Goal: Task Accomplishment & Management: Manage account settings

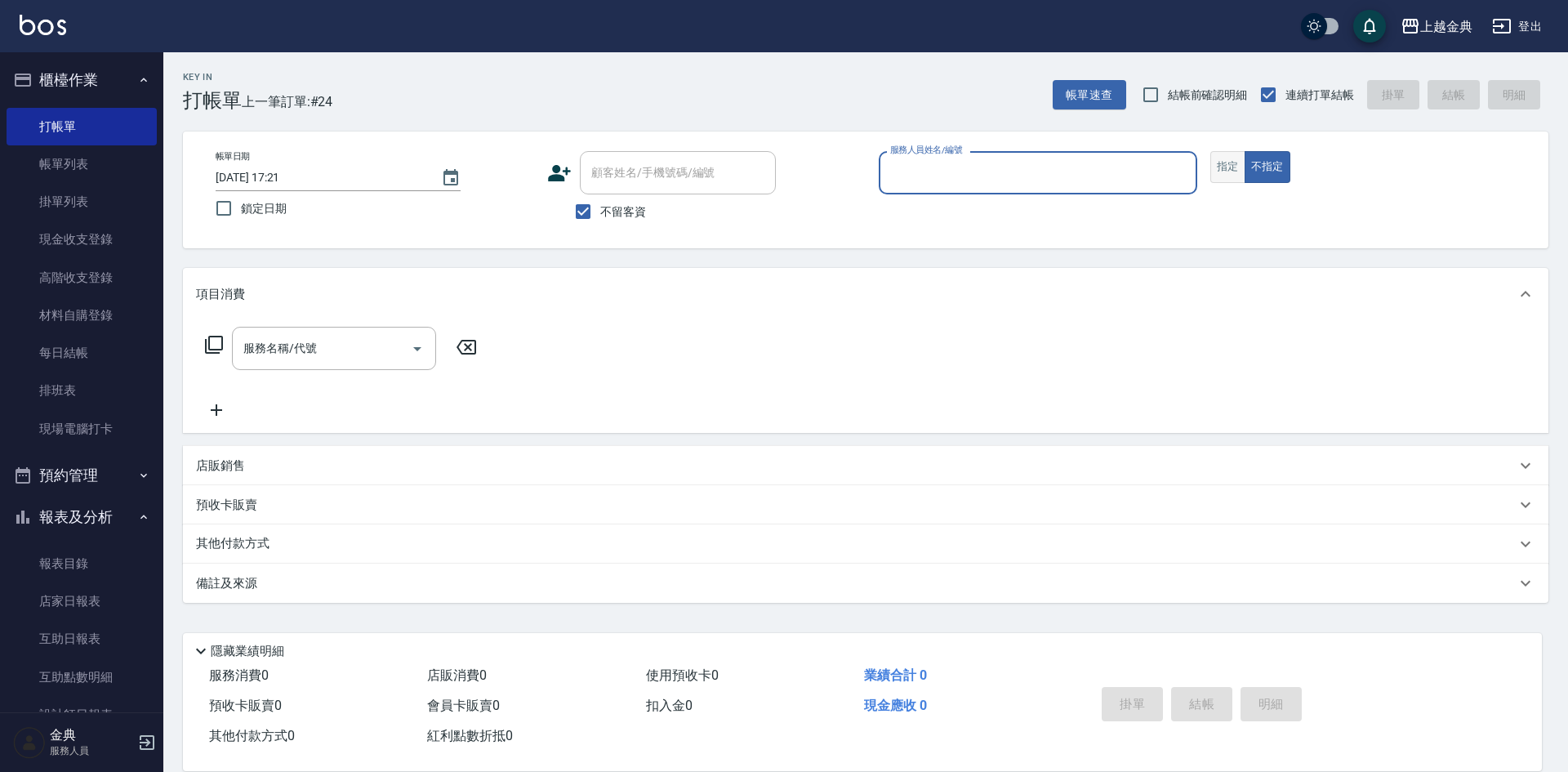
drag, startPoint x: 1209, startPoint y: 185, endPoint x: 1219, endPoint y: 177, distance: 12.8
click at [1216, 181] on div "帳單日期 [DATE] 17:21 鎖定日期 顧客姓名/手機號碼/編號 顧客姓名/手機號碼/編號 不留客資 服務人員姓名/編號 服務人員姓名/編號 指定 不指定" at bounding box center [865, 190] width 1326 height 78
click at [1219, 176] on button "指定" at bounding box center [1228, 167] width 35 height 31
drag, startPoint x: 1146, startPoint y: 185, endPoint x: 1138, endPoint y: 193, distance: 11.3
click at [1142, 186] on input "服務人員姓名/編號" at bounding box center [1037, 172] width 304 height 29
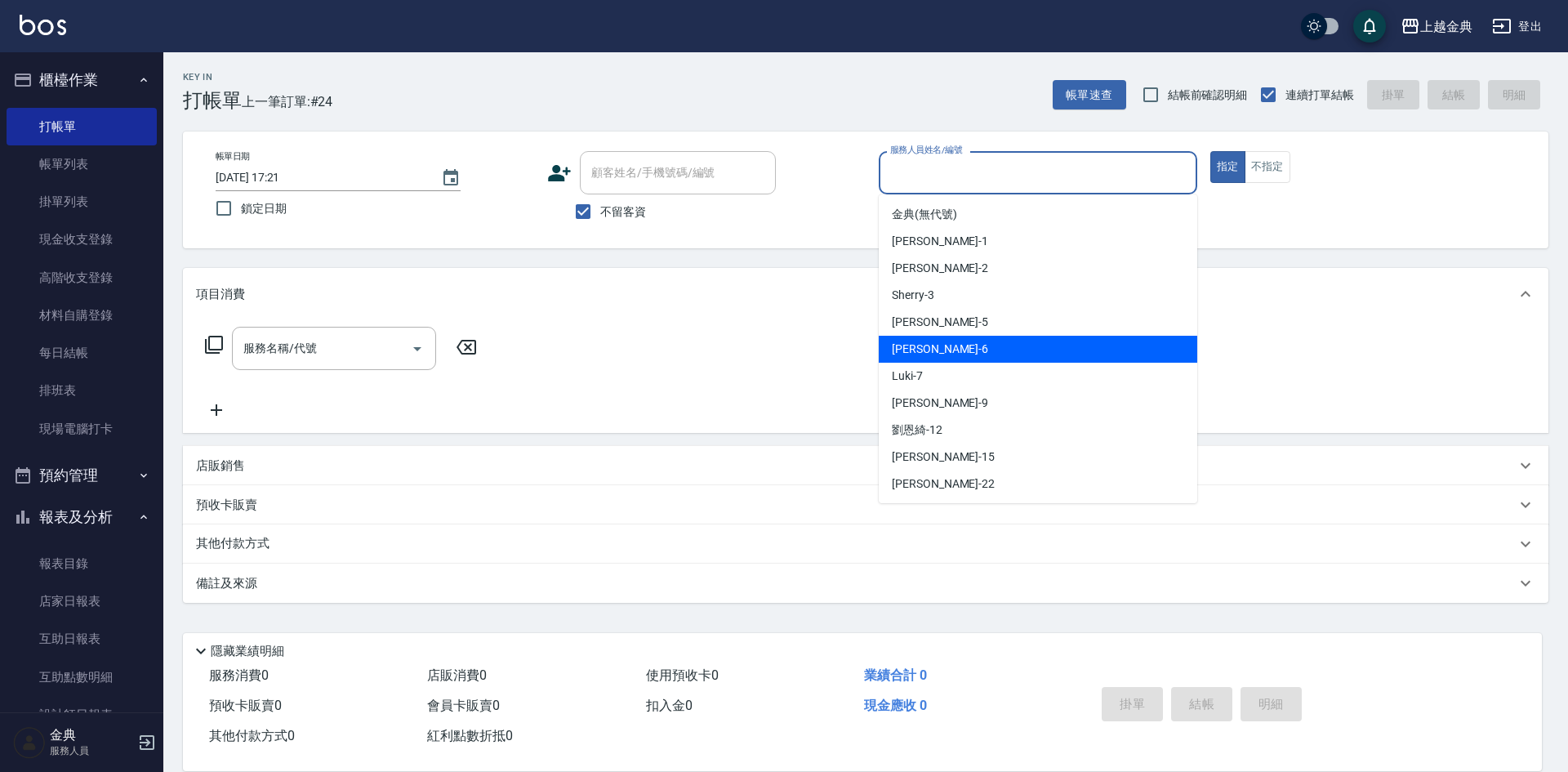
click at [1092, 359] on div "[PERSON_NAME] -6" at bounding box center [1038, 348] width 319 height 27
type input "[PERSON_NAME]-6"
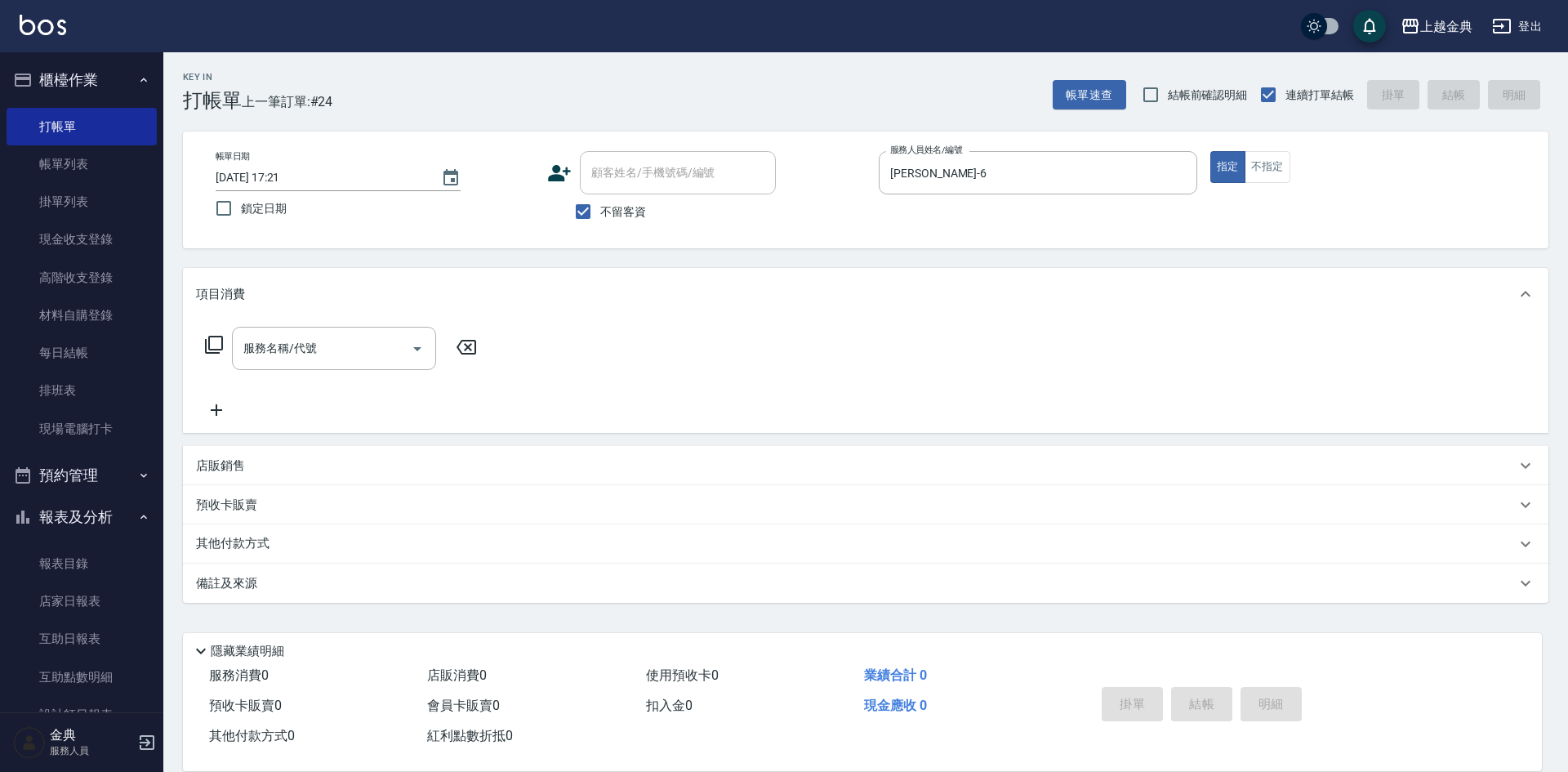
click at [215, 341] on icon at bounding box center [214, 345] width 20 height 20
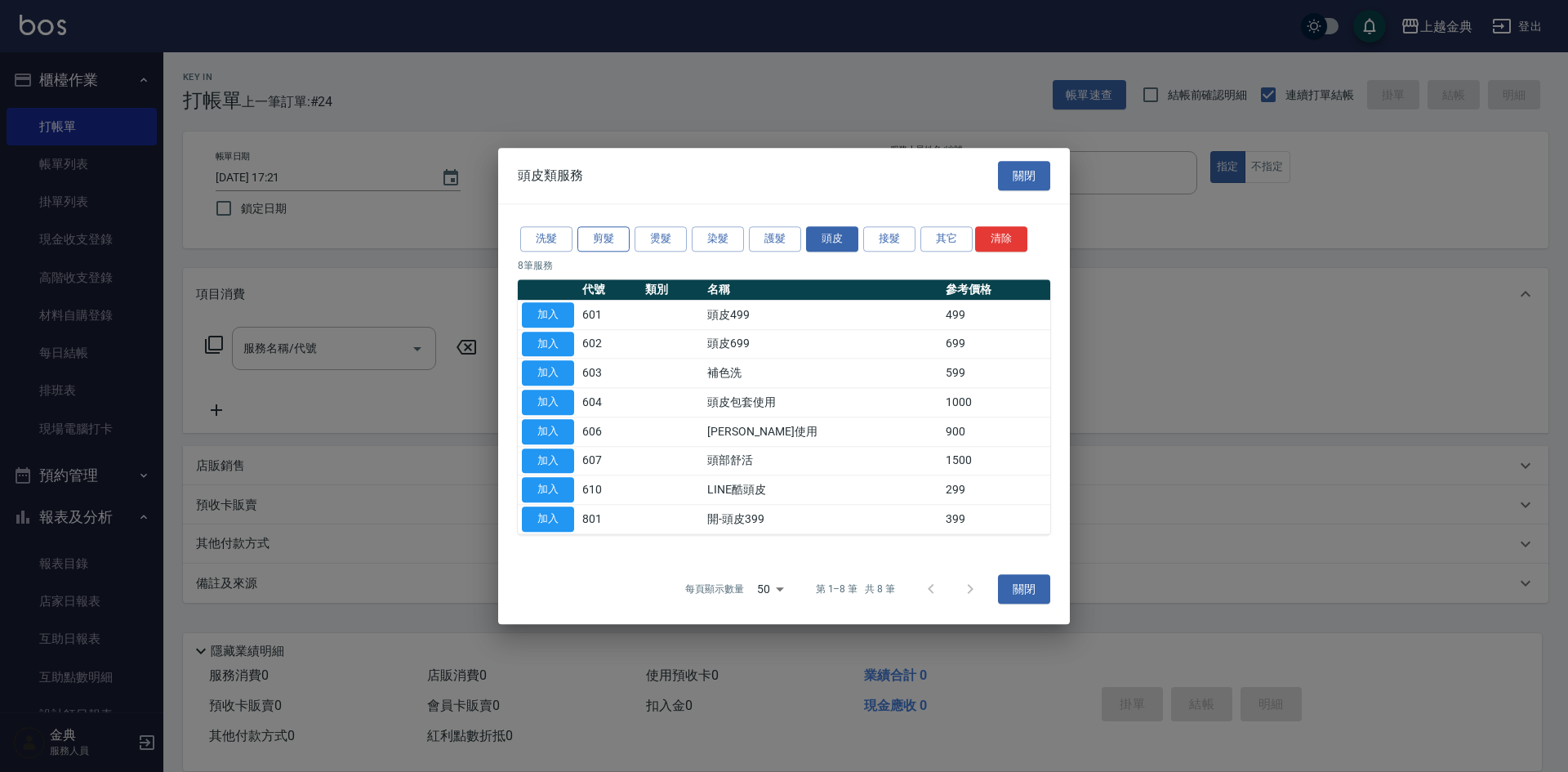
click at [617, 241] on button "剪髮" at bounding box center [603, 239] width 52 height 26
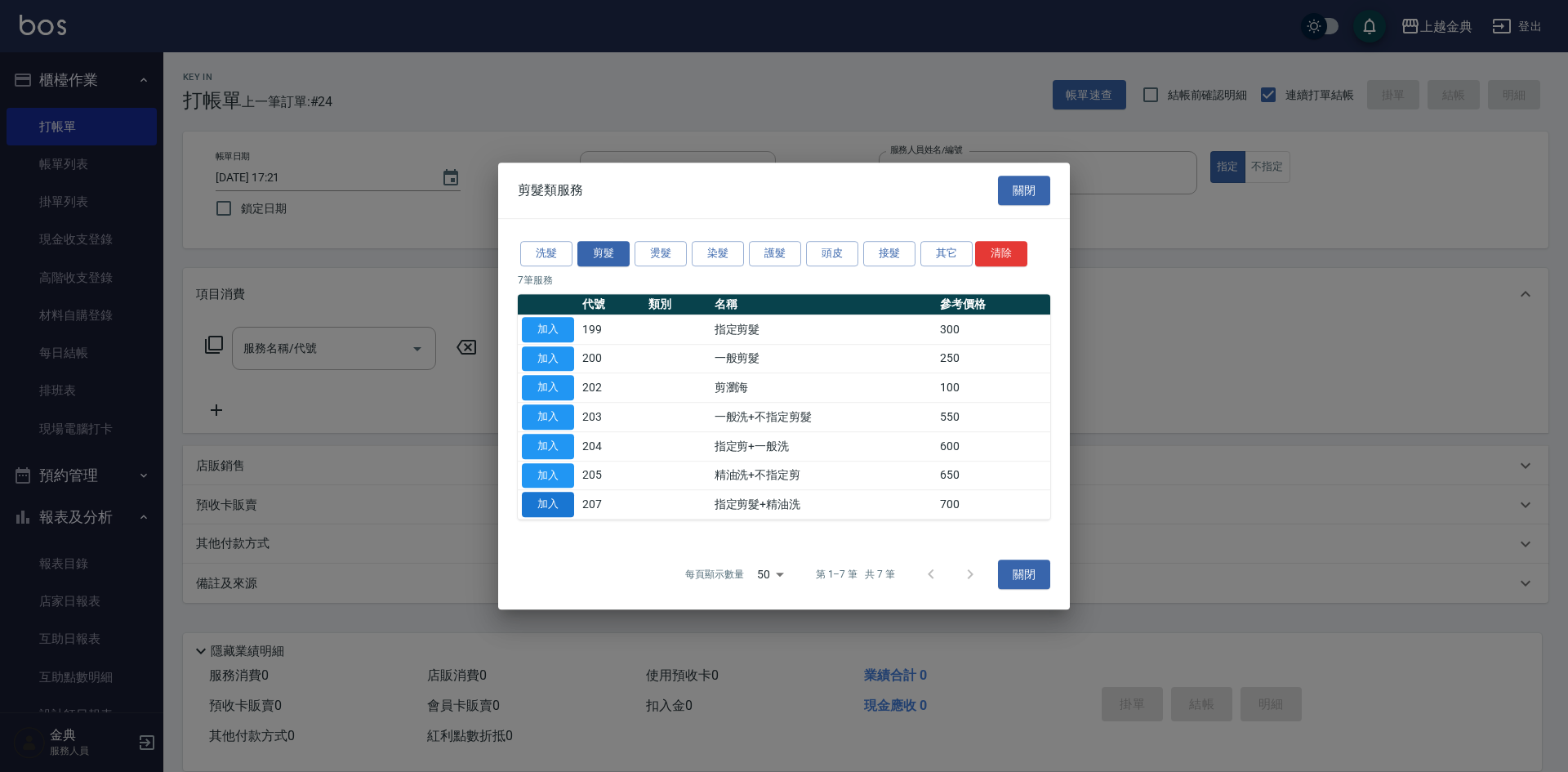
click at [551, 506] on button "加入" at bounding box center [548, 505] width 52 height 26
type input "指定剪髮+精油洗(207)"
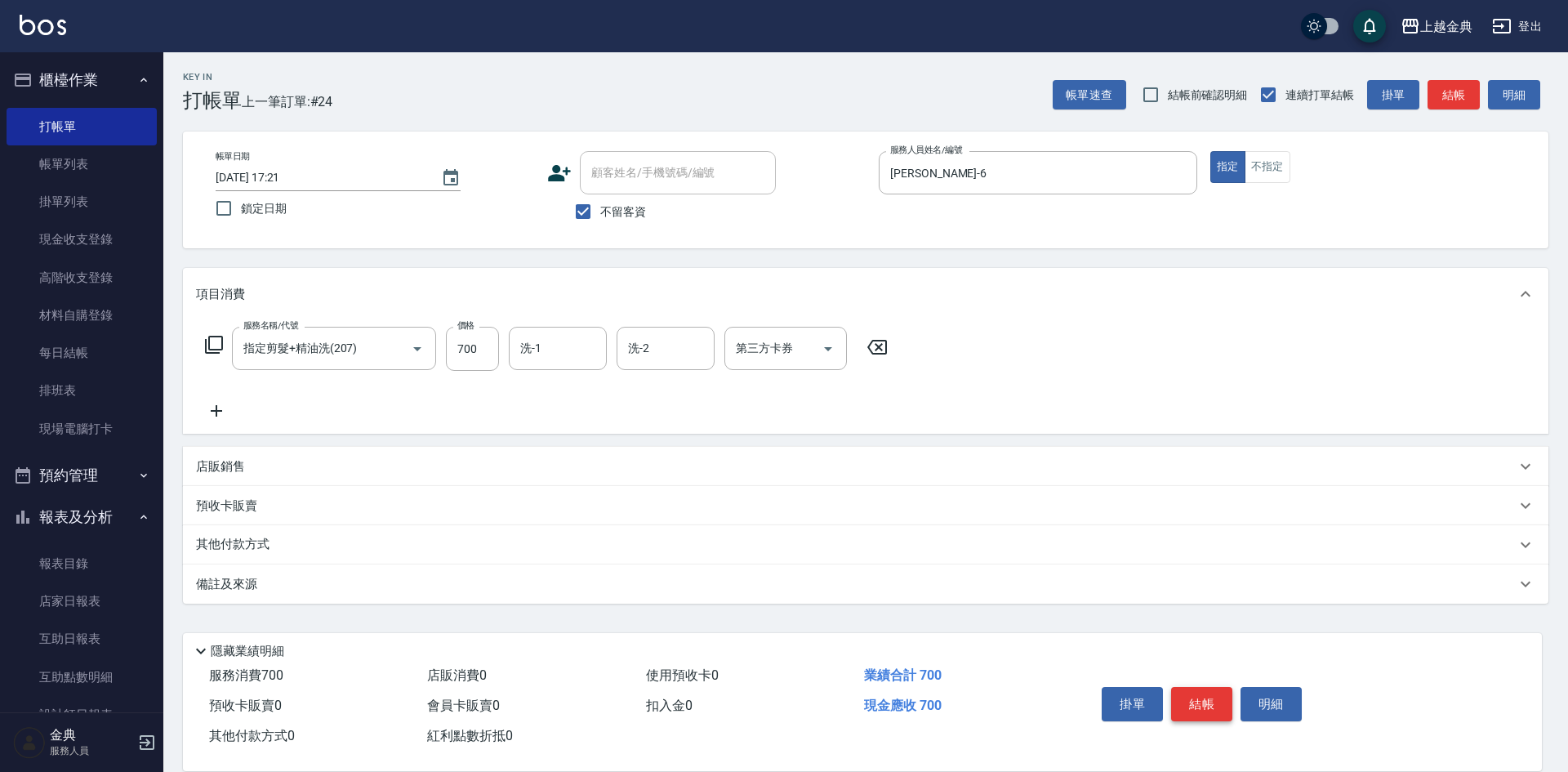
click at [1192, 703] on button "結帳" at bounding box center [1201, 704] width 61 height 34
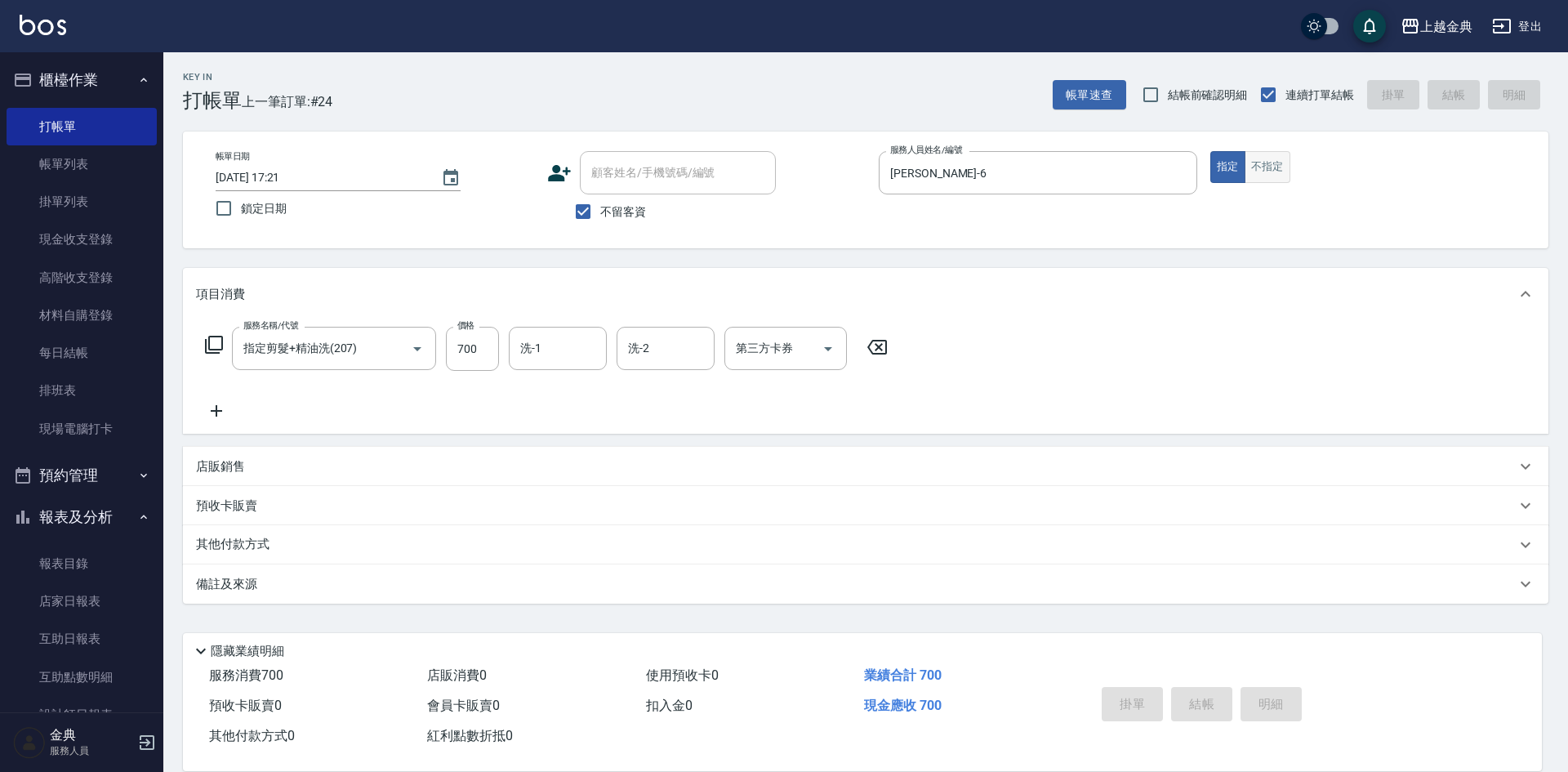
type input "[DATE] 18:34"
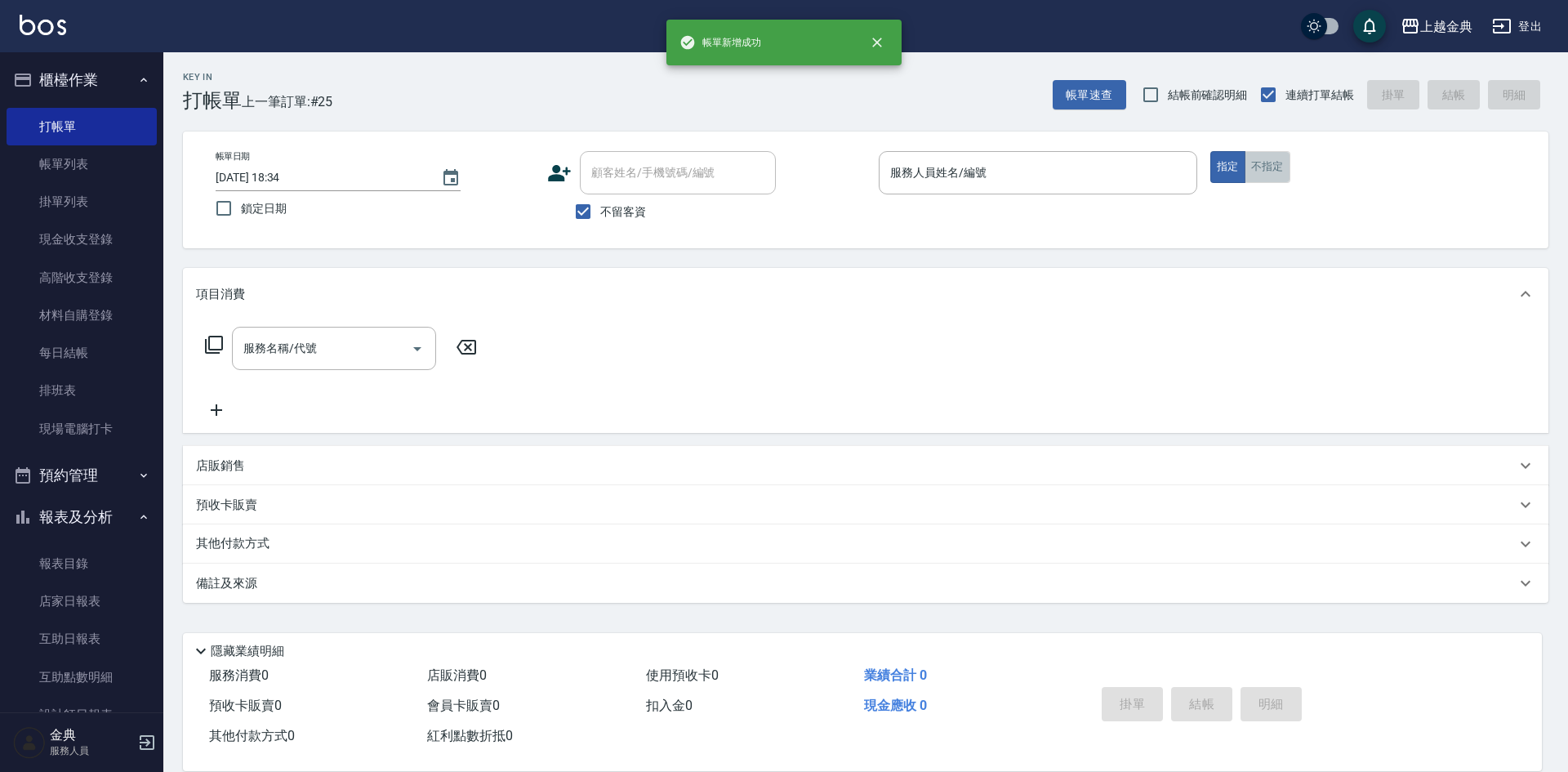
click at [1263, 161] on button "不指定" at bounding box center [1267, 167] width 46 height 31
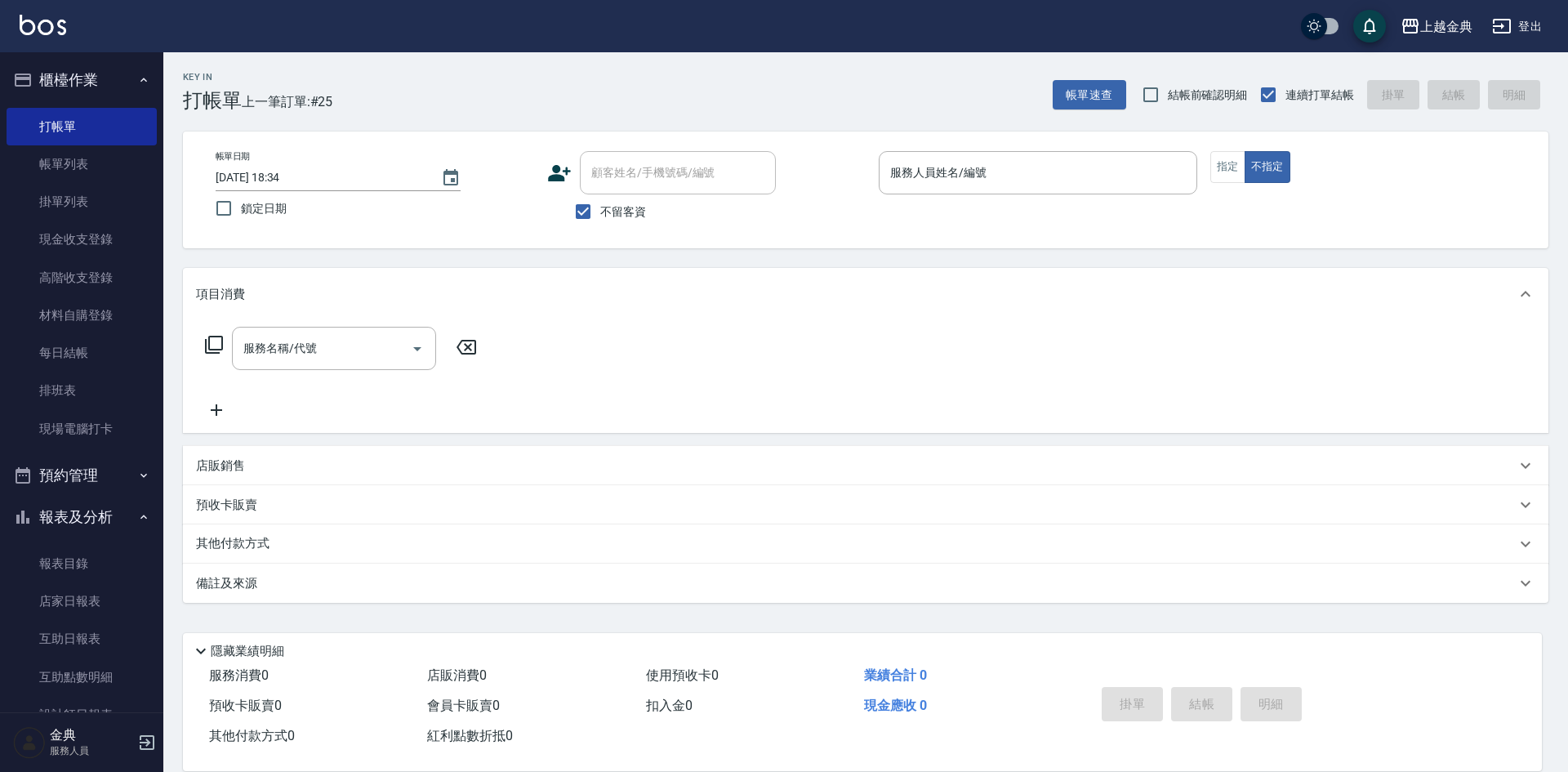
click at [1076, 148] on div "帳單日期 [DATE] 18:34 鎖定日期 顧客姓名/手機號碼/編號 顧客姓名/手機號碼/編號 不留客資 服務人員姓名/編號 服務人員姓名/編號 指定 不指定" at bounding box center [865, 190] width 1365 height 117
click at [999, 161] on input "服務人員姓名/編號" at bounding box center [1037, 172] width 304 height 29
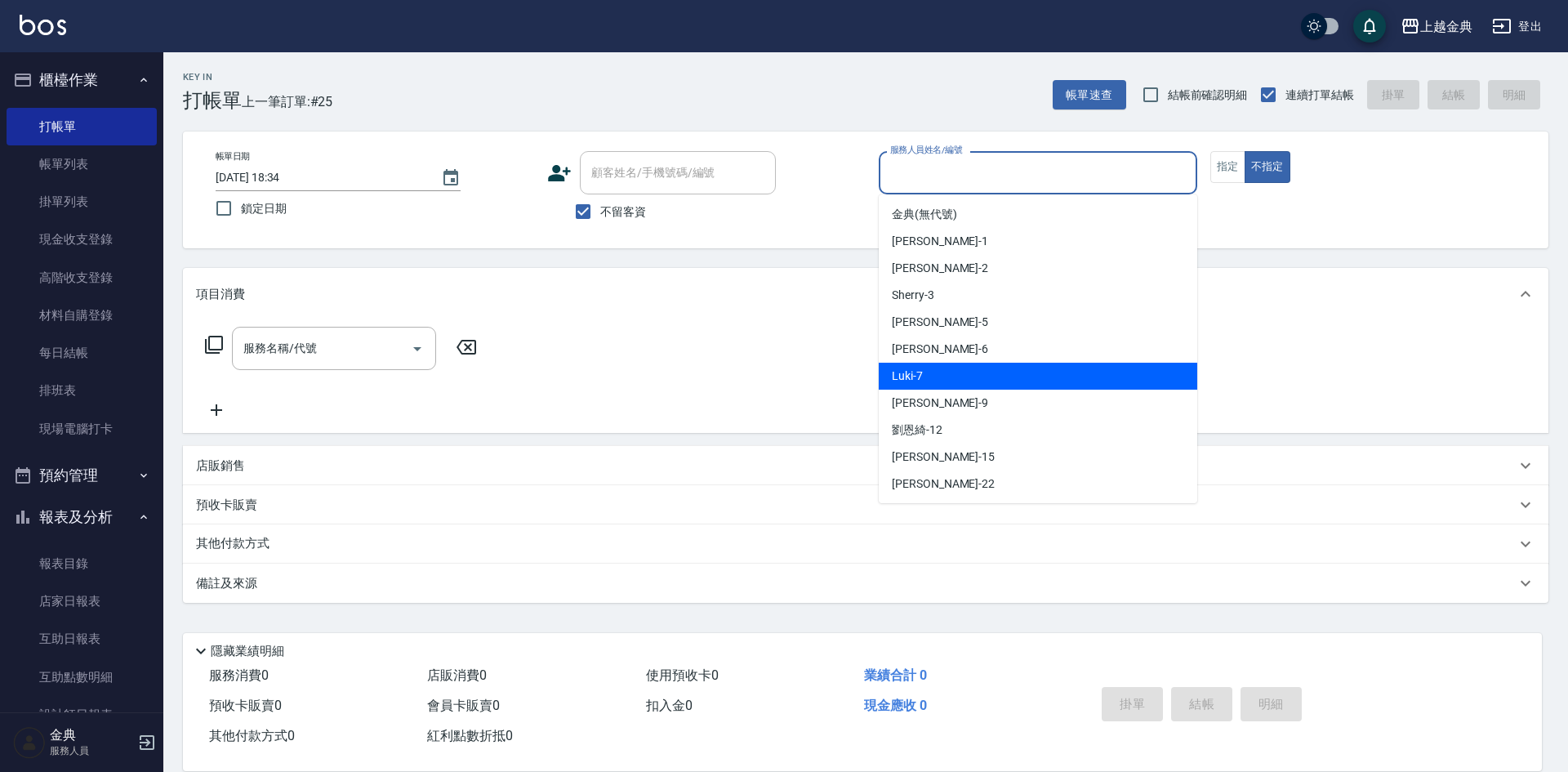
click at [1040, 372] on div "Luki -7" at bounding box center [1038, 376] width 319 height 27
type input "Luki-7"
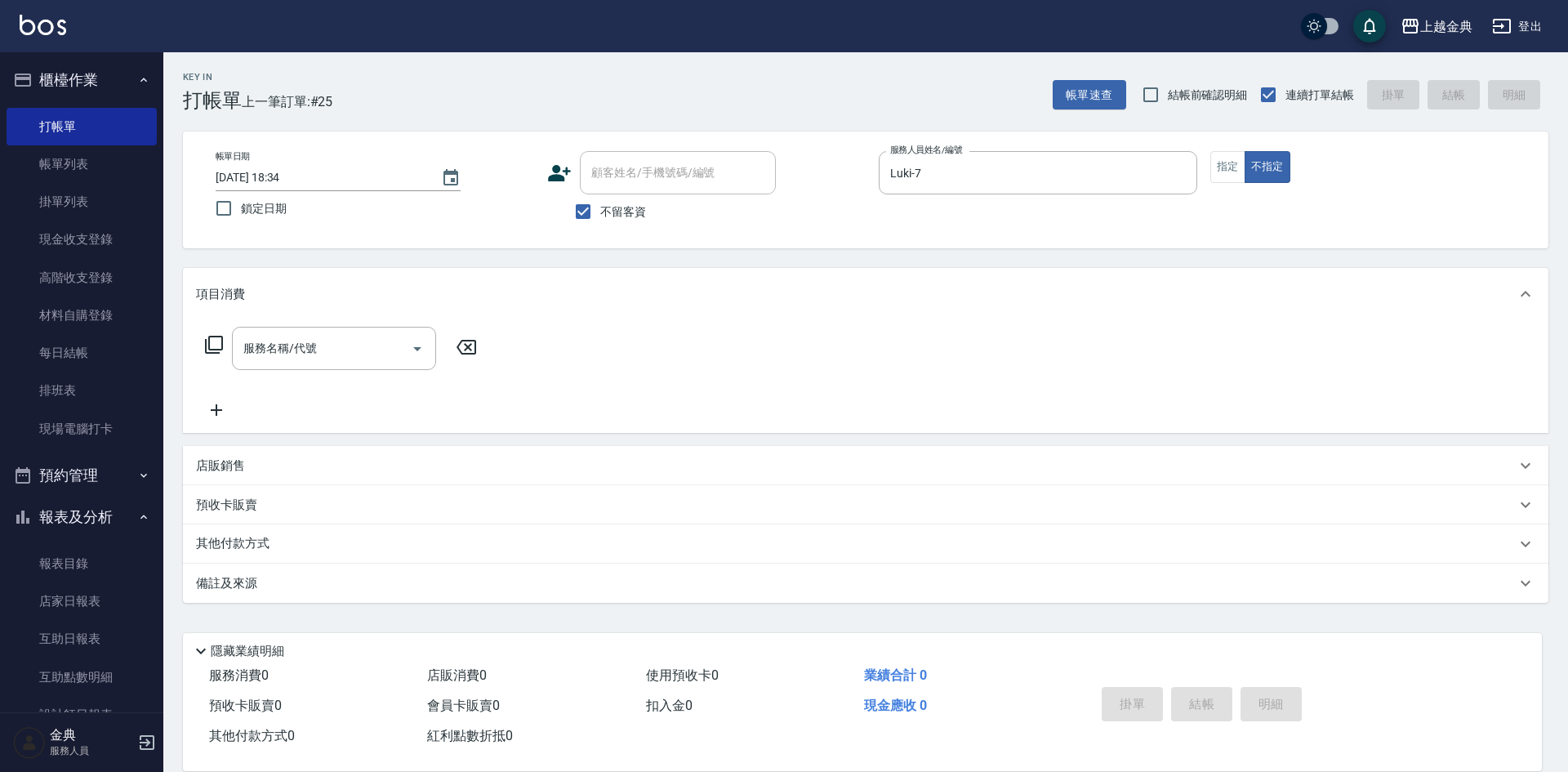
click at [213, 349] on icon at bounding box center [214, 345] width 20 height 20
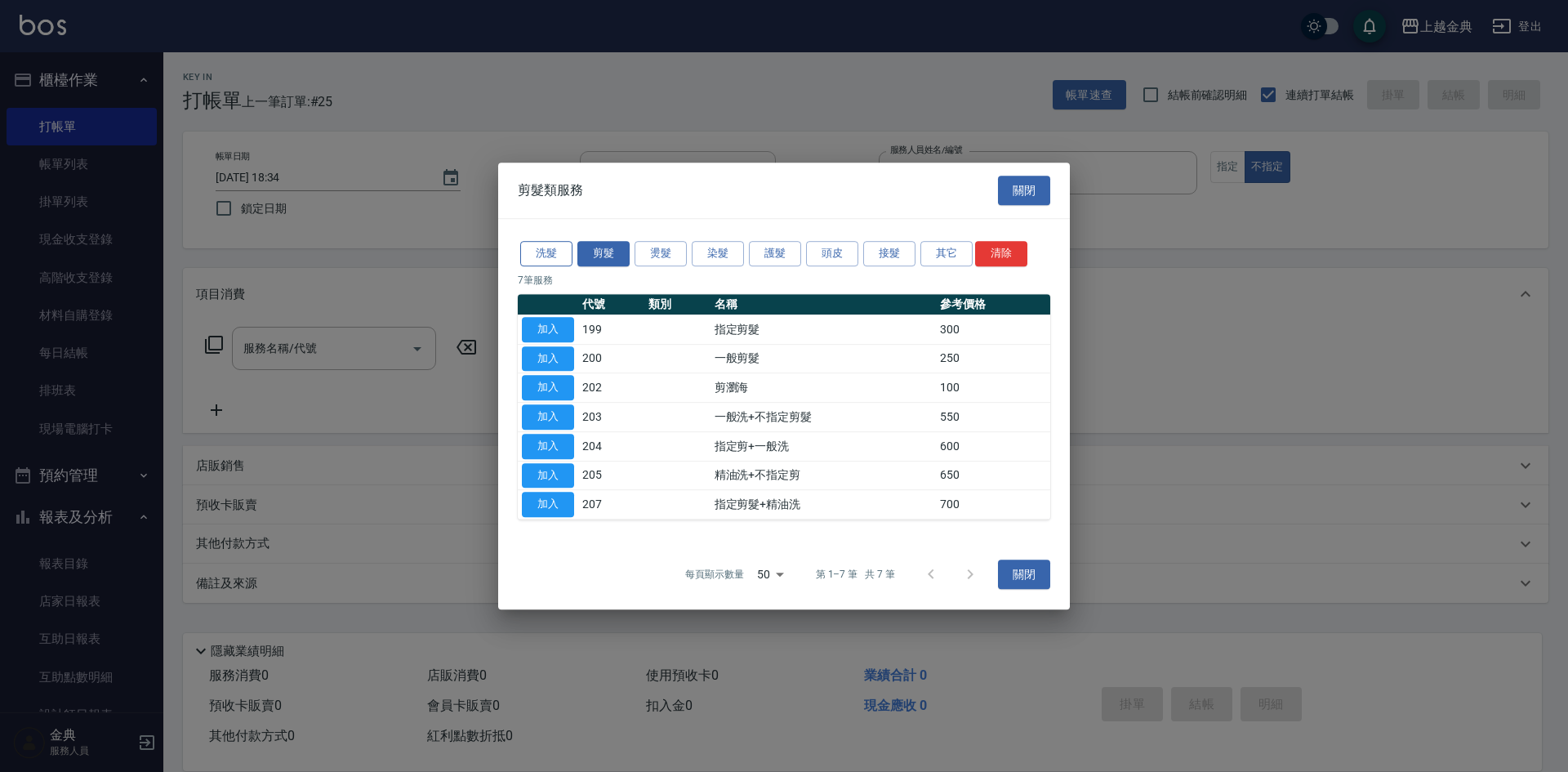
click at [538, 248] on button "洗髮" at bounding box center [546, 254] width 52 height 26
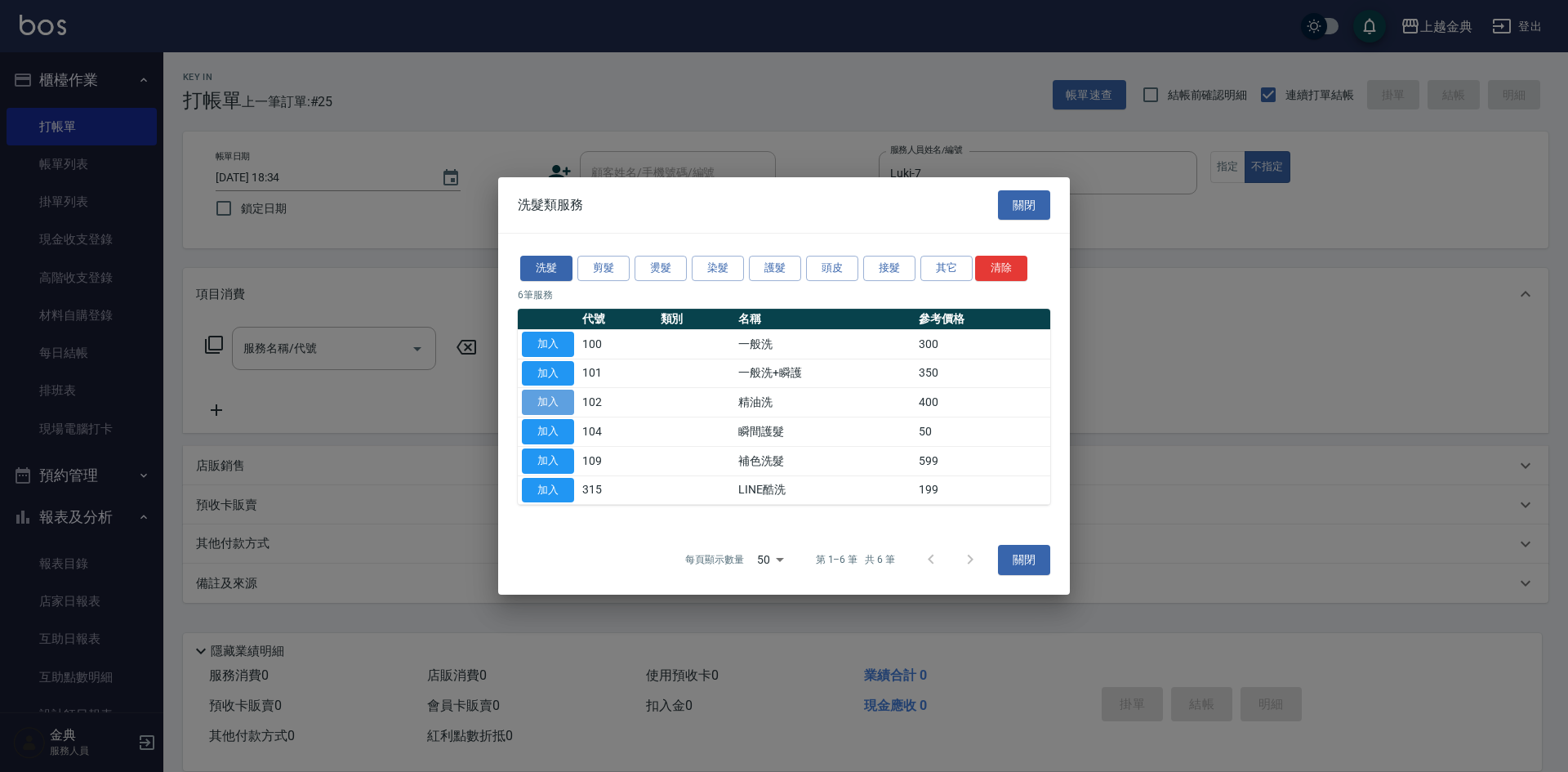
click at [543, 400] on button "加入" at bounding box center [548, 402] width 52 height 26
type input "精油洗(102)"
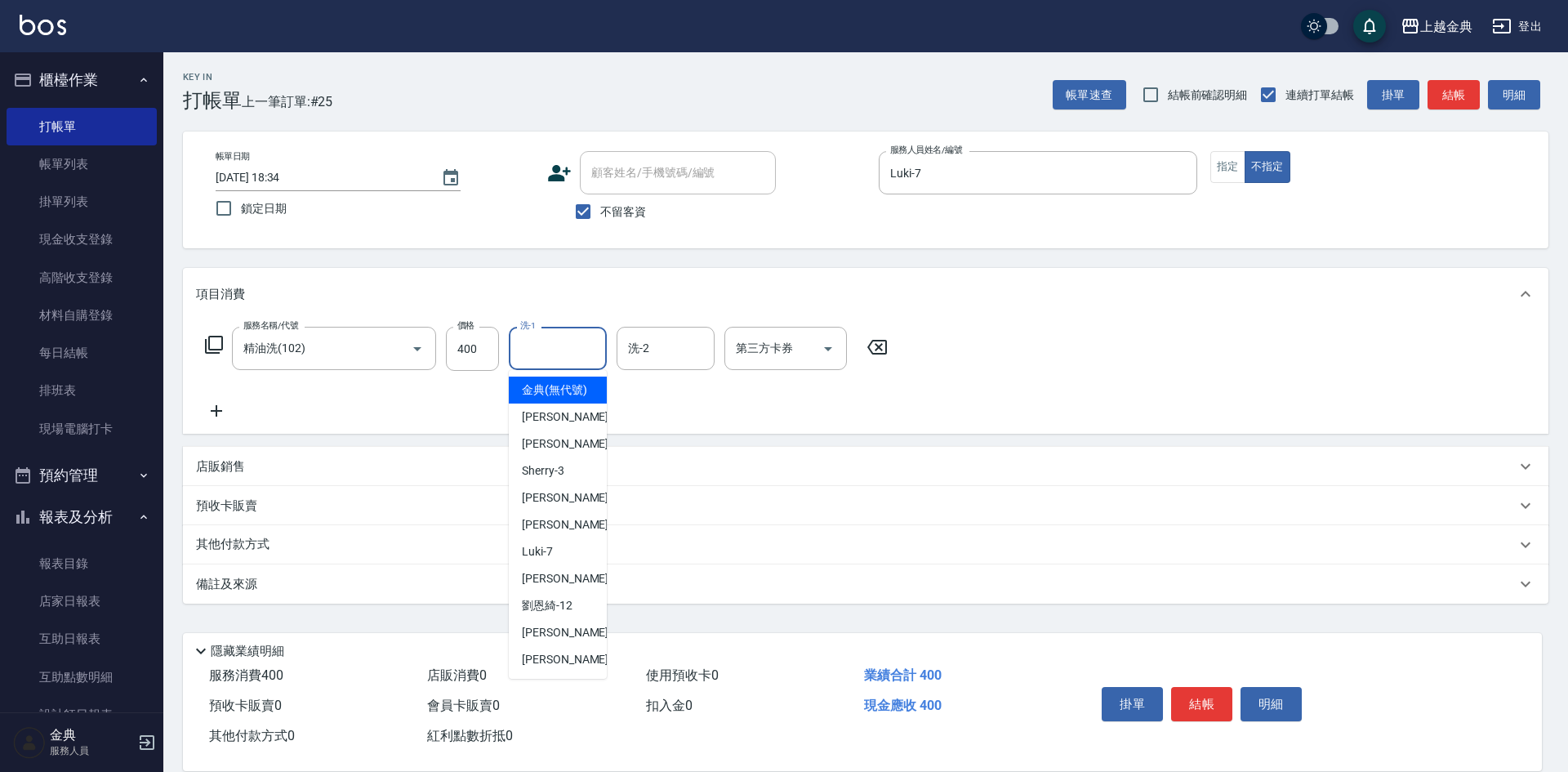
click at [546, 354] on input "洗-1" at bounding box center [557, 348] width 84 height 29
click at [563, 615] on span "[PERSON_NAME]-12" at bounding box center [548, 605] width 51 height 17
type input "[PERSON_NAME]-12"
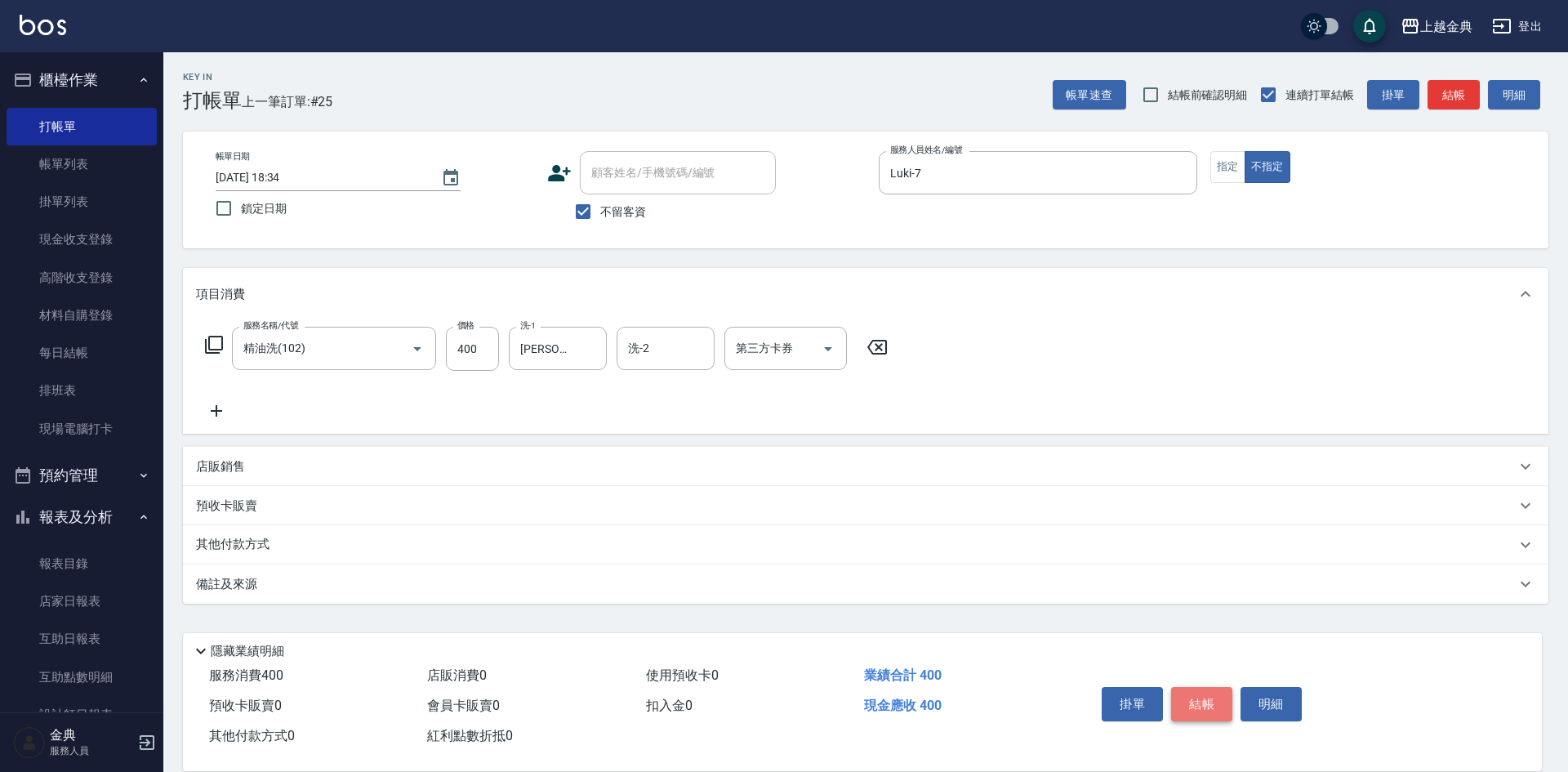
click at [1186, 692] on button "結帳" at bounding box center [1201, 704] width 61 height 34
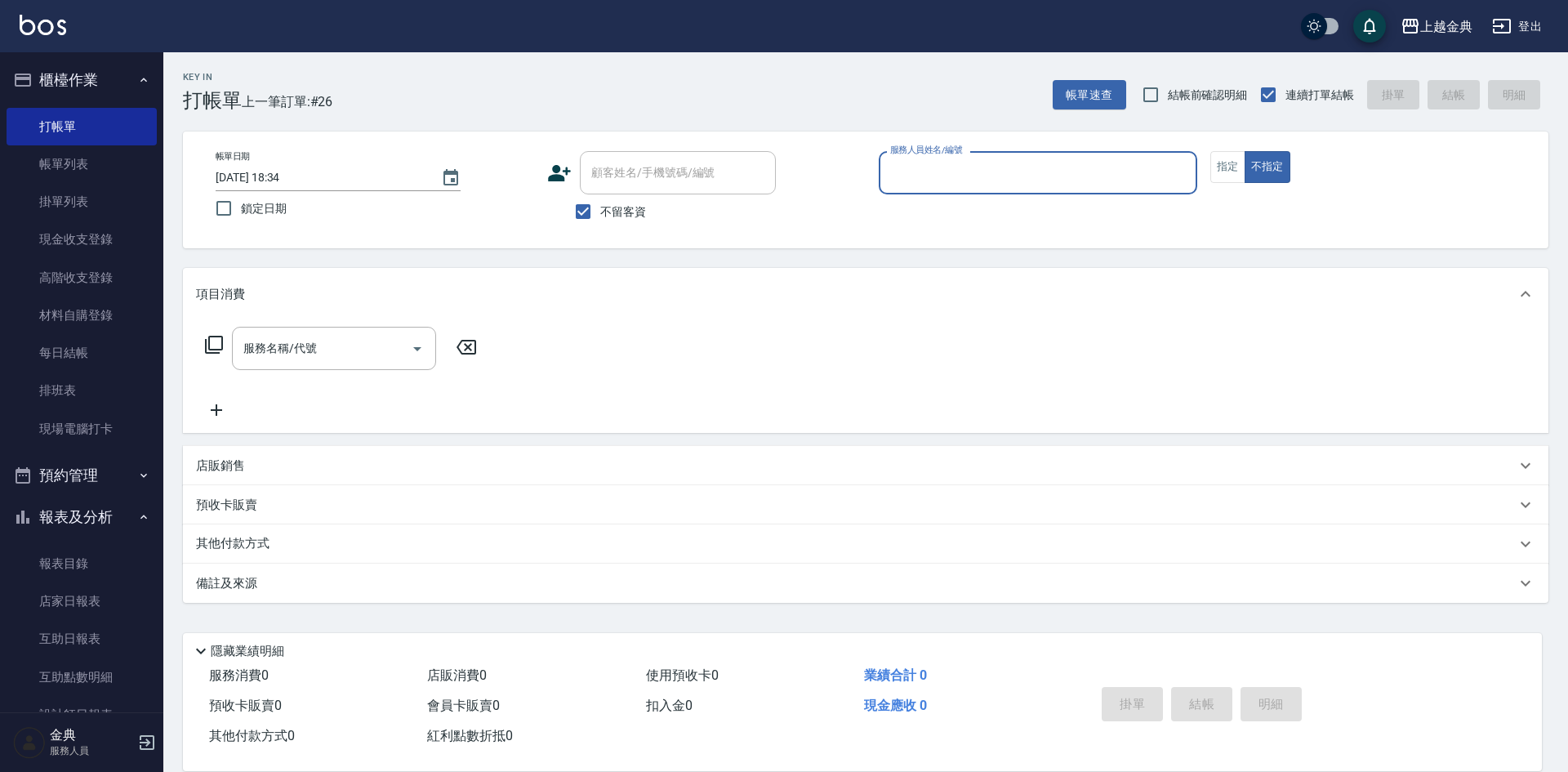
drag, startPoint x: 1009, startPoint y: 154, endPoint x: 1009, endPoint y: 175, distance: 21.0
click at [1009, 175] on div "帳單日期 [DATE] 18:34 鎖定日期 顧客姓名/手機號碼/編號 顧客姓名/手機號碼/編號 不留客資 服務人員姓名/編號 服務人員姓名/編號 指定 不指定" at bounding box center [865, 190] width 1365 height 117
click at [1008, 161] on input "服務人員姓名/編號" at bounding box center [1037, 172] width 304 height 29
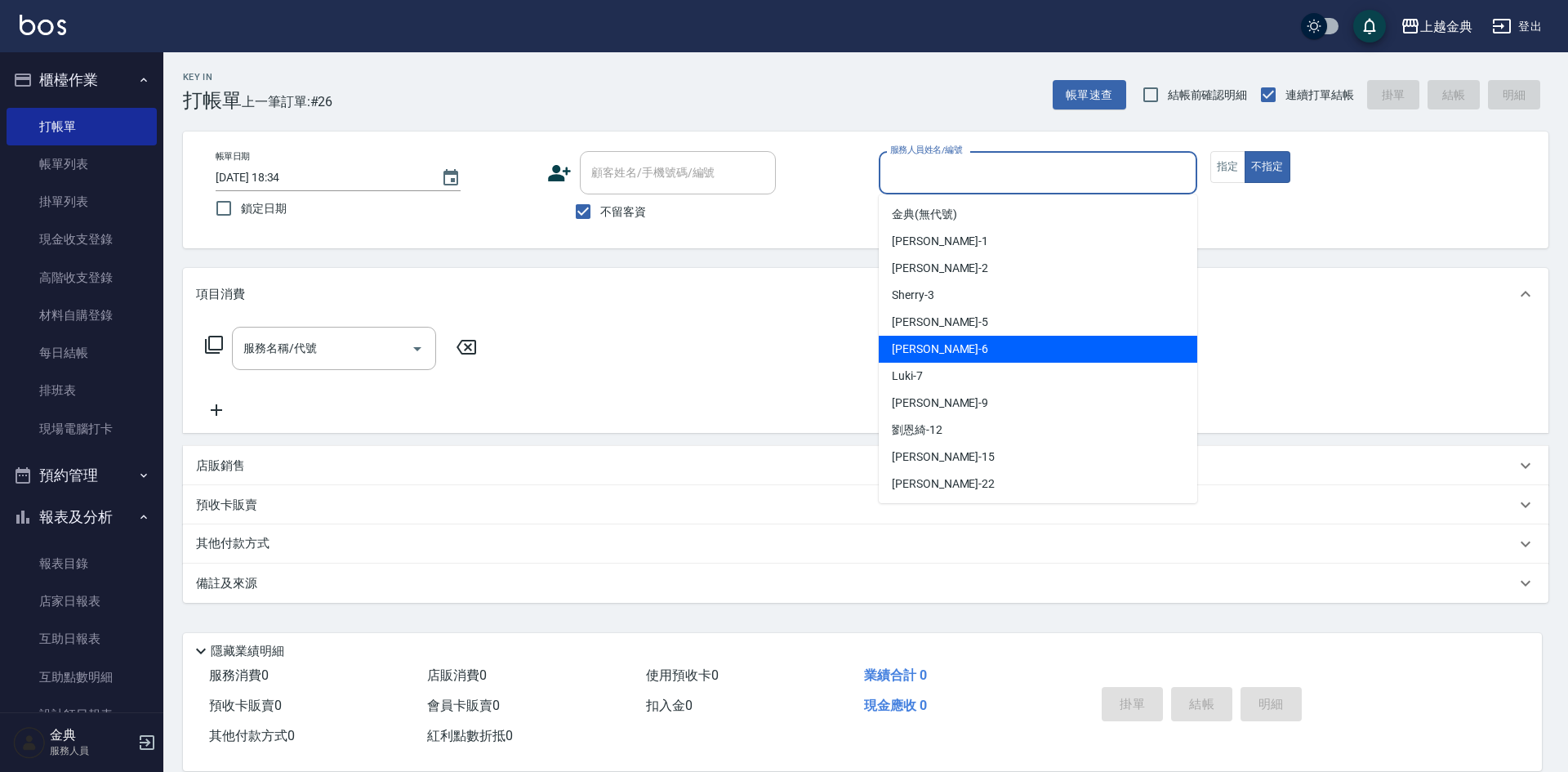
click at [958, 354] on div "[PERSON_NAME] -6" at bounding box center [1038, 348] width 319 height 27
type input "[PERSON_NAME]-6"
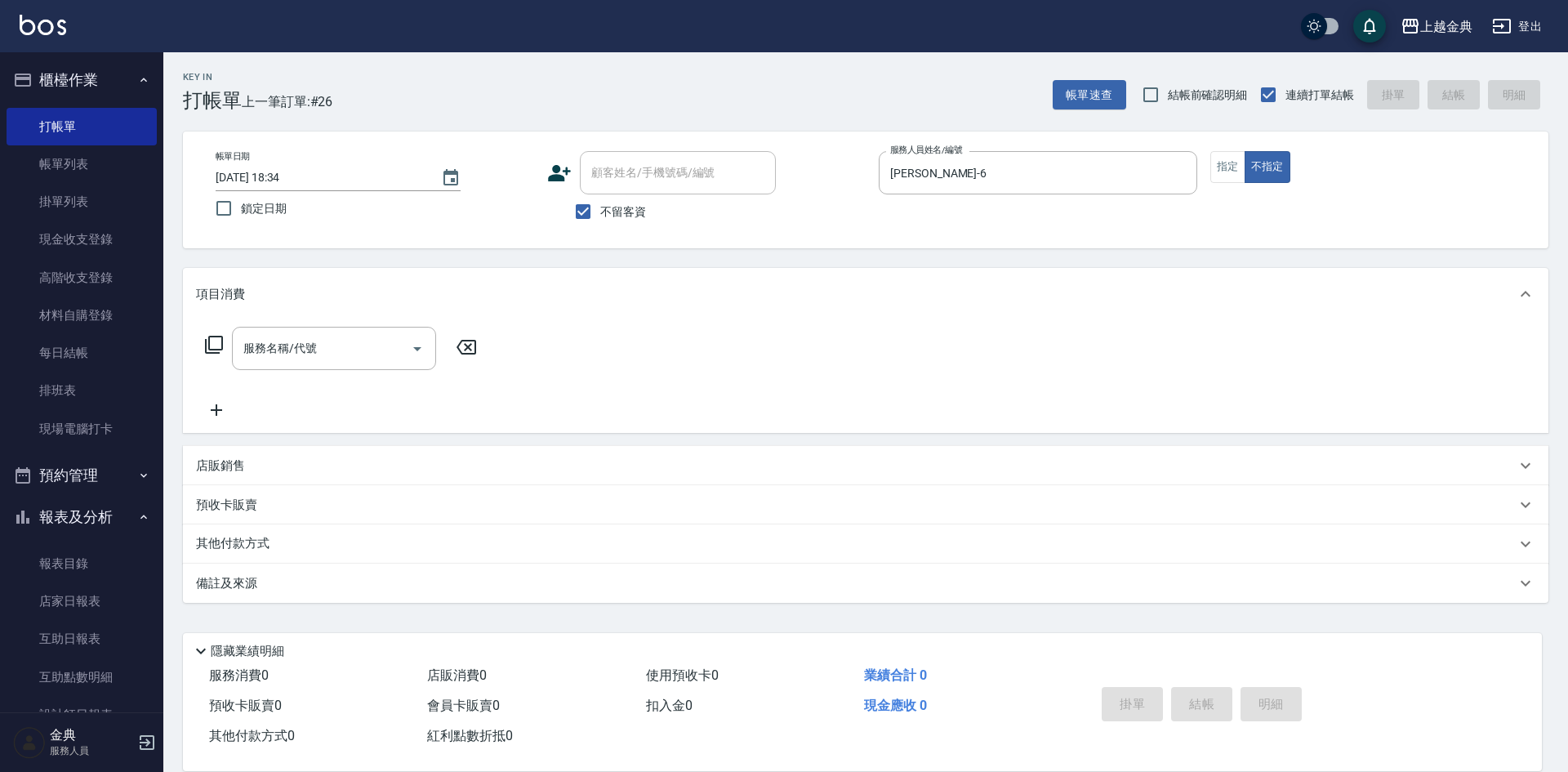
click at [211, 350] on icon at bounding box center [214, 344] width 18 height 18
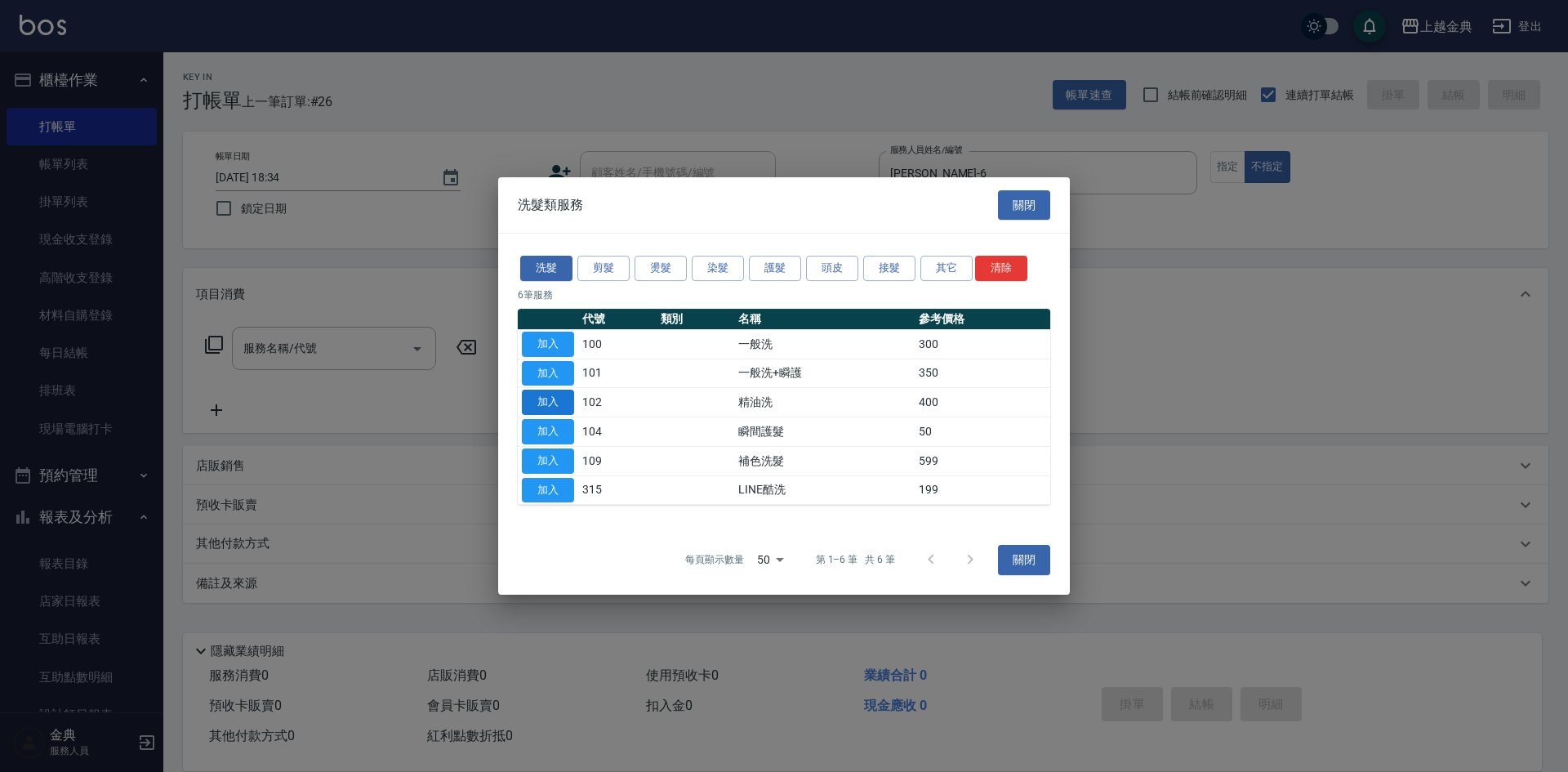
click at [552, 408] on button "加入" at bounding box center [548, 402] width 52 height 26
type input "精油洗(102)"
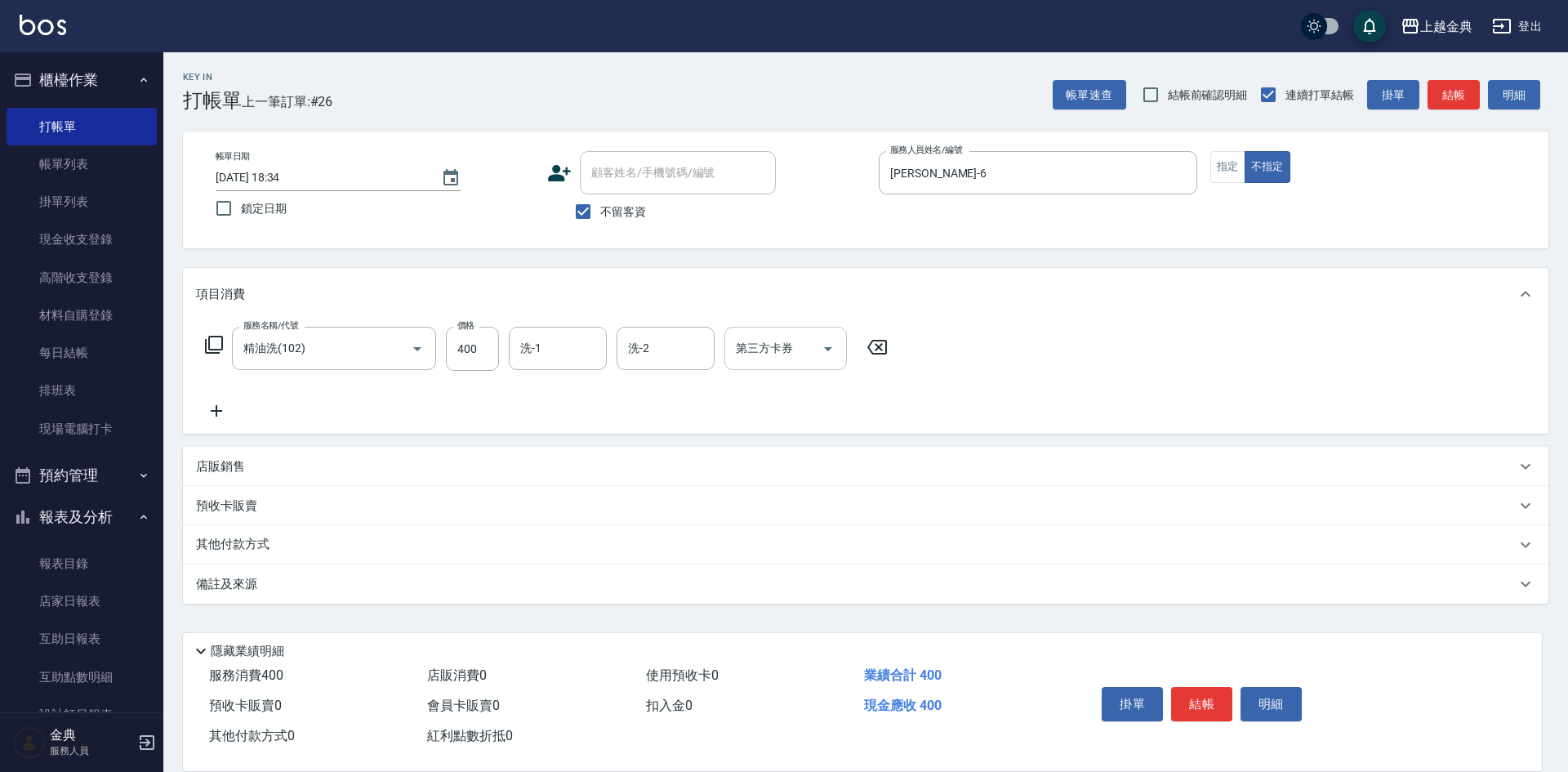
click at [510, 347] on div "洗-1" at bounding box center [558, 348] width 98 height 43
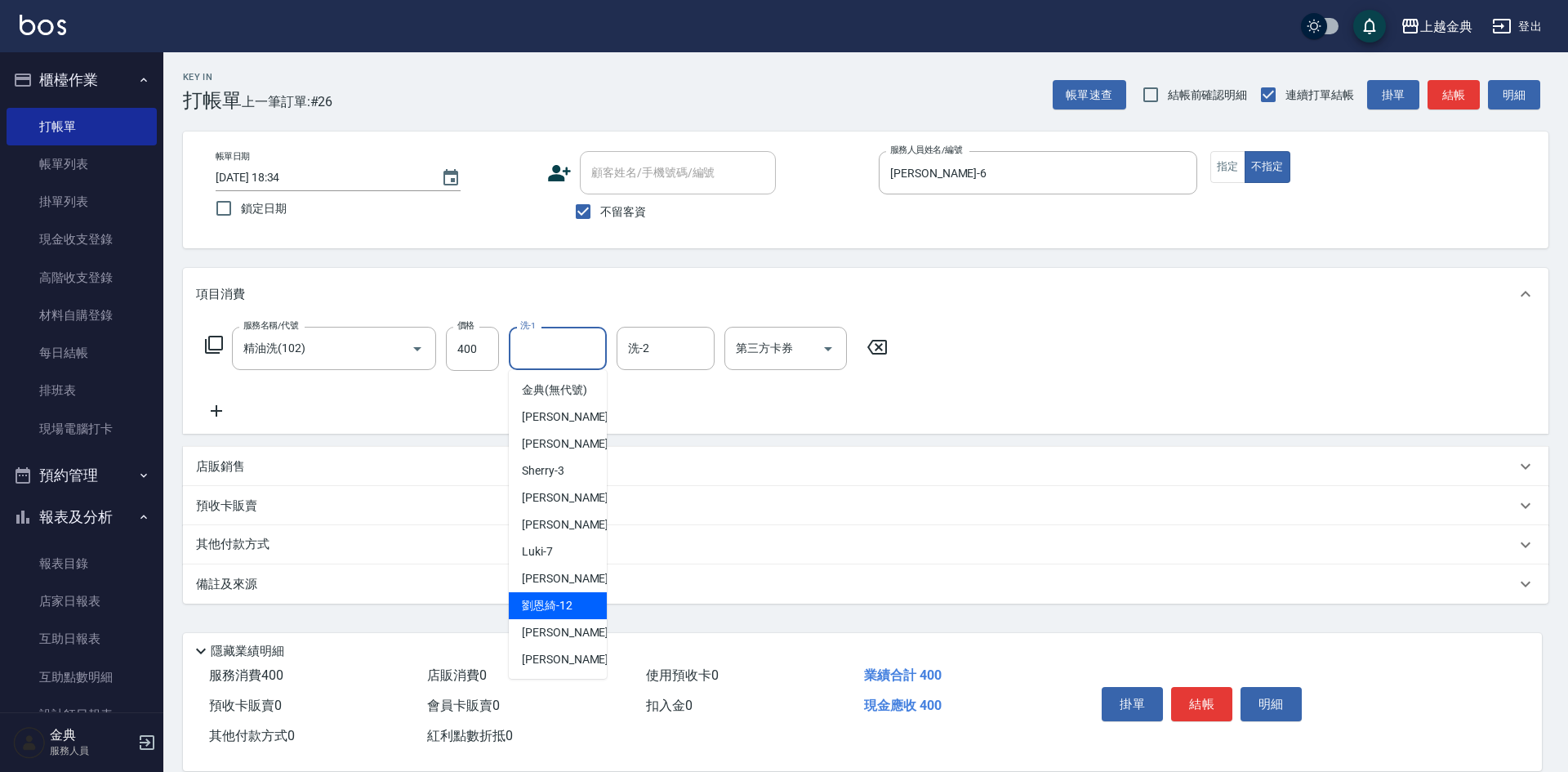
click at [562, 615] on span "[PERSON_NAME]-12" at bounding box center [548, 605] width 51 height 17
type input "[PERSON_NAME]-12"
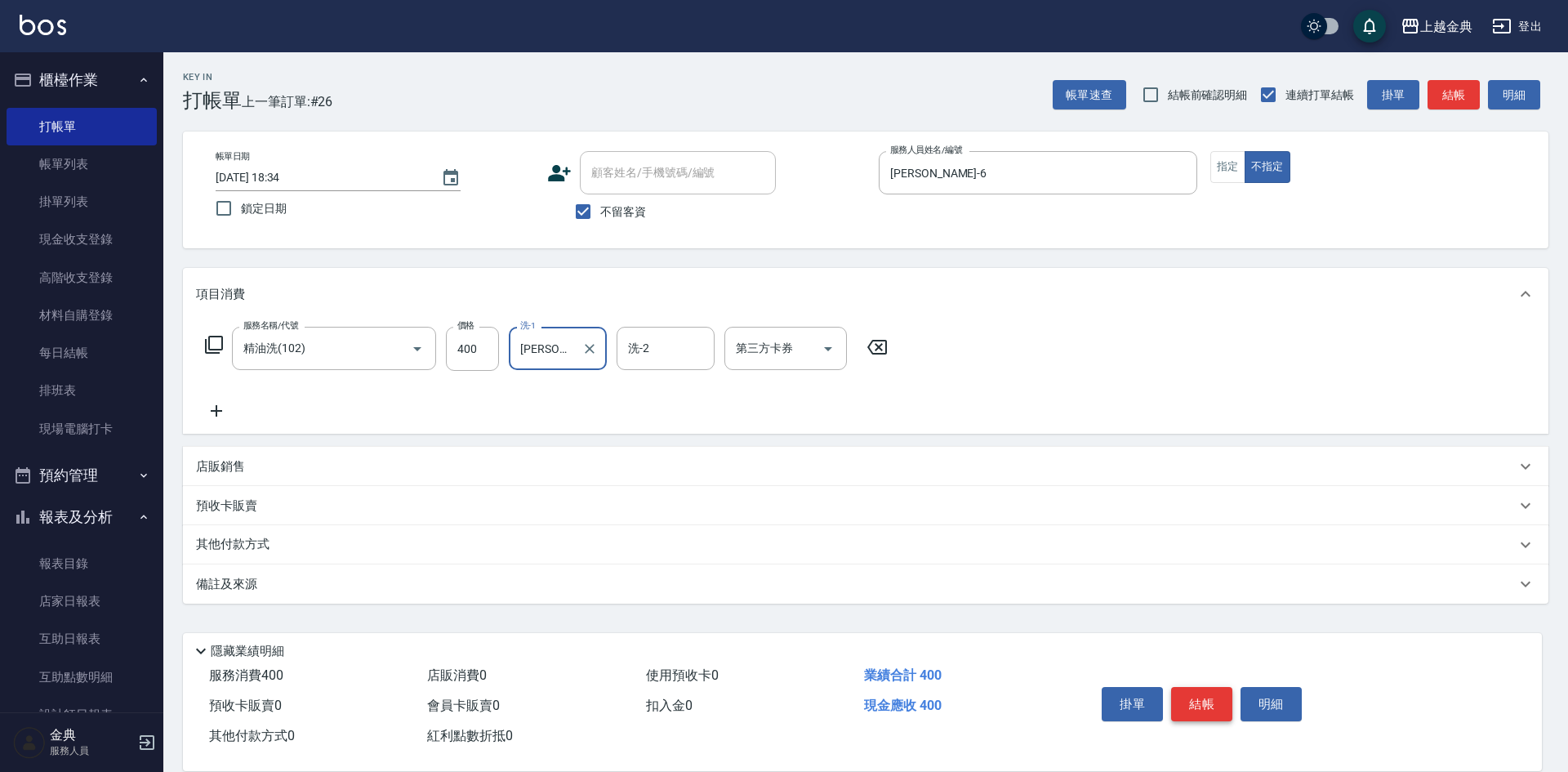
click at [1209, 692] on button "結帳" at bounding box center [1201, 704] width 61 height 34
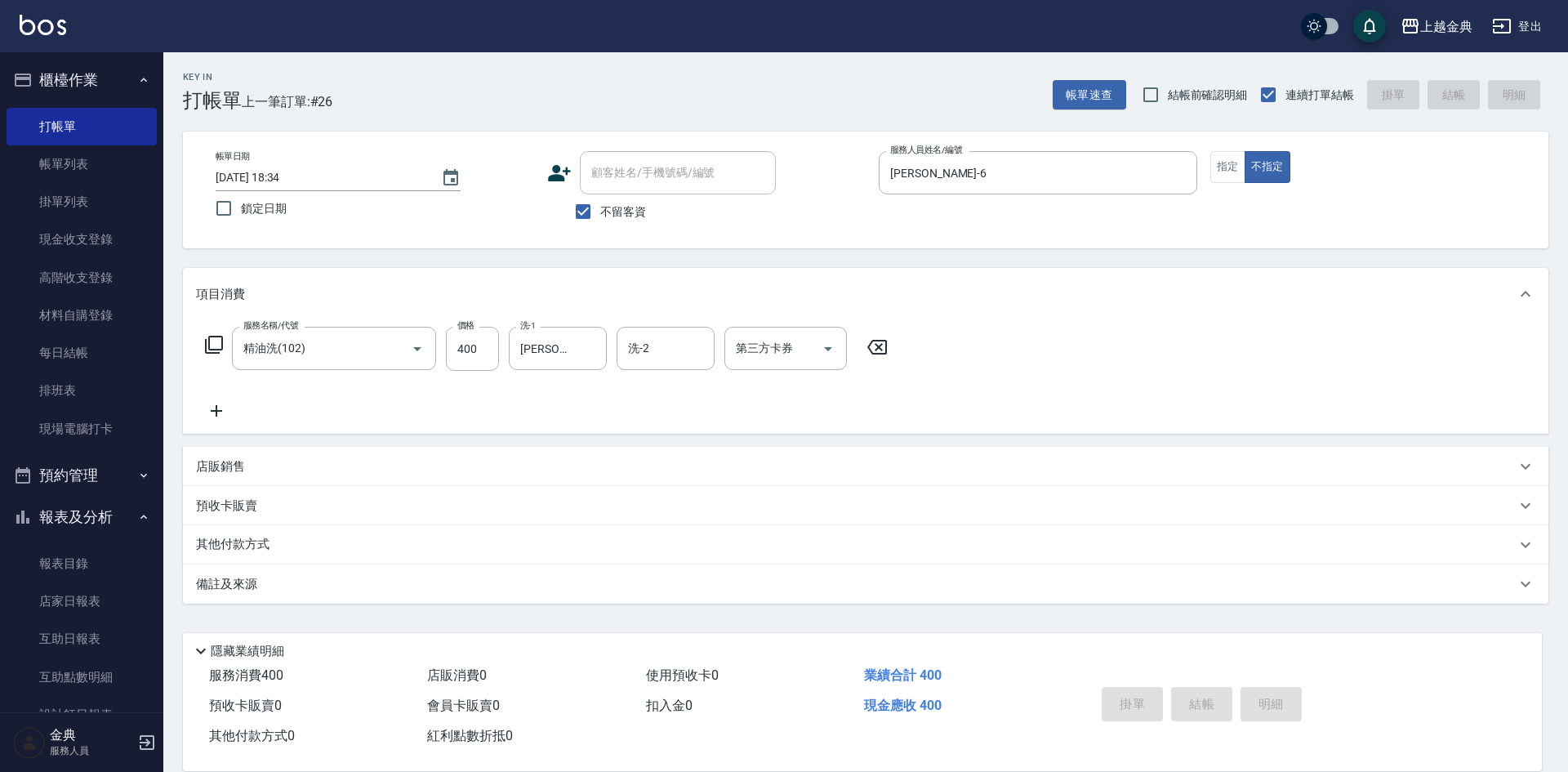
type input "[DATE] 18:35"
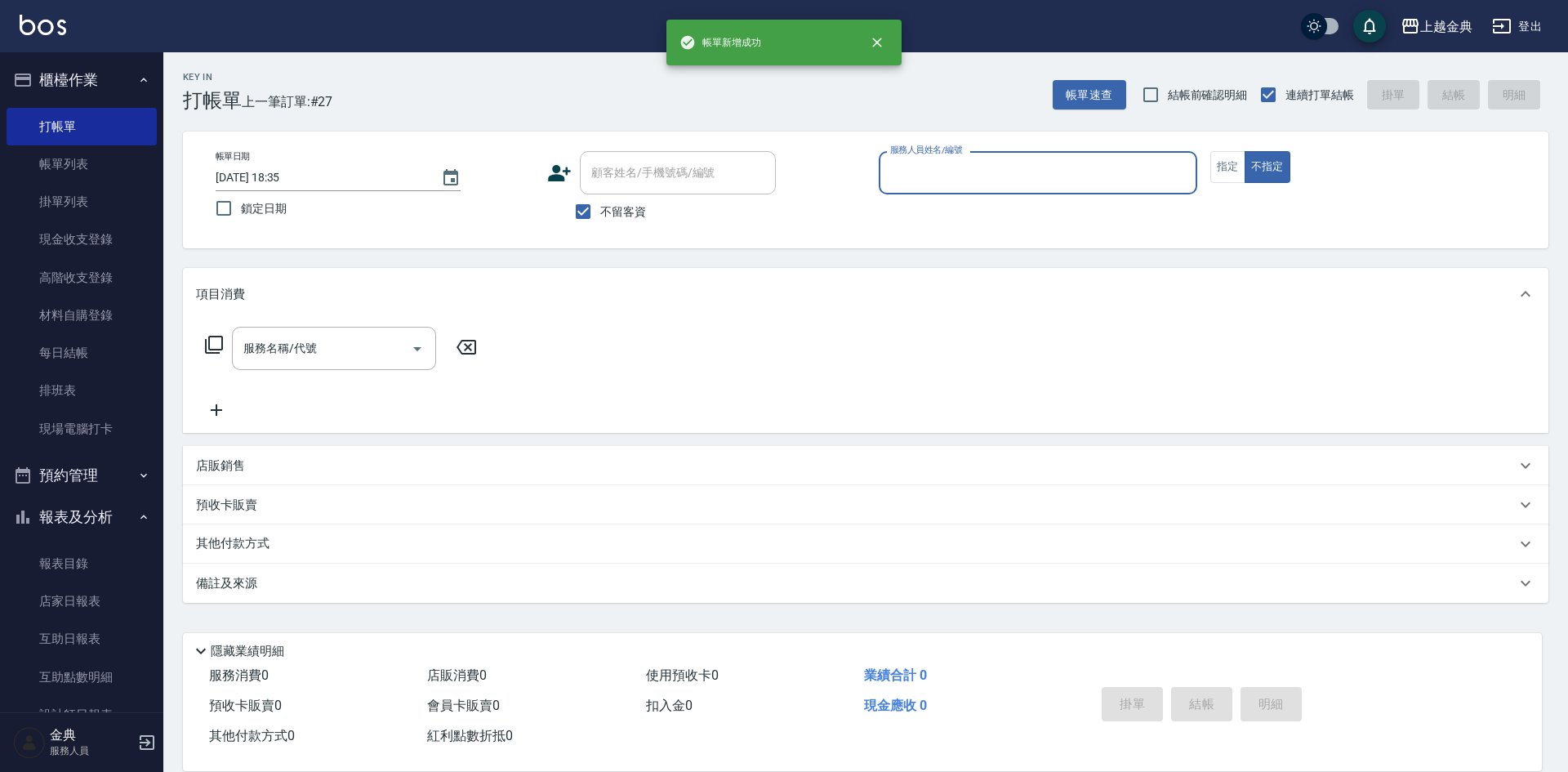
click at [986, 180] on input "服務人員姓名/編號" at bounding box center [1037, 172] width 304 height 29
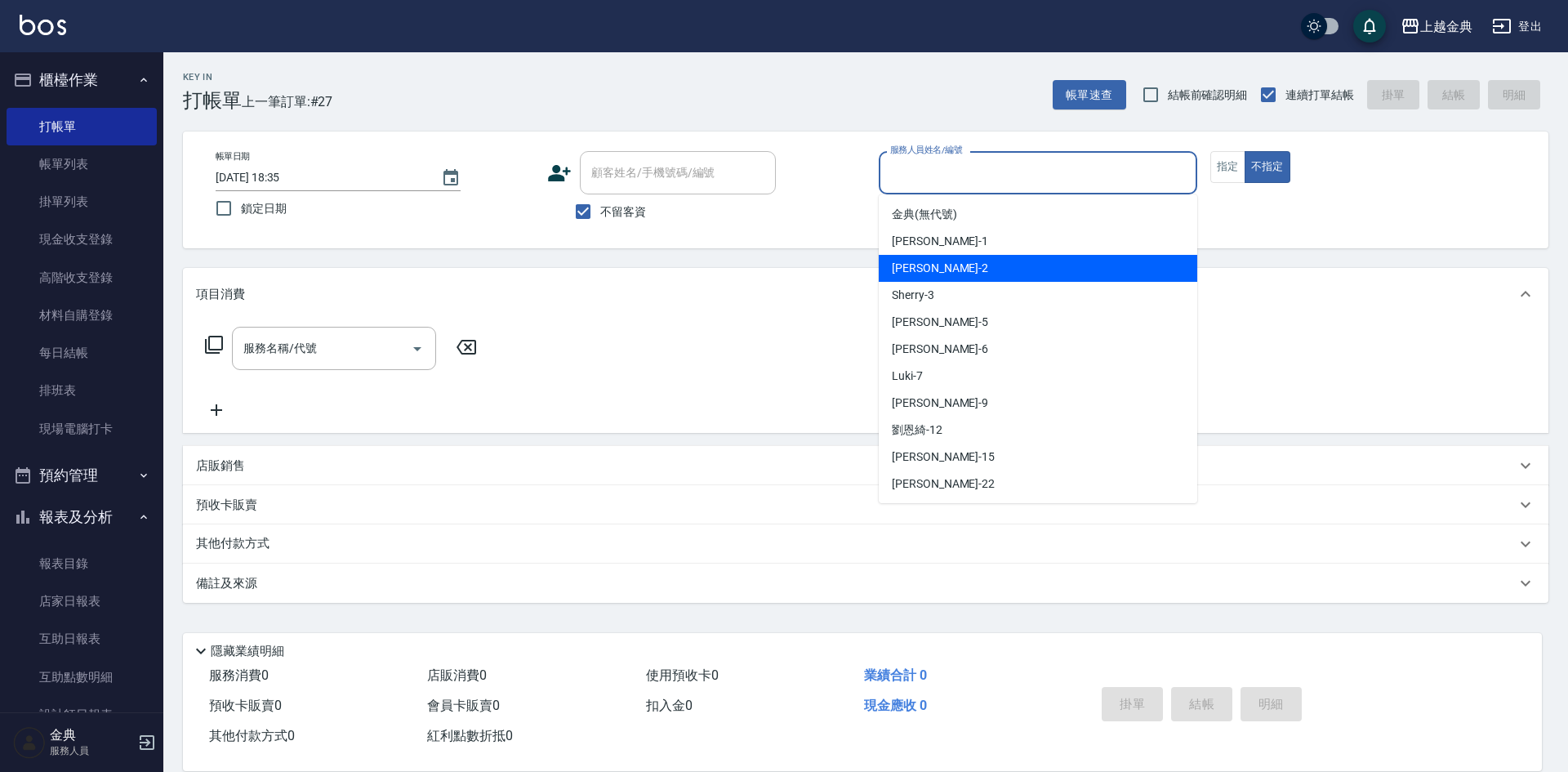
click at [963, 268] on div "Cindy -2" at bounding box center [1038, 267] width 319 height 27
type input "Cindy-2"
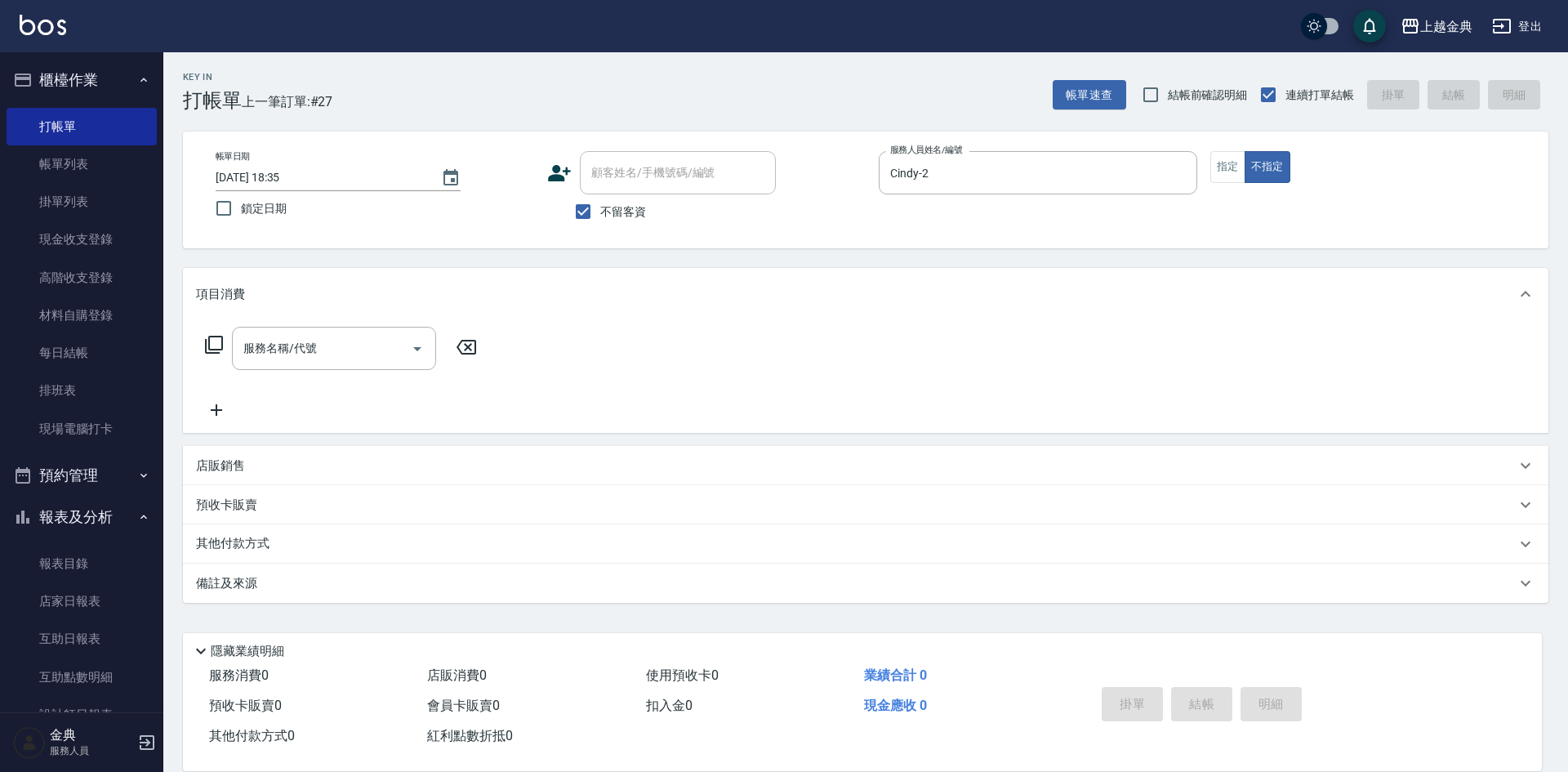
click at [210, 341] on icon at bounding box center [214, 345] width 20 height 20
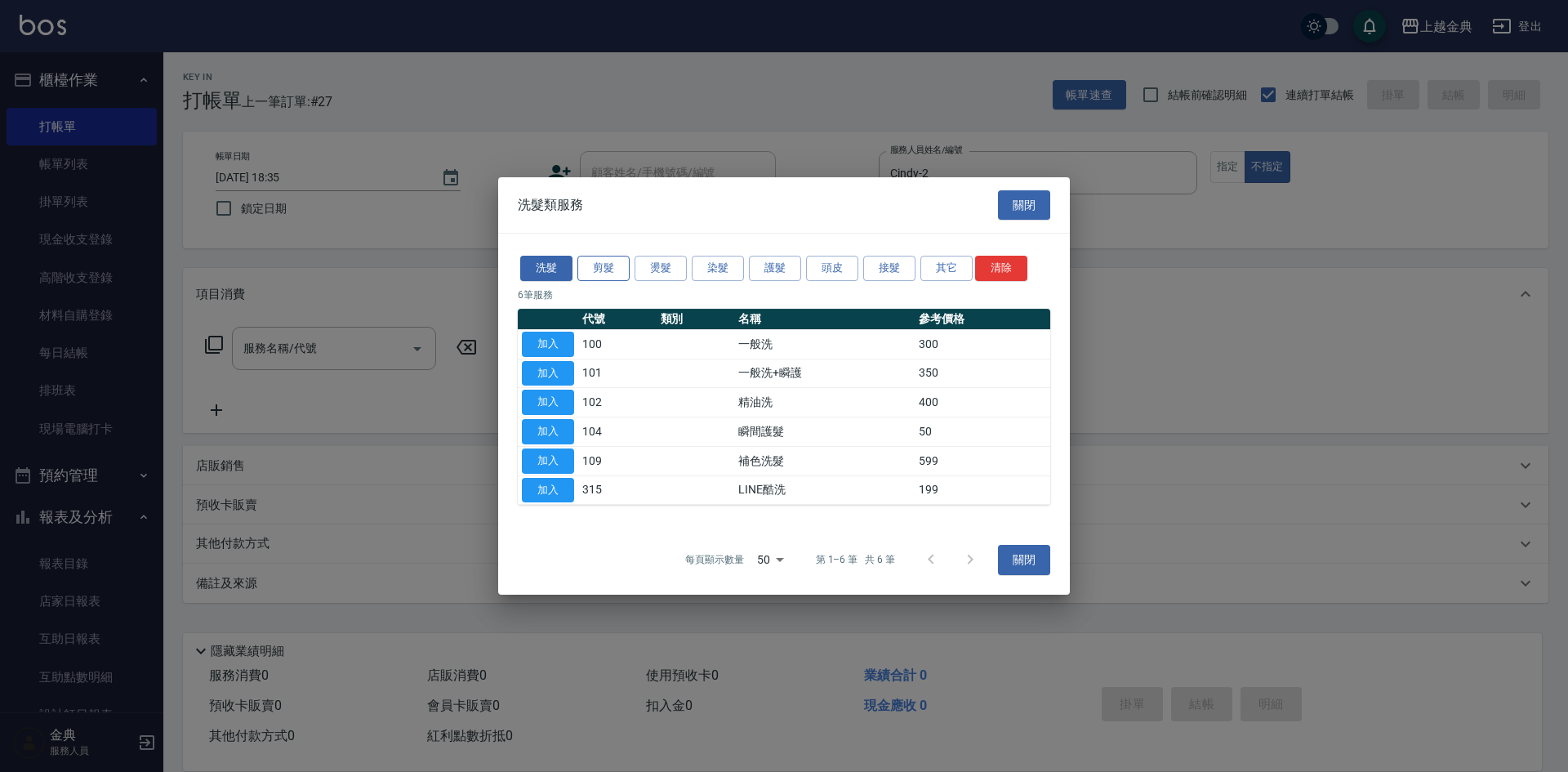
click at [591, 264] on button "剪髮" at bounding box center [603, 268] width 52 height 26
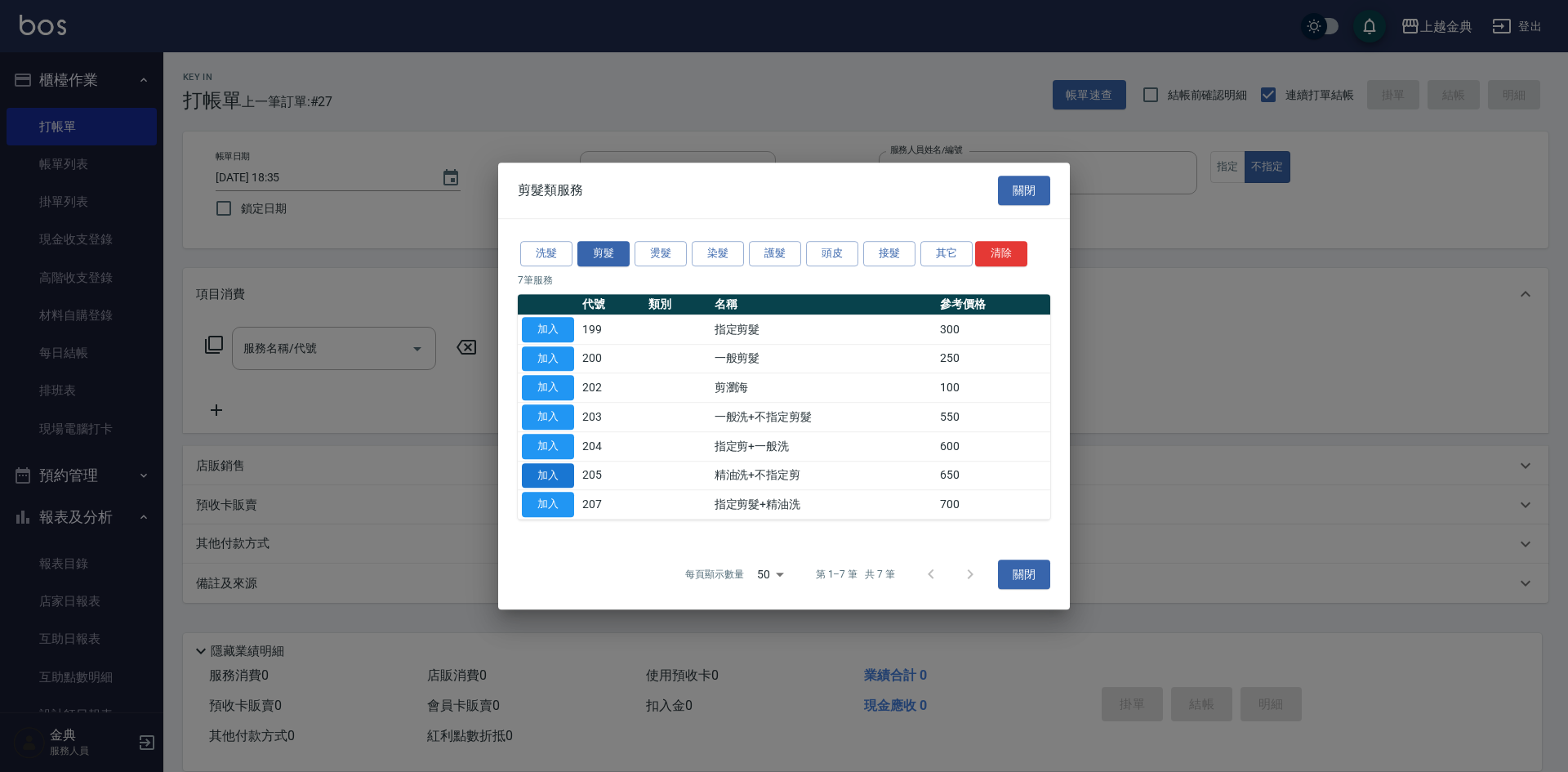
click at [538, 476] on button "加入" at bounding box center [548, 476] width 52 height 26
type input "精油洗+不指定剪(205)"
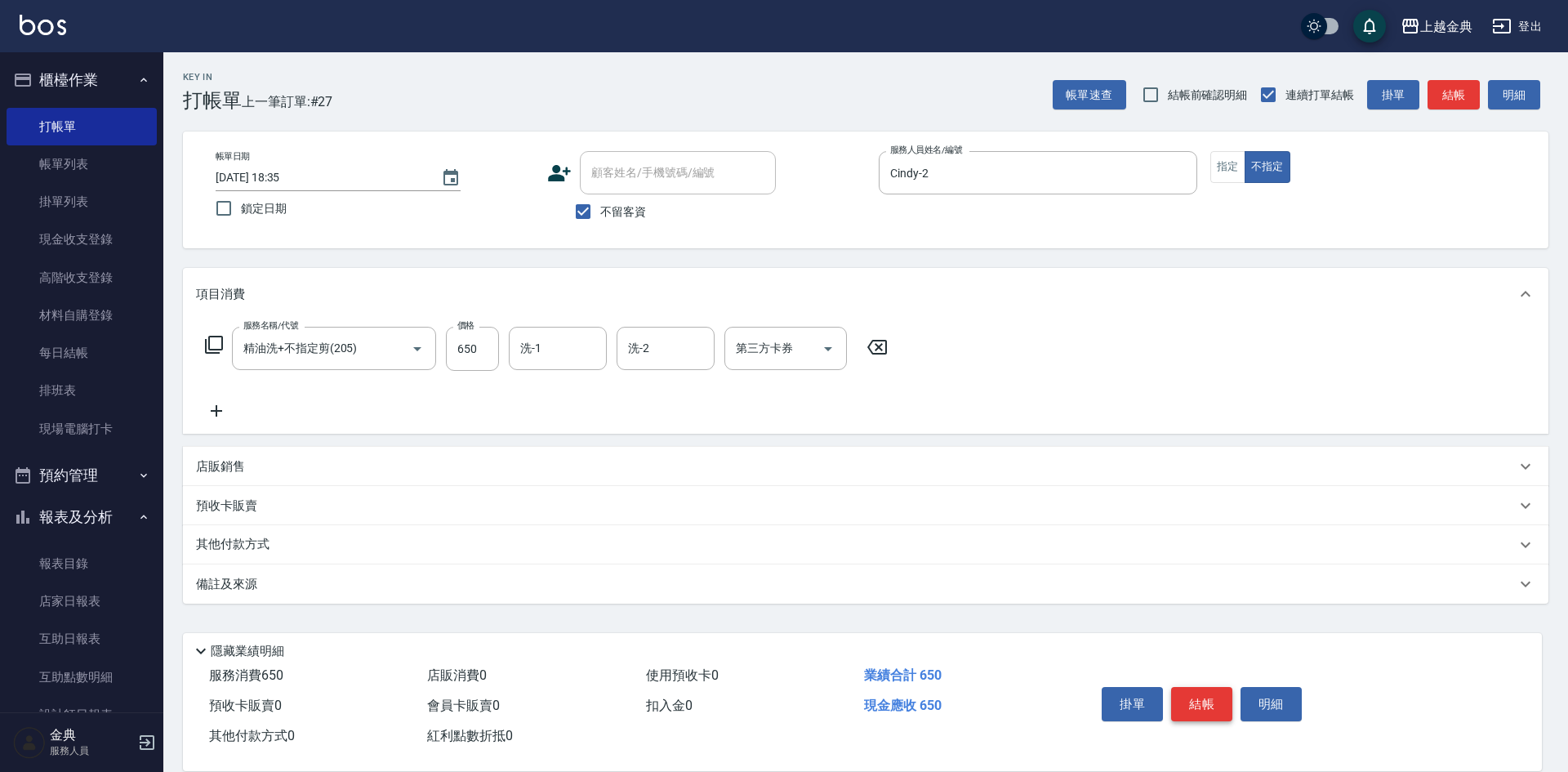
click at [1200, 699] on button "結帳" at bounding box center [1201, 704] width 61 height 34
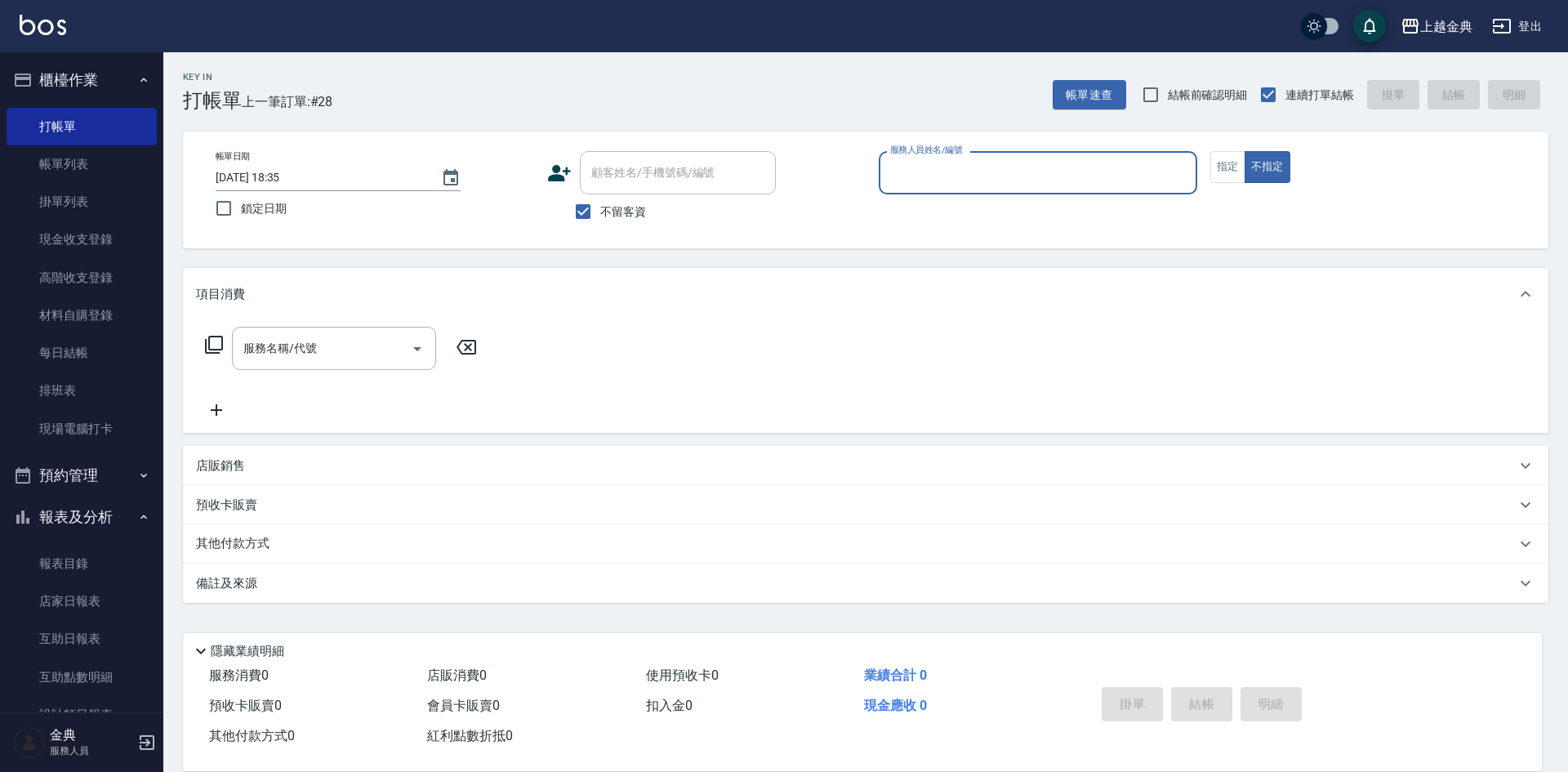
click at [985, 183] on input "服務人員姓名/編號" at bounding box center [1037, 172] width 304 height 29
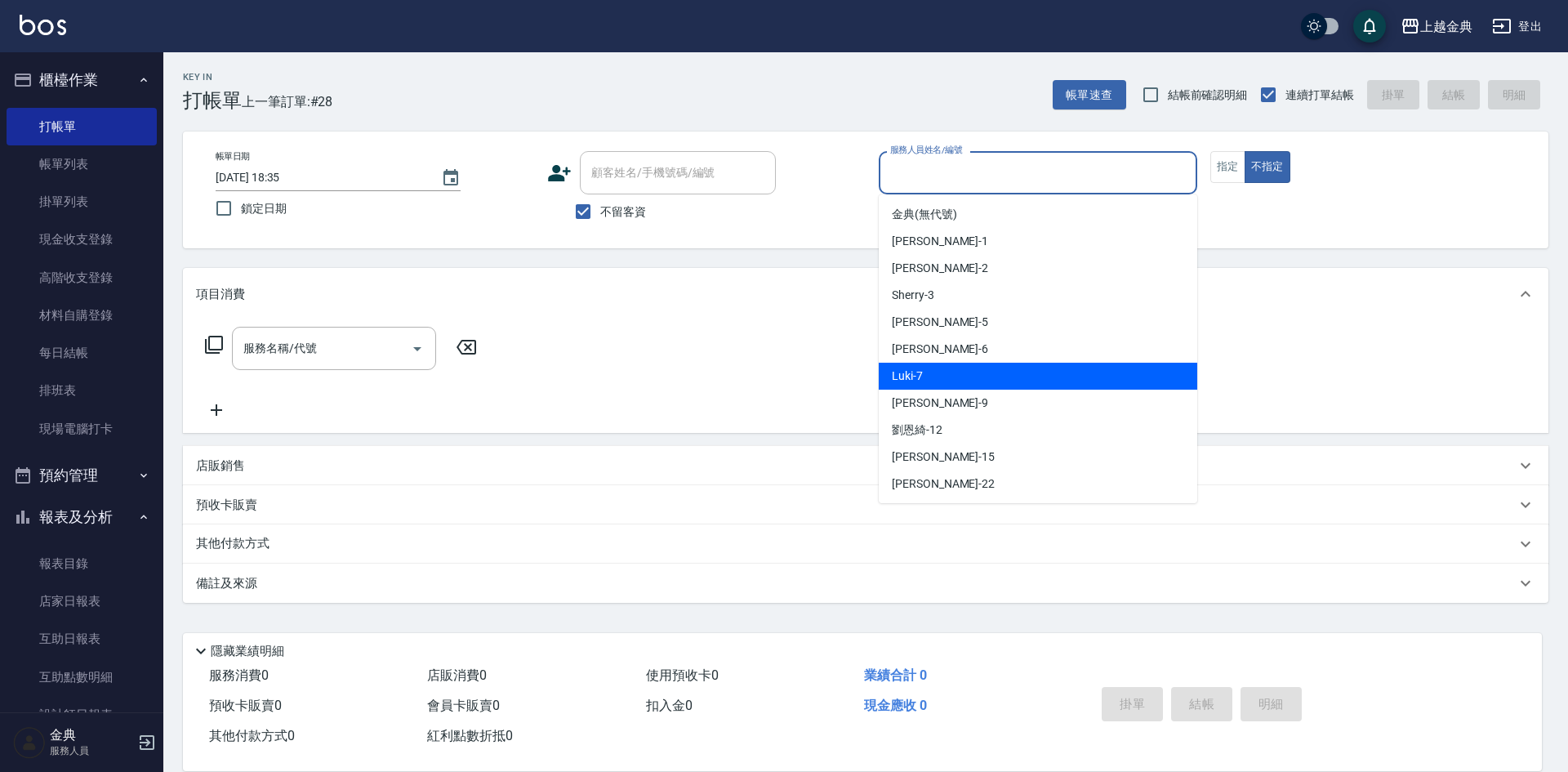
click at [985, 388] on div "Luki -7" at bounding box center [1038, 376] width 319 height 27
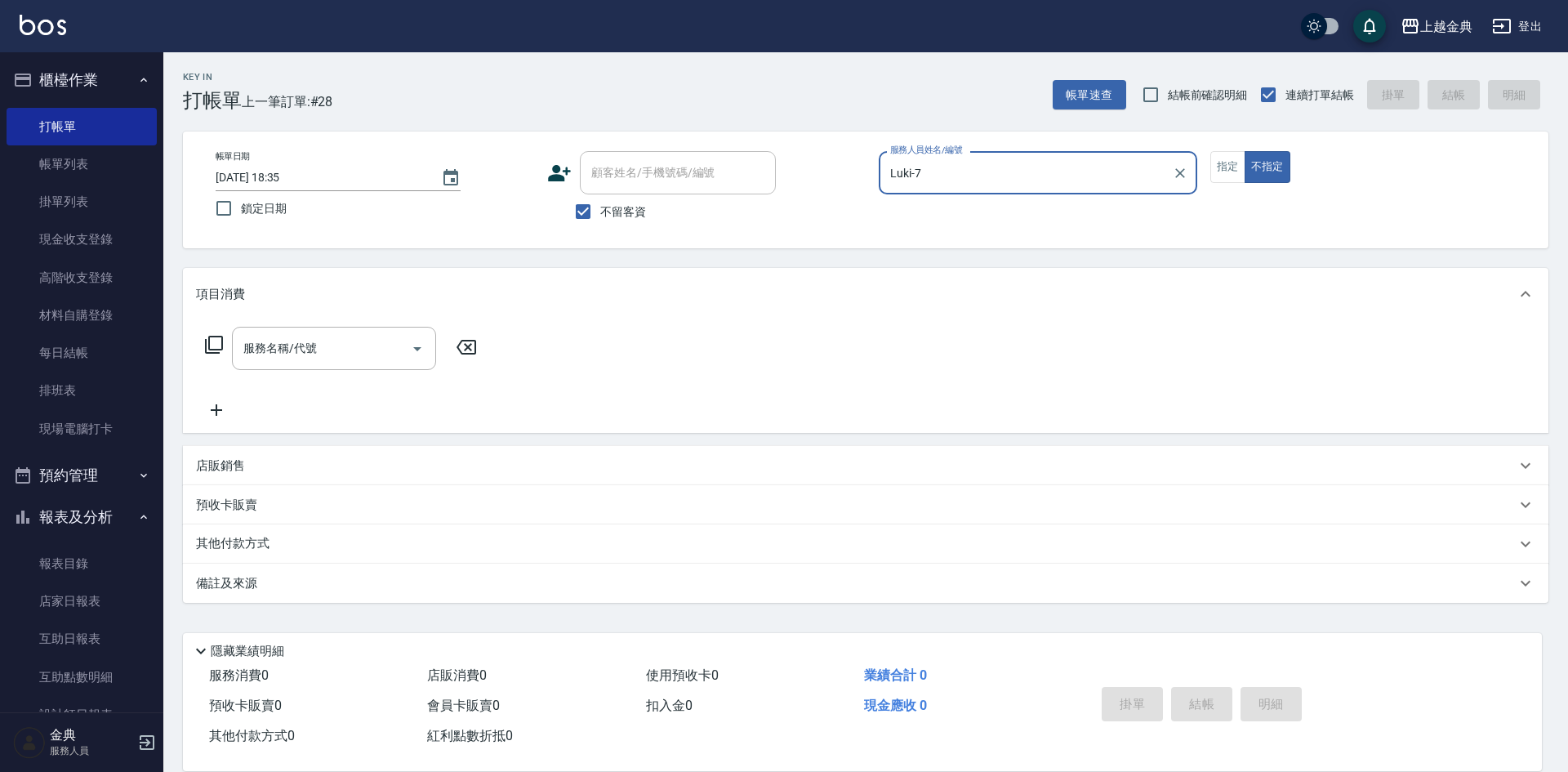
click at [936, 177] on input "Luki-7" at bounding box center [1025, 172] width 279 height 29
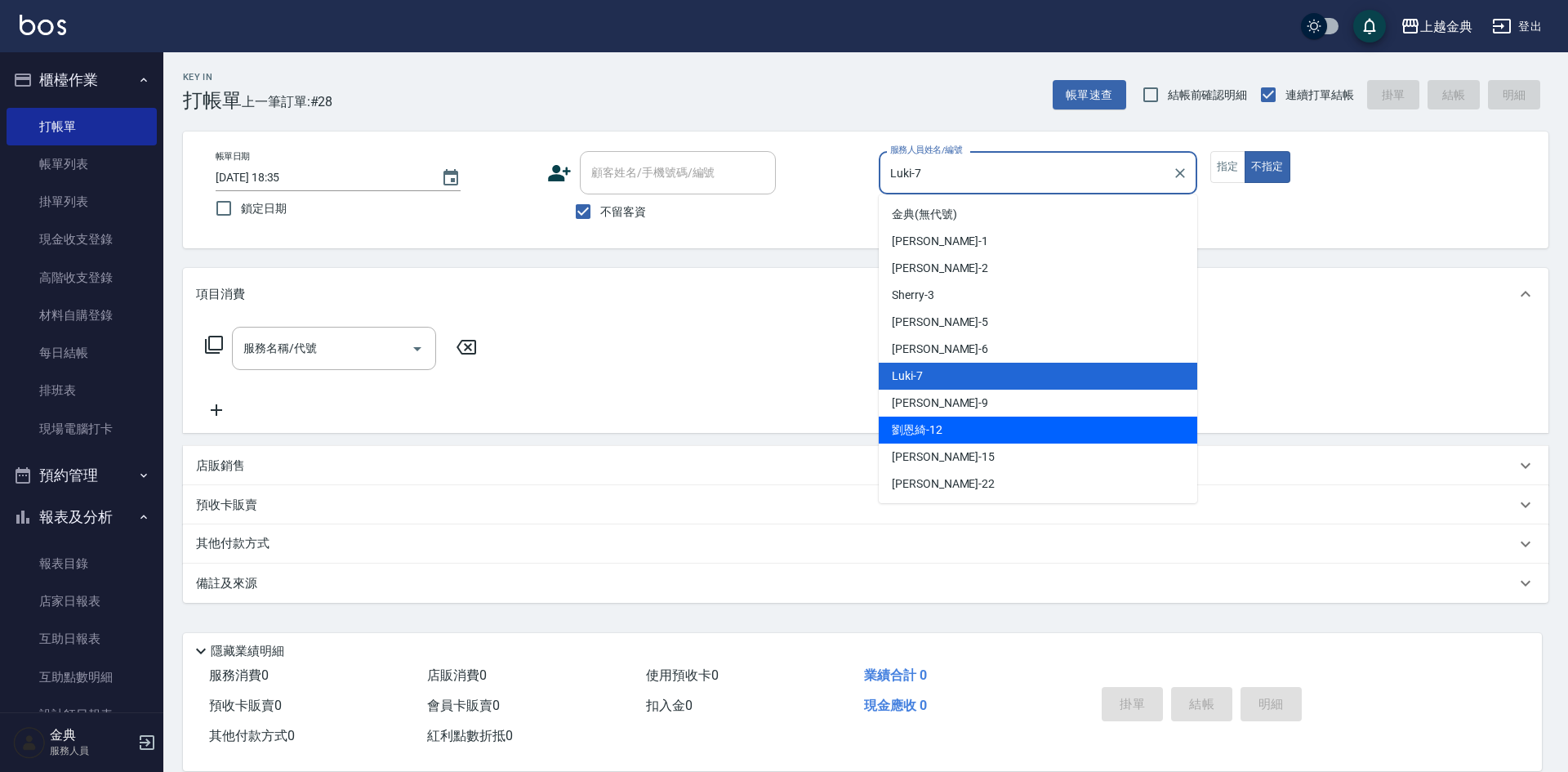
click at [928, 398] on span "[PERSON_NAME] -9" at bounding box center [940, 402] width 96 height 17
type input "[PERSON_NAME]-9"
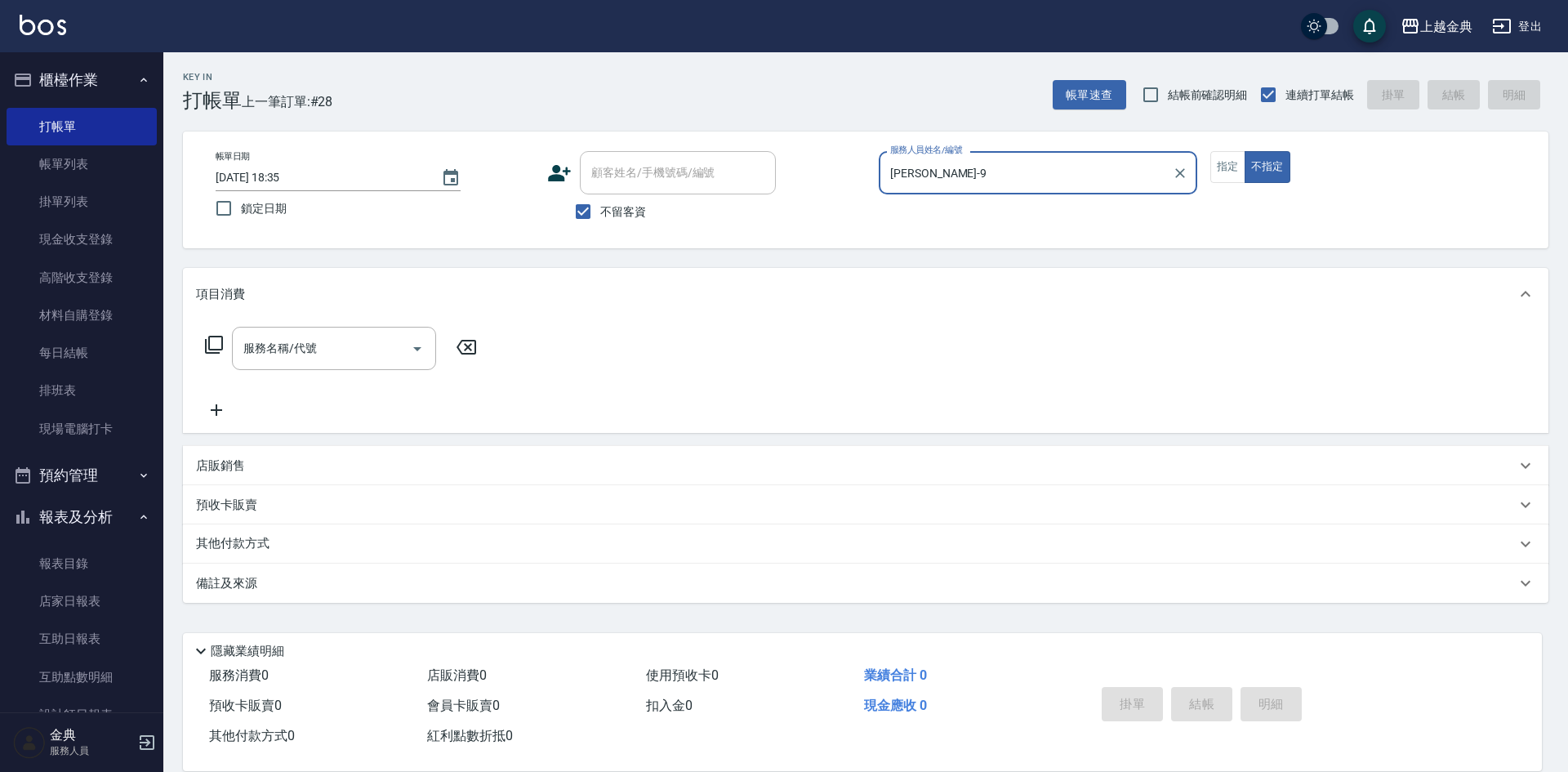
click at [210, 342] on icon at bounding box center [214, 344] width 18 height 18
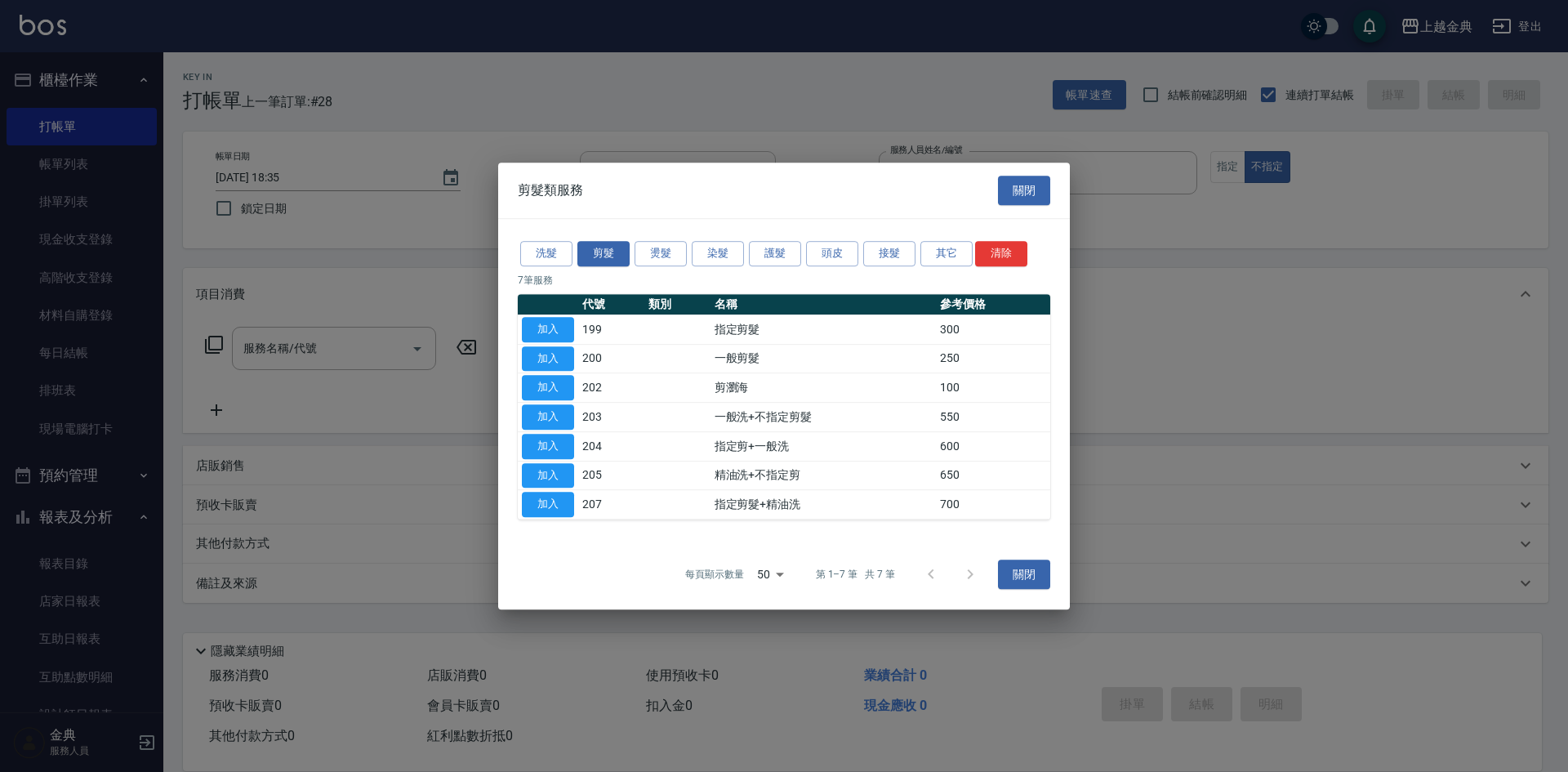
click at [552, 471] on button "加入" at bounding box center [548, 476] width 52 height 26
type input "精油洗+不指定剪(205)"
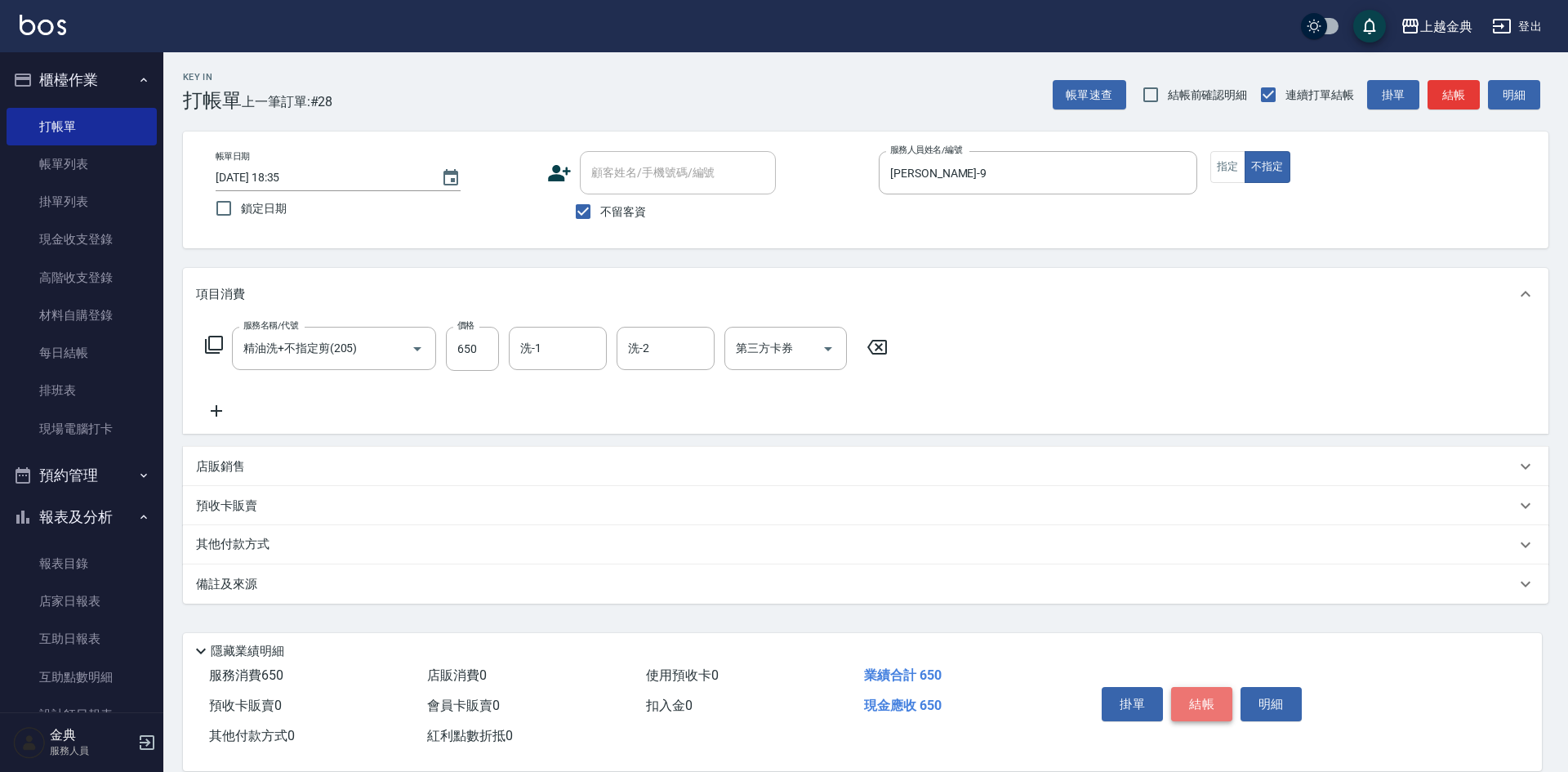
click at [1190, 691] on button "結帳" at bounding box center [1201, 704] width 61 height 34
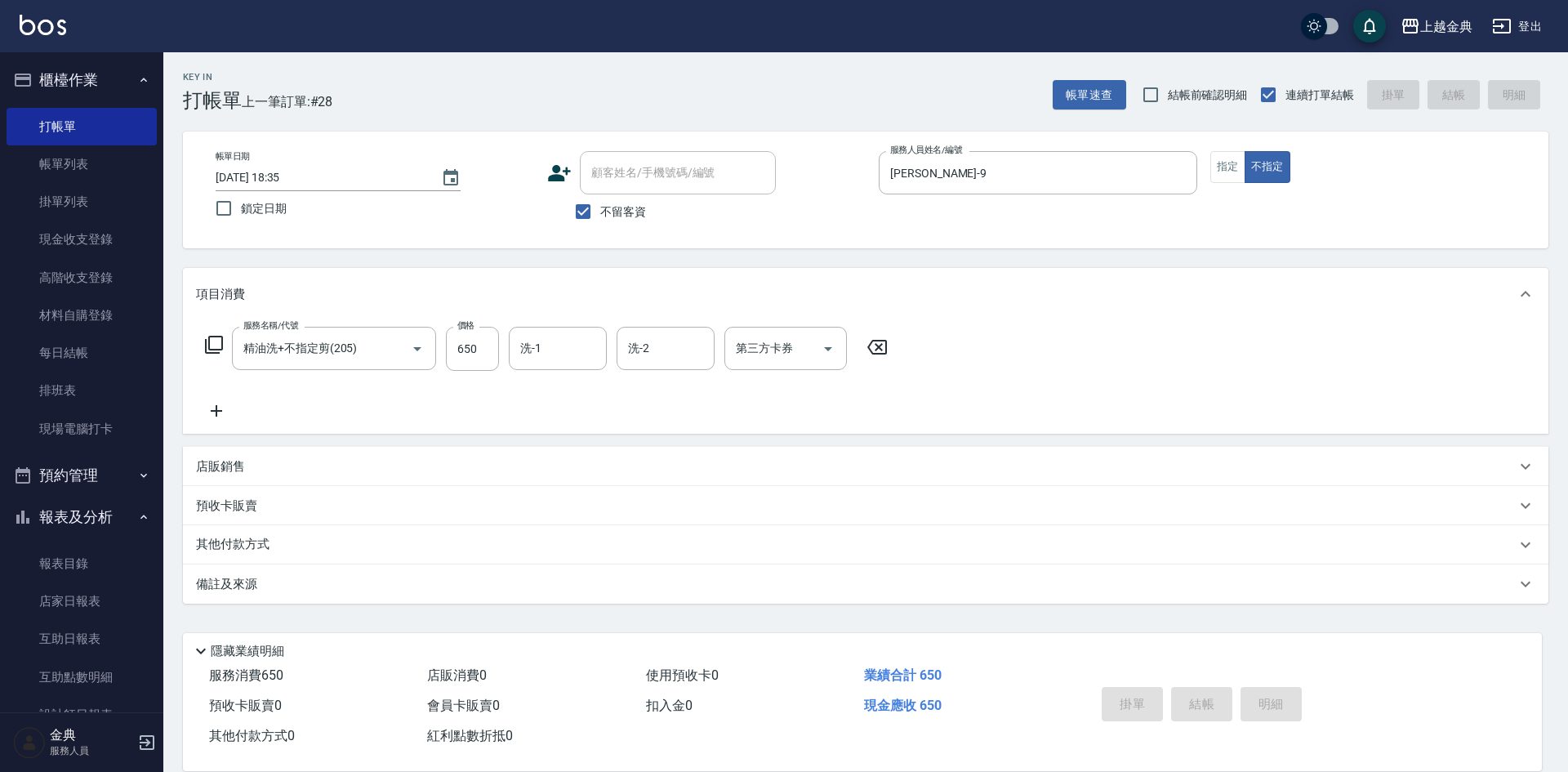
type input "[DATE] 18:38"
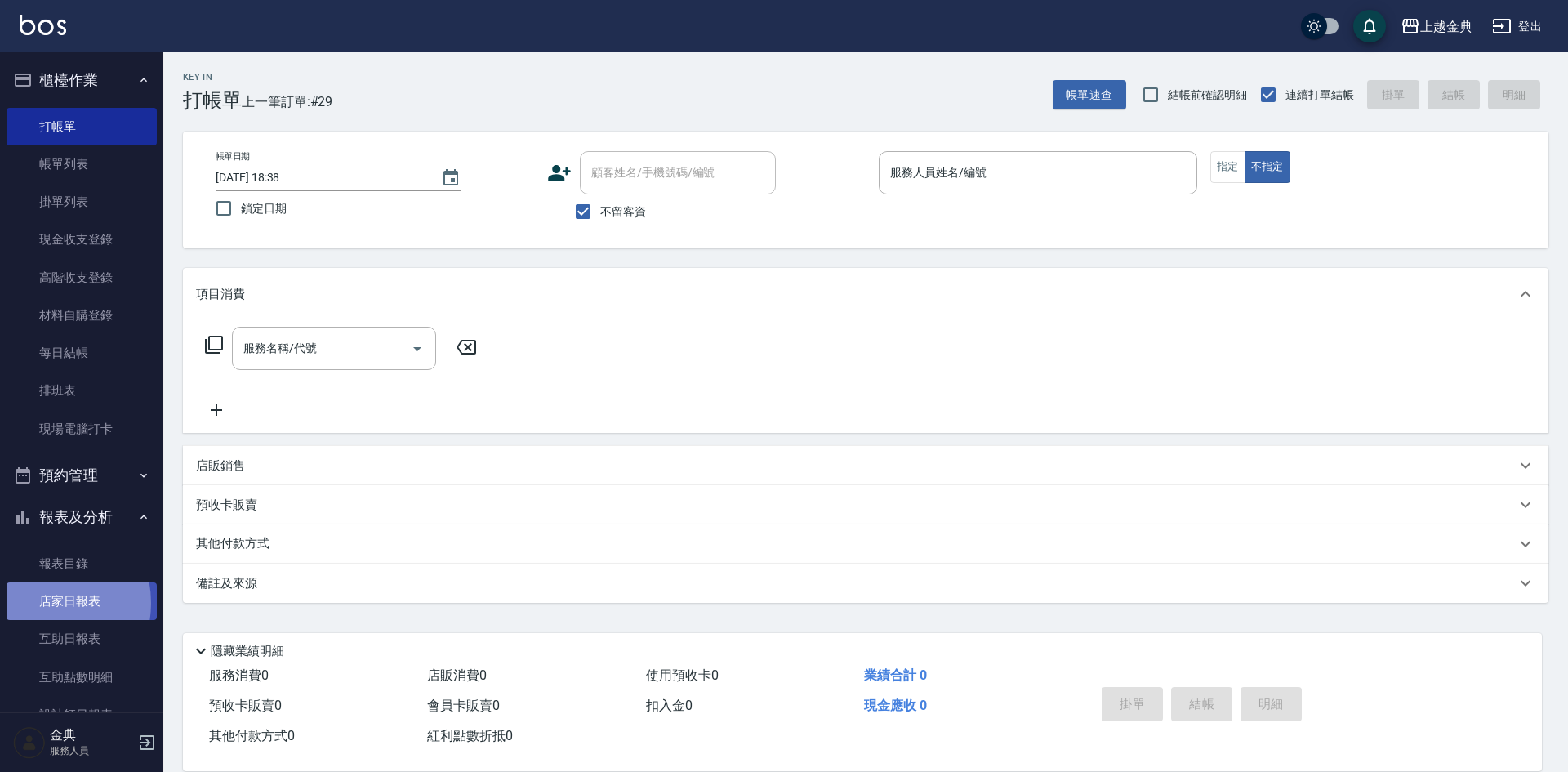
click at [37, 603] on link "店家日報表" at bounding box center [82, 601] width 150 height 37
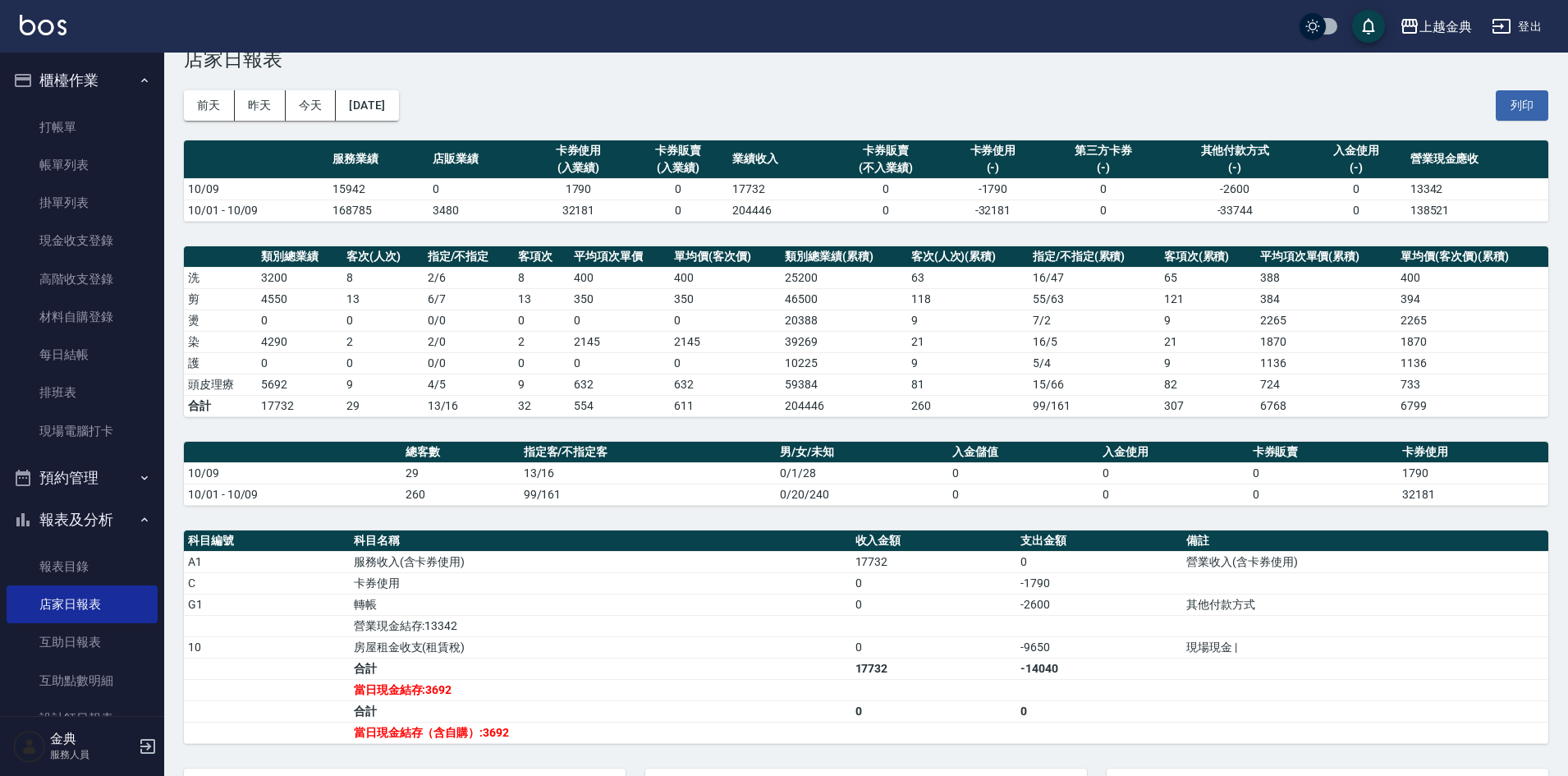
scroll to position [82, 0]
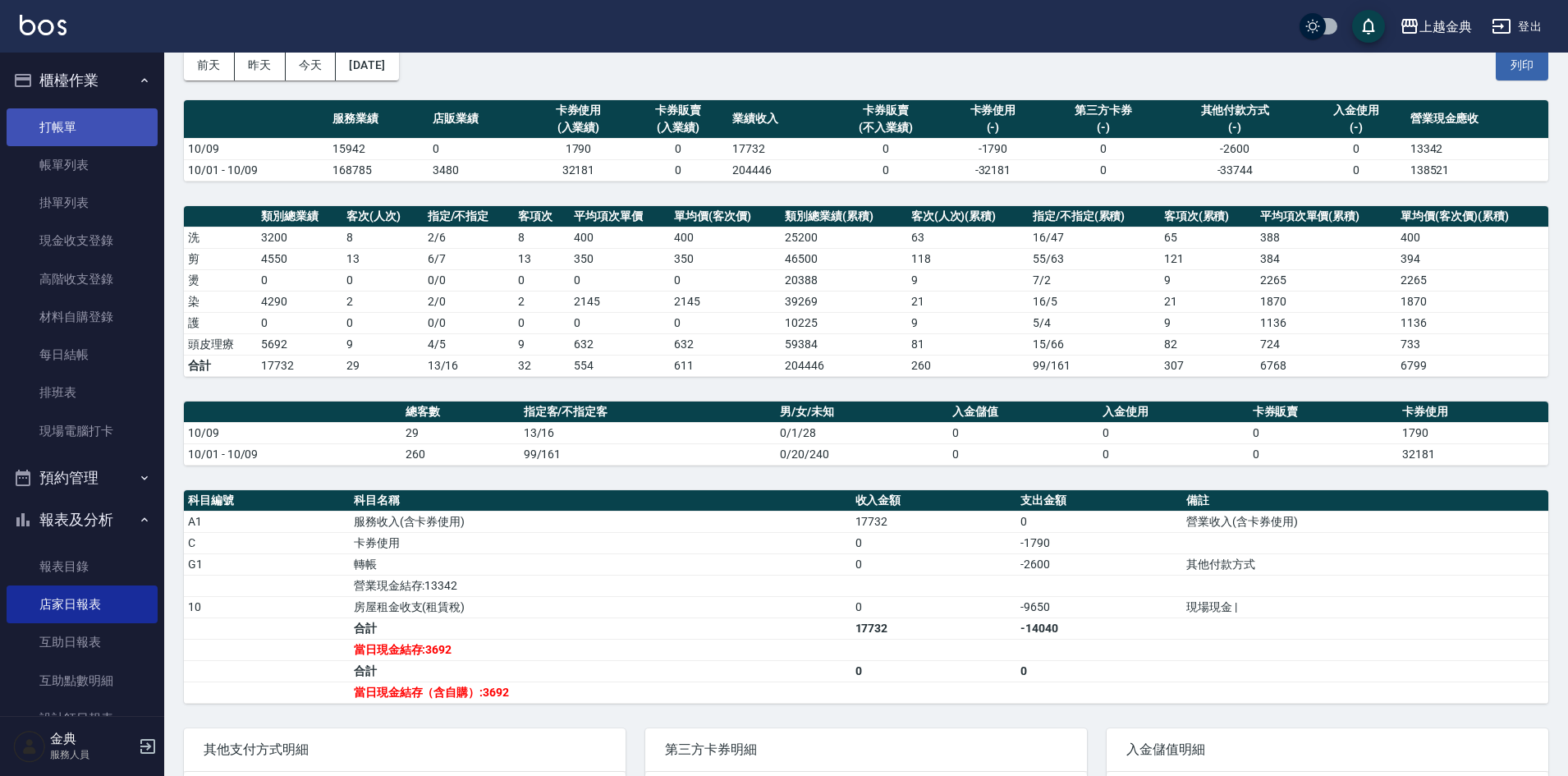
click at [48, 129] on link "打帳單" at bounding box center [82, 128] width 151 height 38
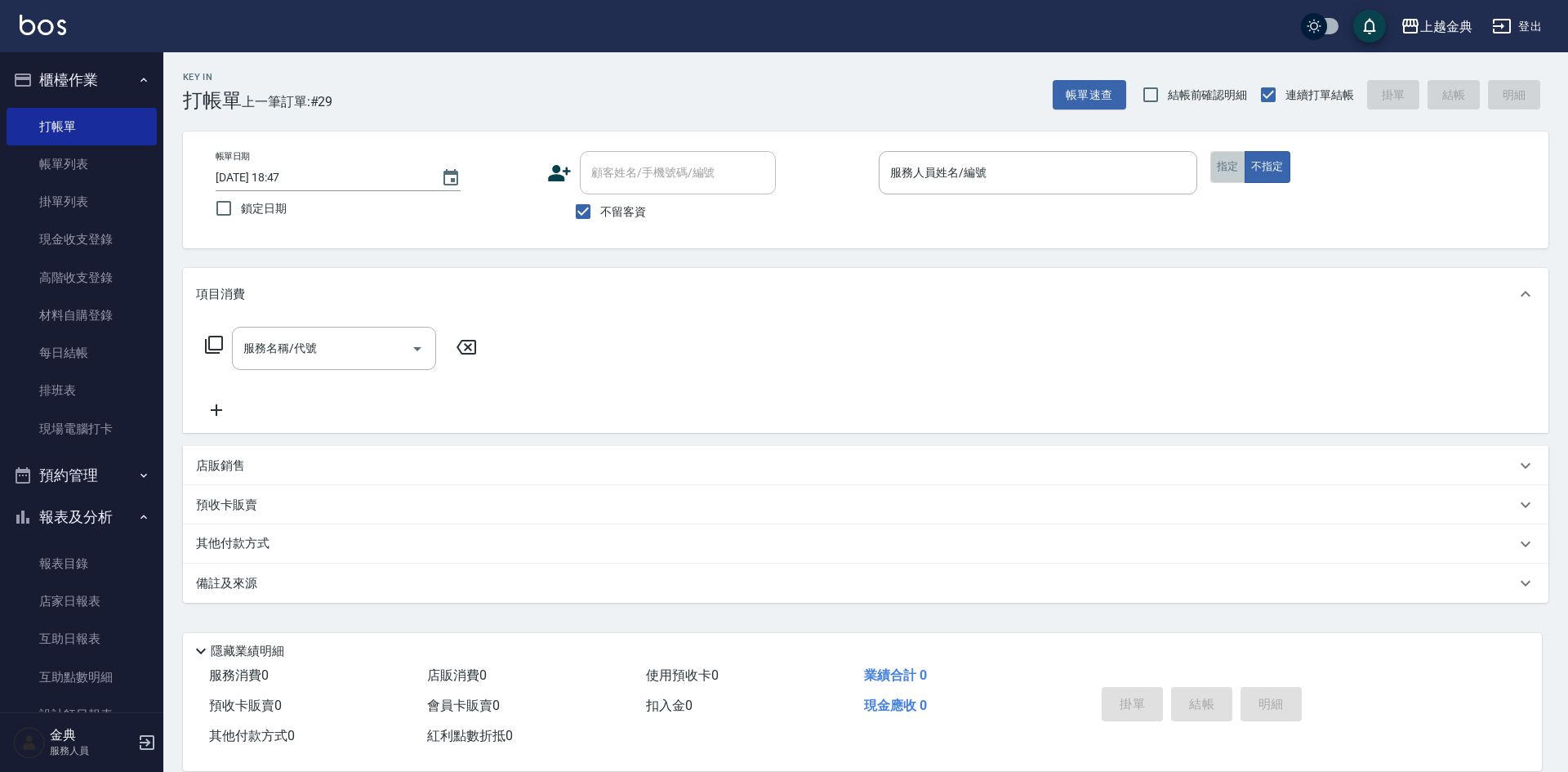
click at [1226, 165] on button "指定" at bounding box center [1228, 167] width 35 height 31
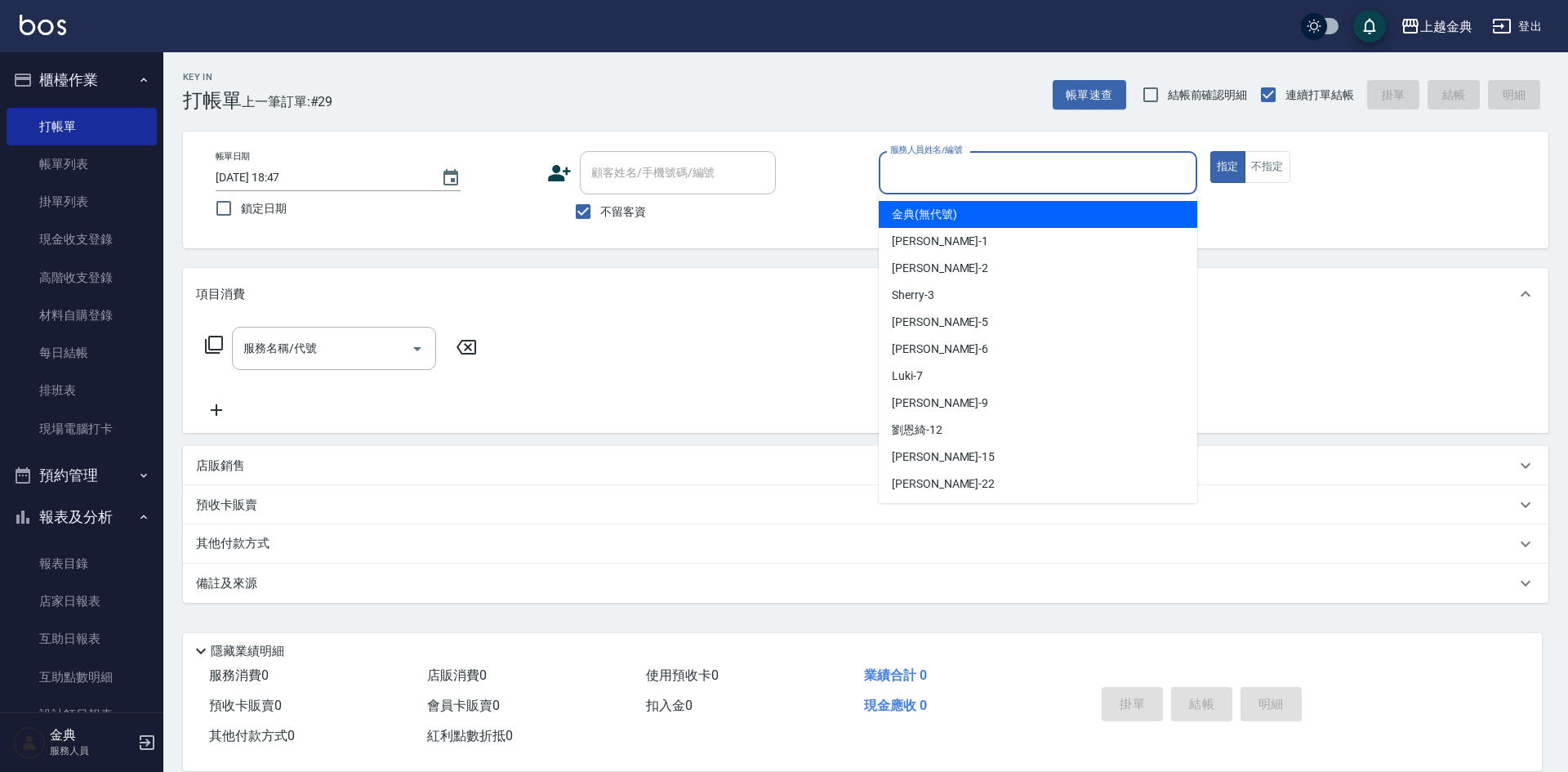
click at [1091, 165] on input "服務人員姓名/編號" at bounding box center [1037, 172] width 304 height 29
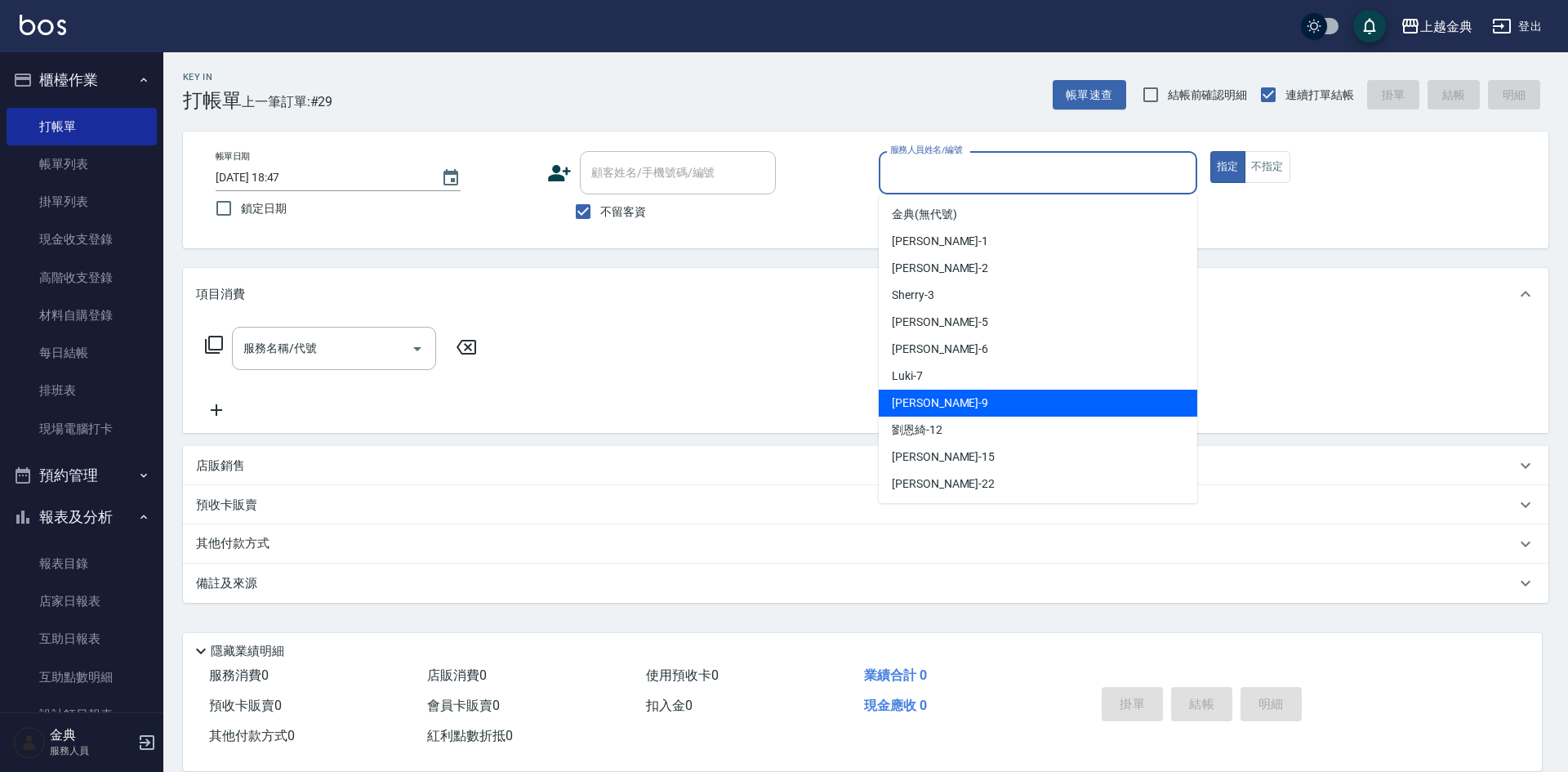
click at [1042, 408] on div "[PERSON_NAME] -9" at bounding box center [1038, 402] width 319 height 27
type input "[PERSON_NAME]-9"
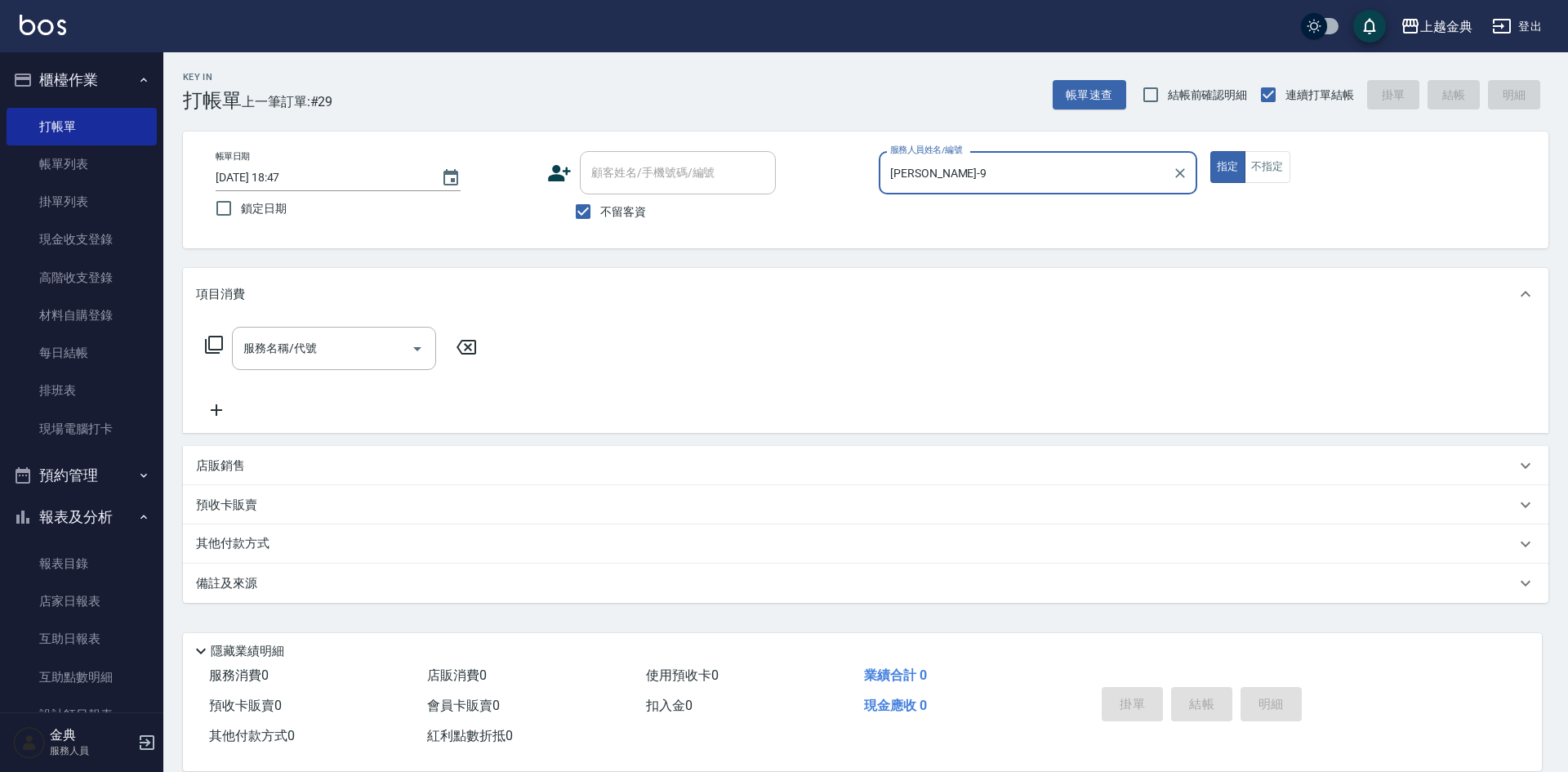
click at [203, 346] on div "服務名稱/代號 服務名稱/代號" at bounding box center [341, 348] width 291 height 43
click at [224, 343] on div "服務名稱/代號 服務名稱/代號" at bounding box center [341, 348] width 291 height 43
click at [218, 345] on icon at bounding box center [214, 345] width 20 height 20
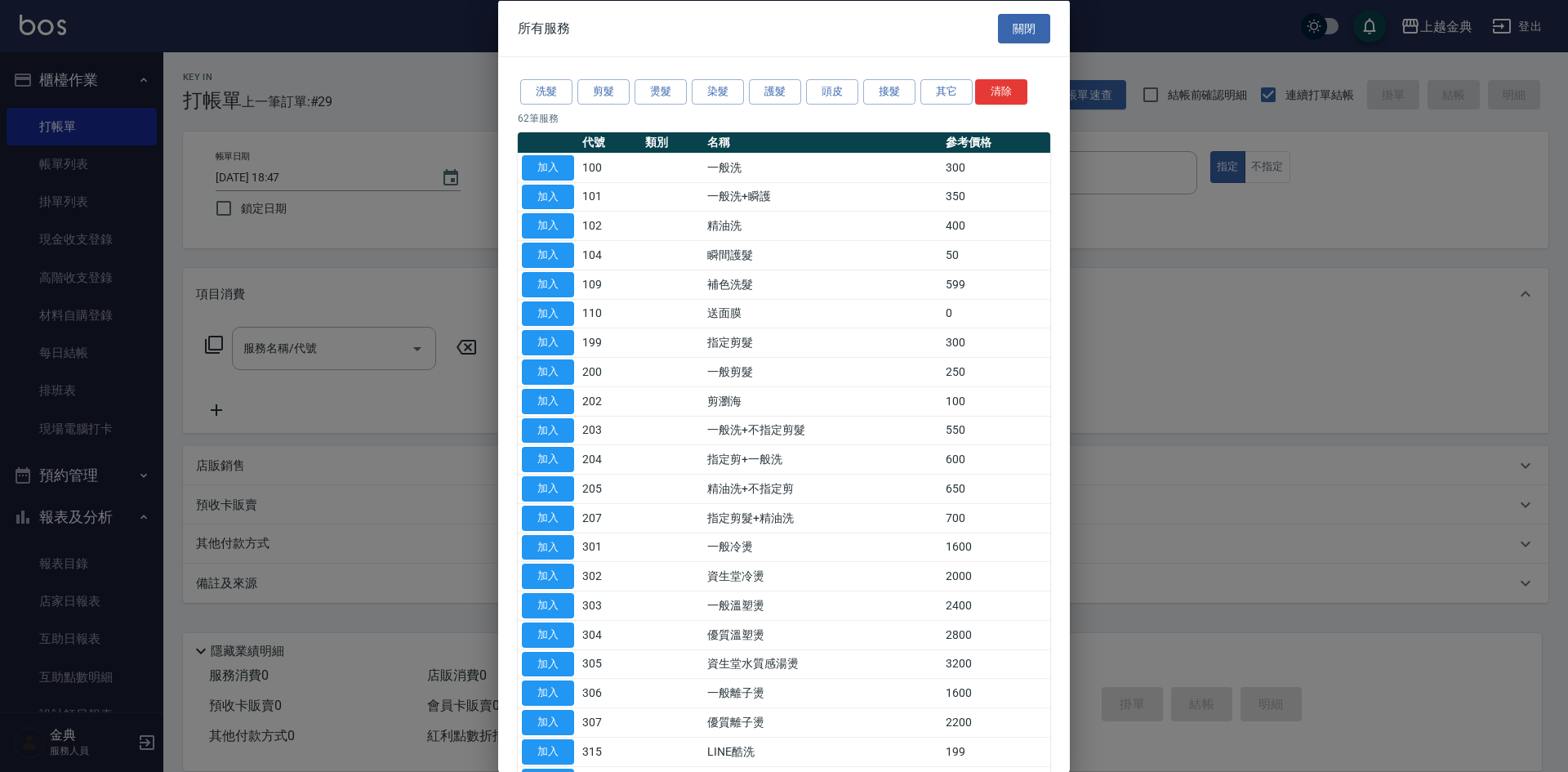
click at [633, 80] on div "洗髮 剪髮 燙髮 染髮 護髮 頭皮 接髮 其它 清除" at bounding box center [784, 91] width 533 height 30
click at [616, 93] on button "剪髮" at bounding box center [603, 92] width 52 height 26
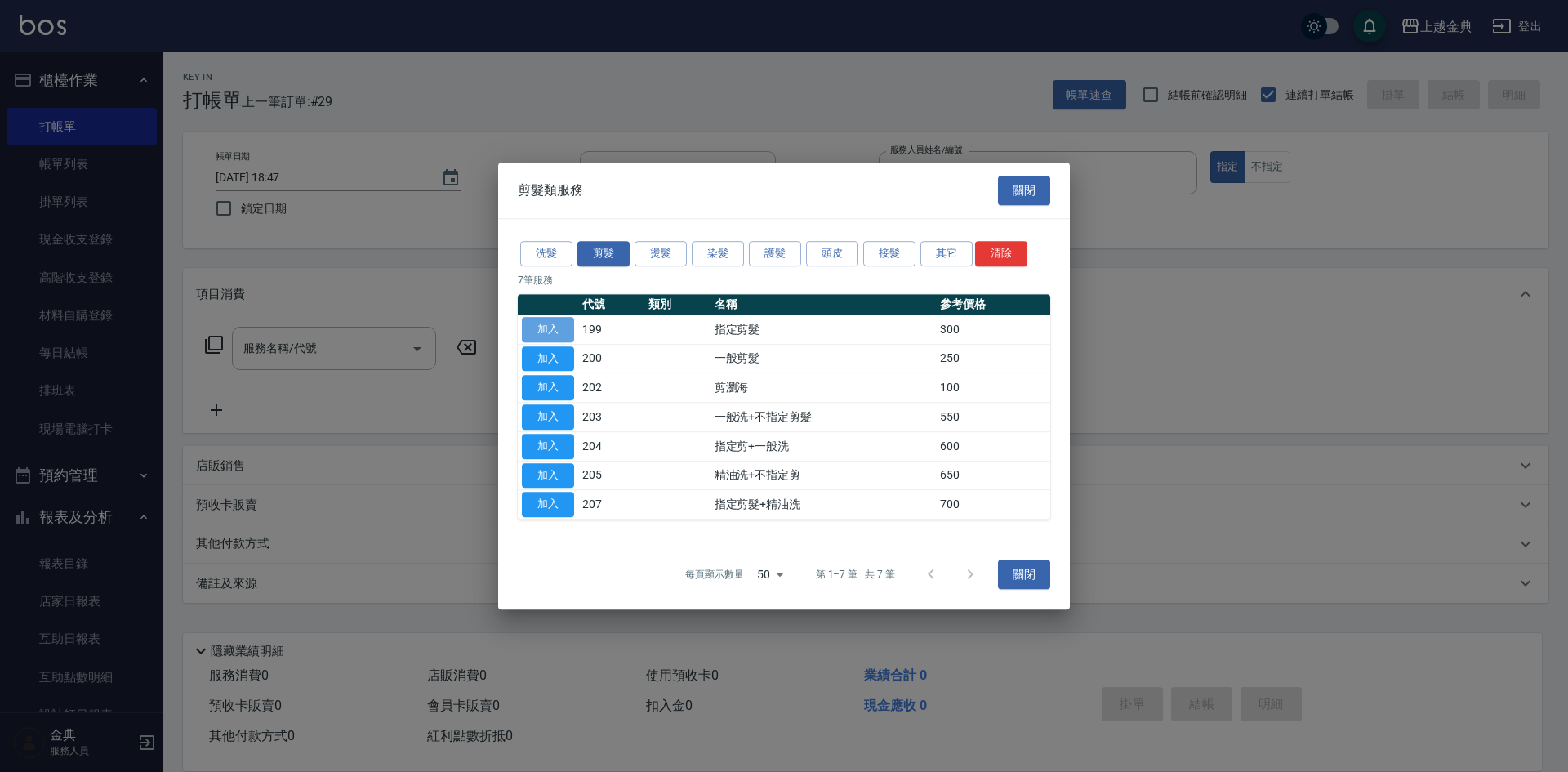
click at [548, 327] on button "加入" at bounding box center [548, 329] width 52 height 26
type input "指定剪髮(199)"
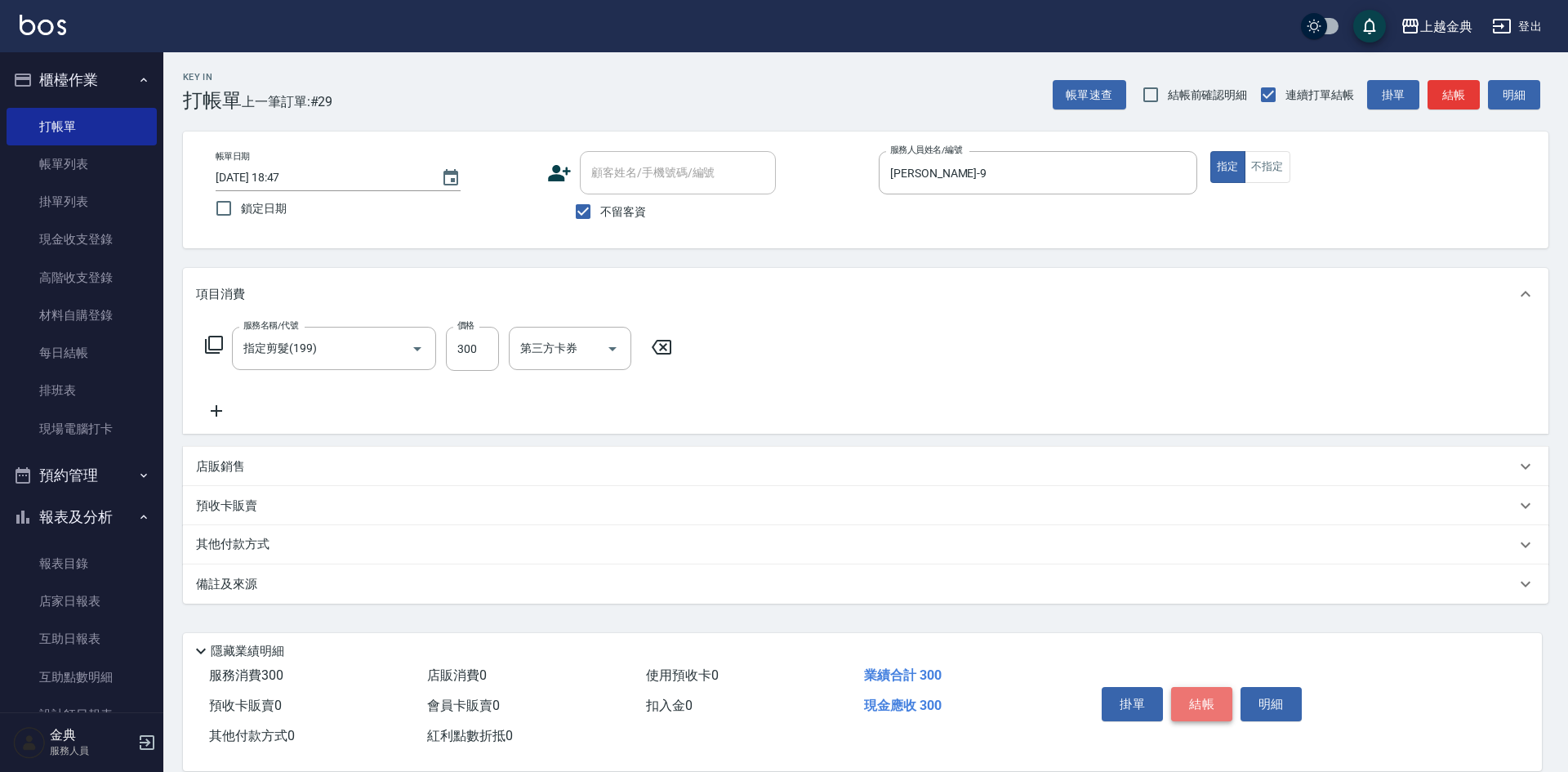
click at [1197, 692] on button "結帳" at bounding box center [1201, 704] width 61 height 34
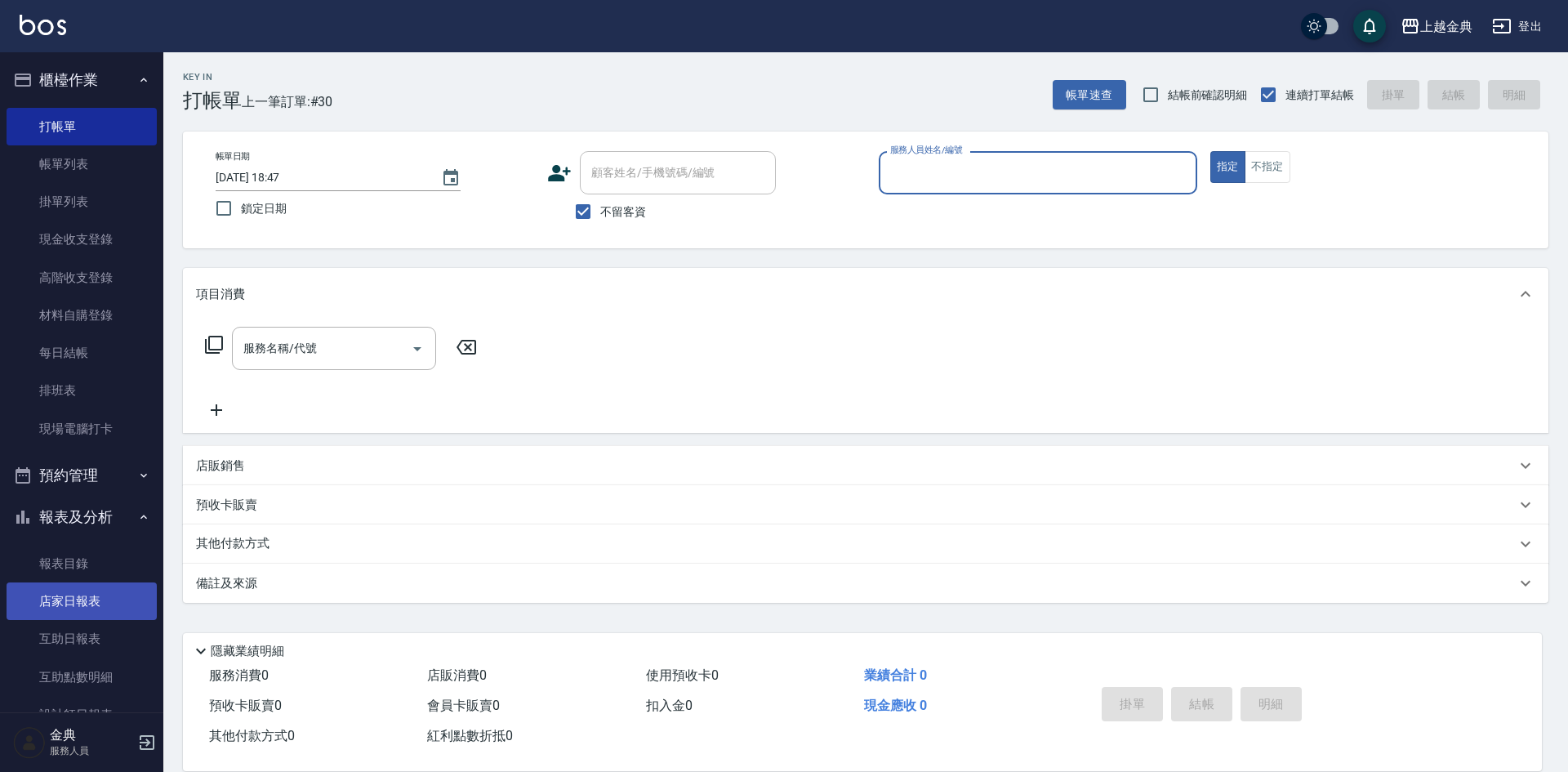
click at [70, 587] on link "店家日報表" at bounding box center [82, 601] width 150 height 37
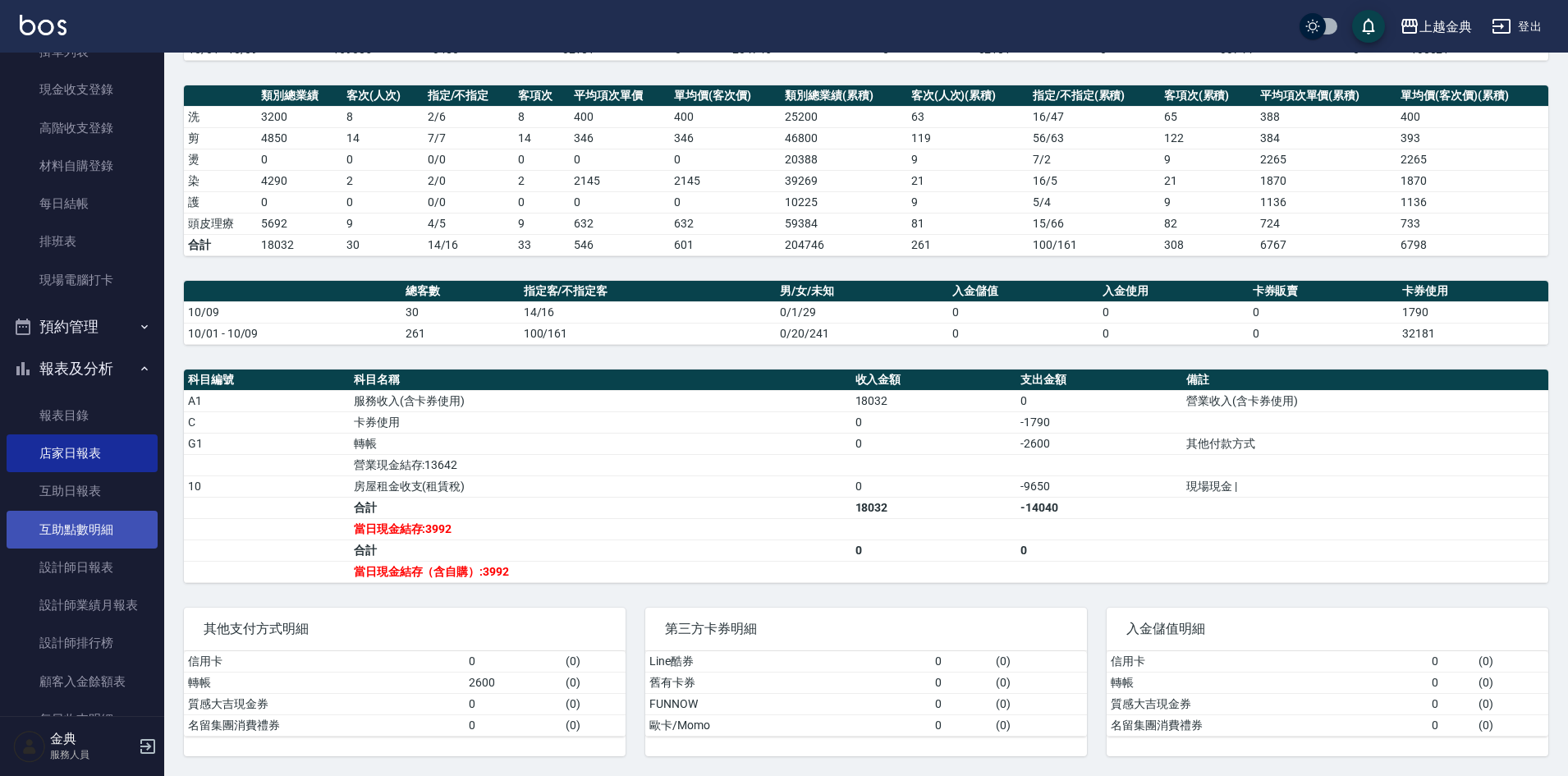
scroll to position [164, 0]
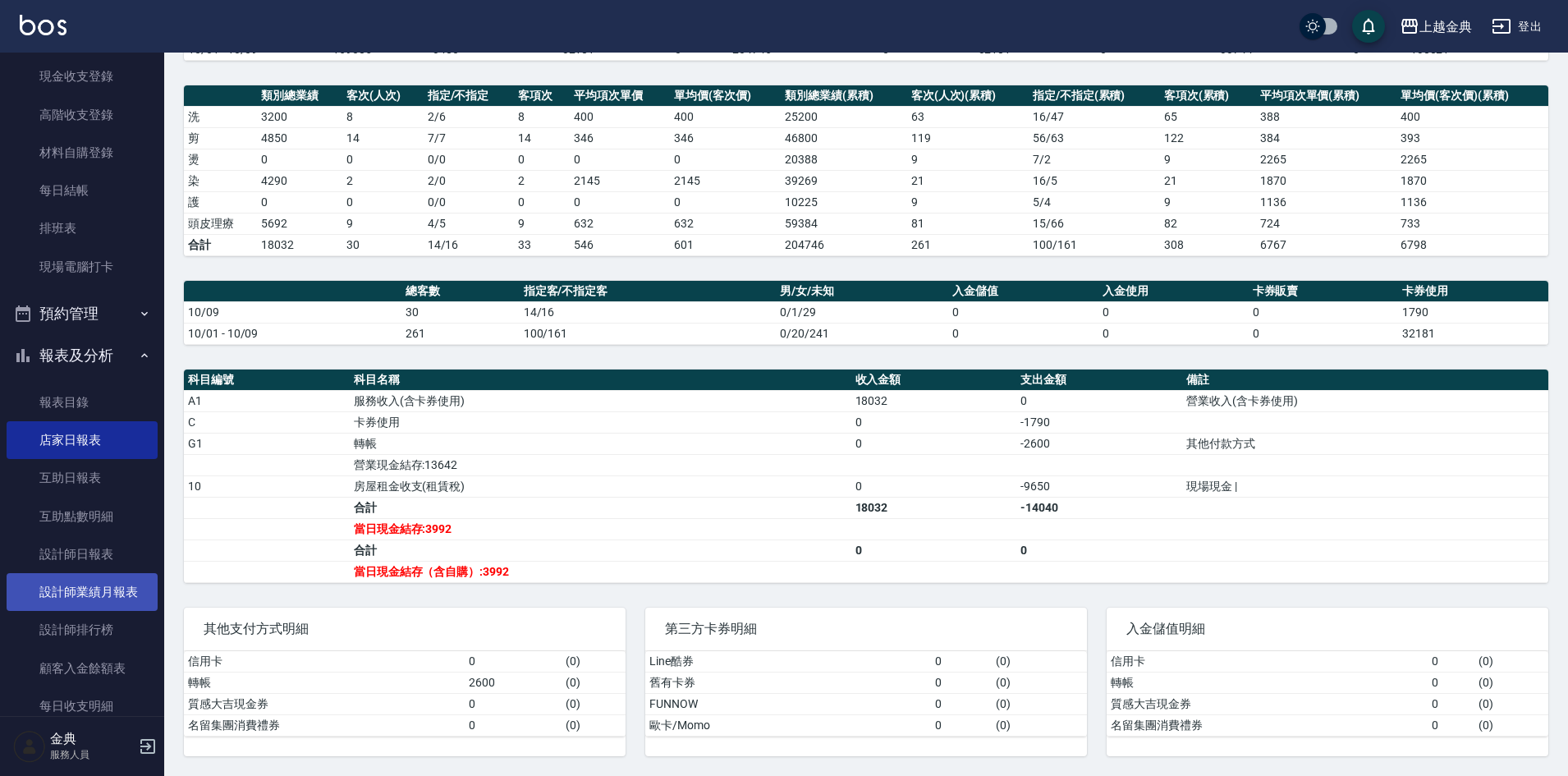
click at [71, 594] on link "設計師業績月報表" at bounding box center [82, 592] width 151 height 38
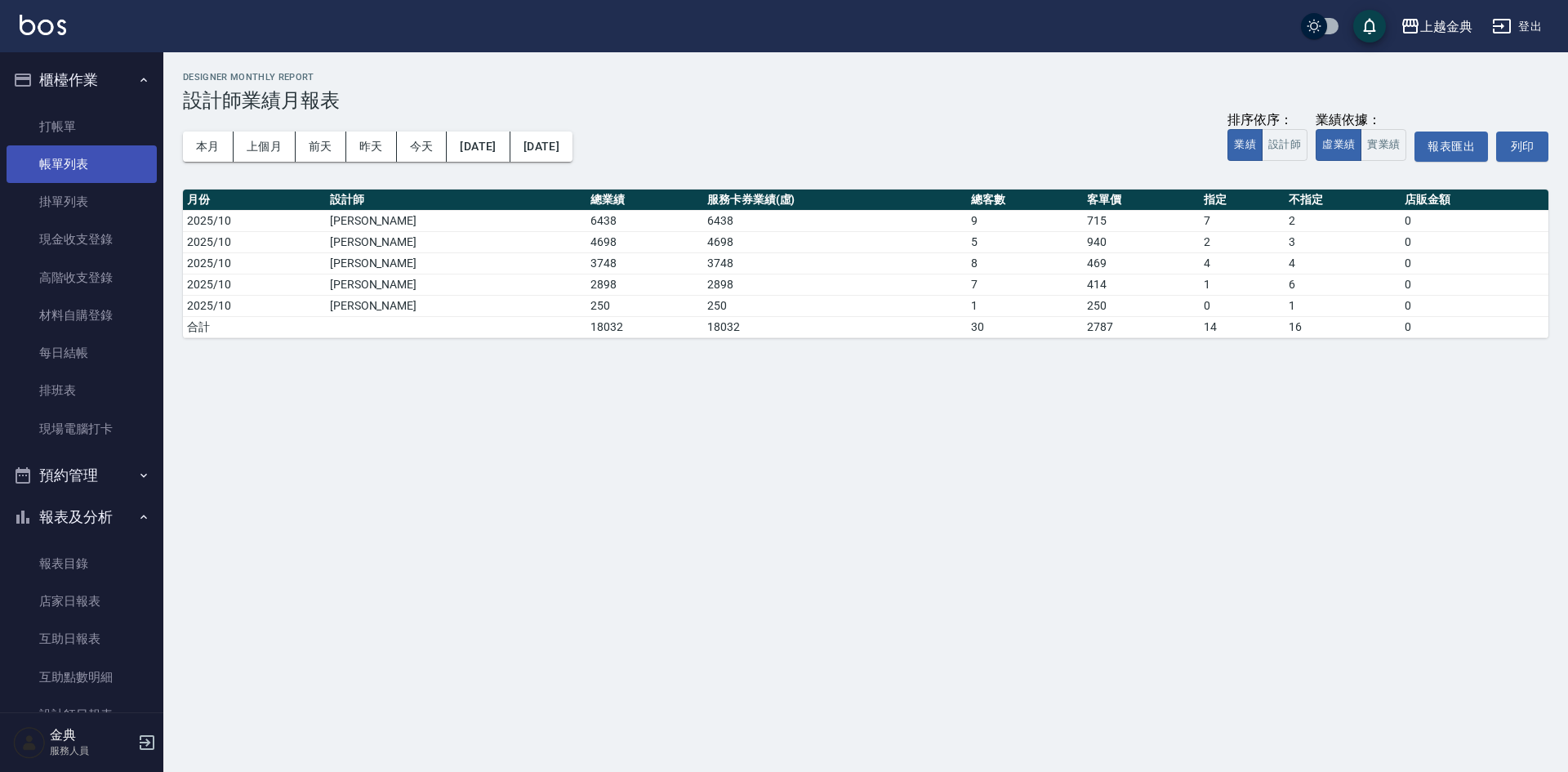
click at [82, 146] on link "帳單列表" at bounding box center [82, 164] width 150 height 37
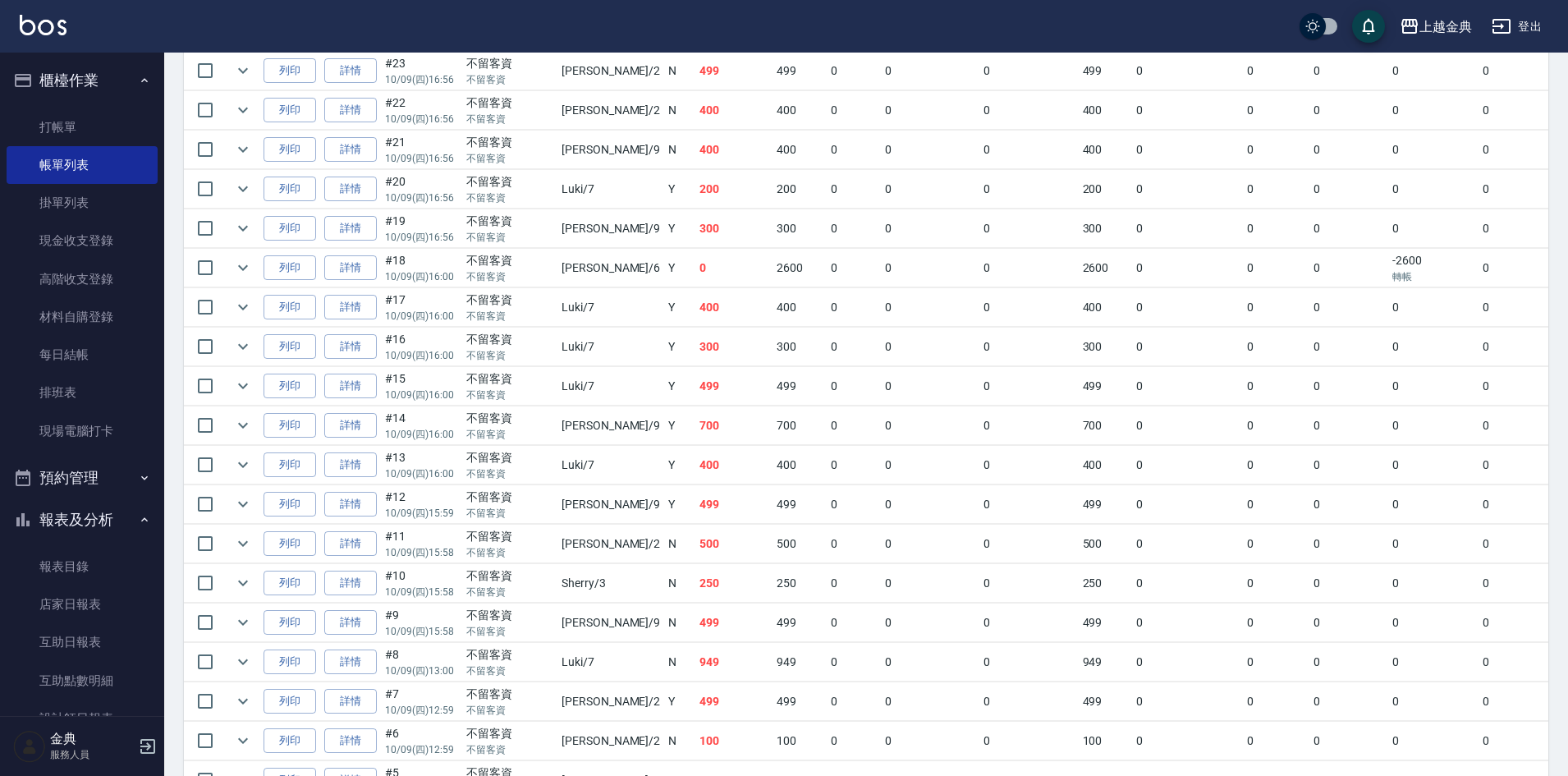
scroll to position [965, 0]
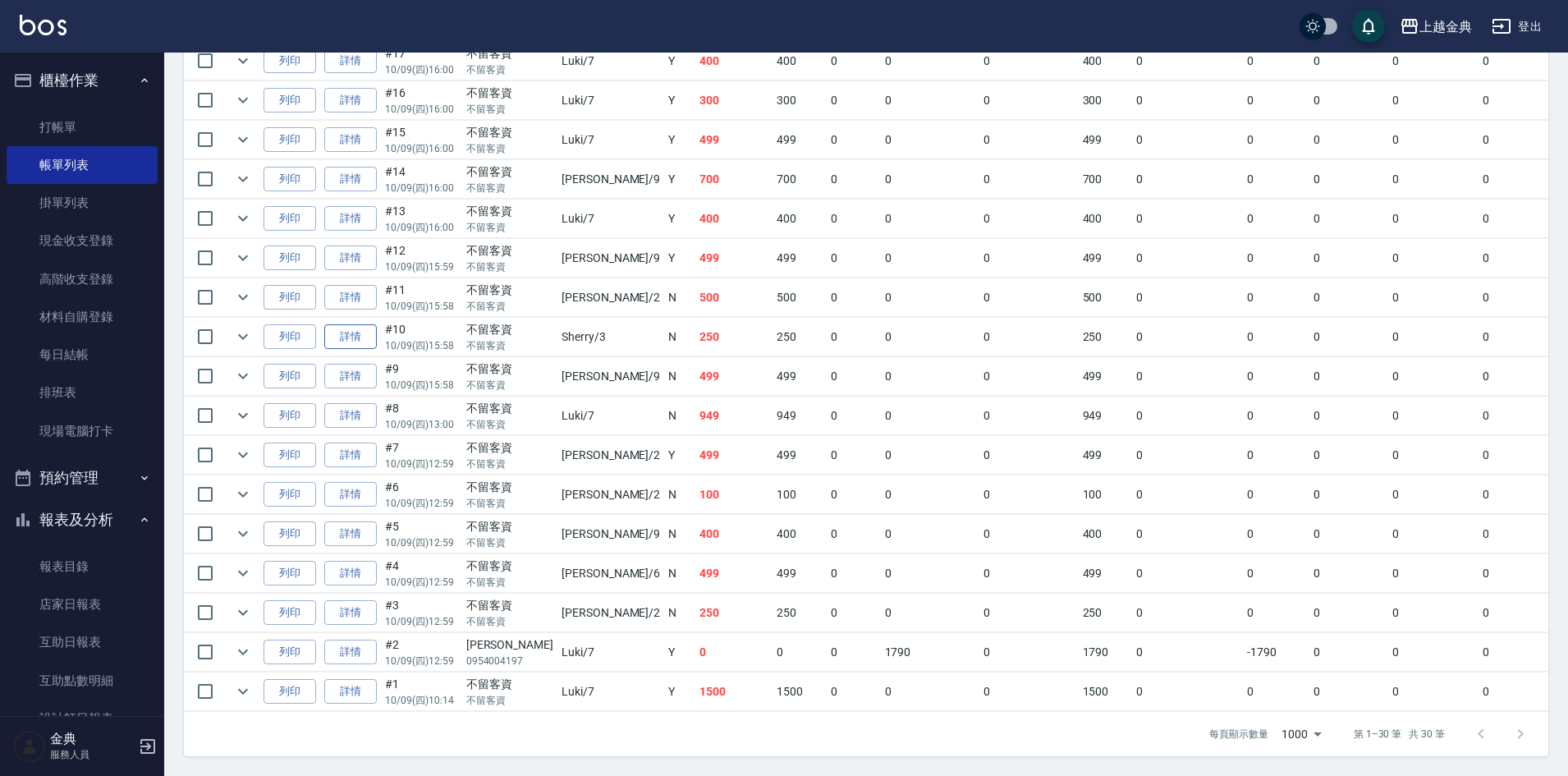
click at [369, 339] on link "詳情" at bounding box center [350, 337] width 52 height 26
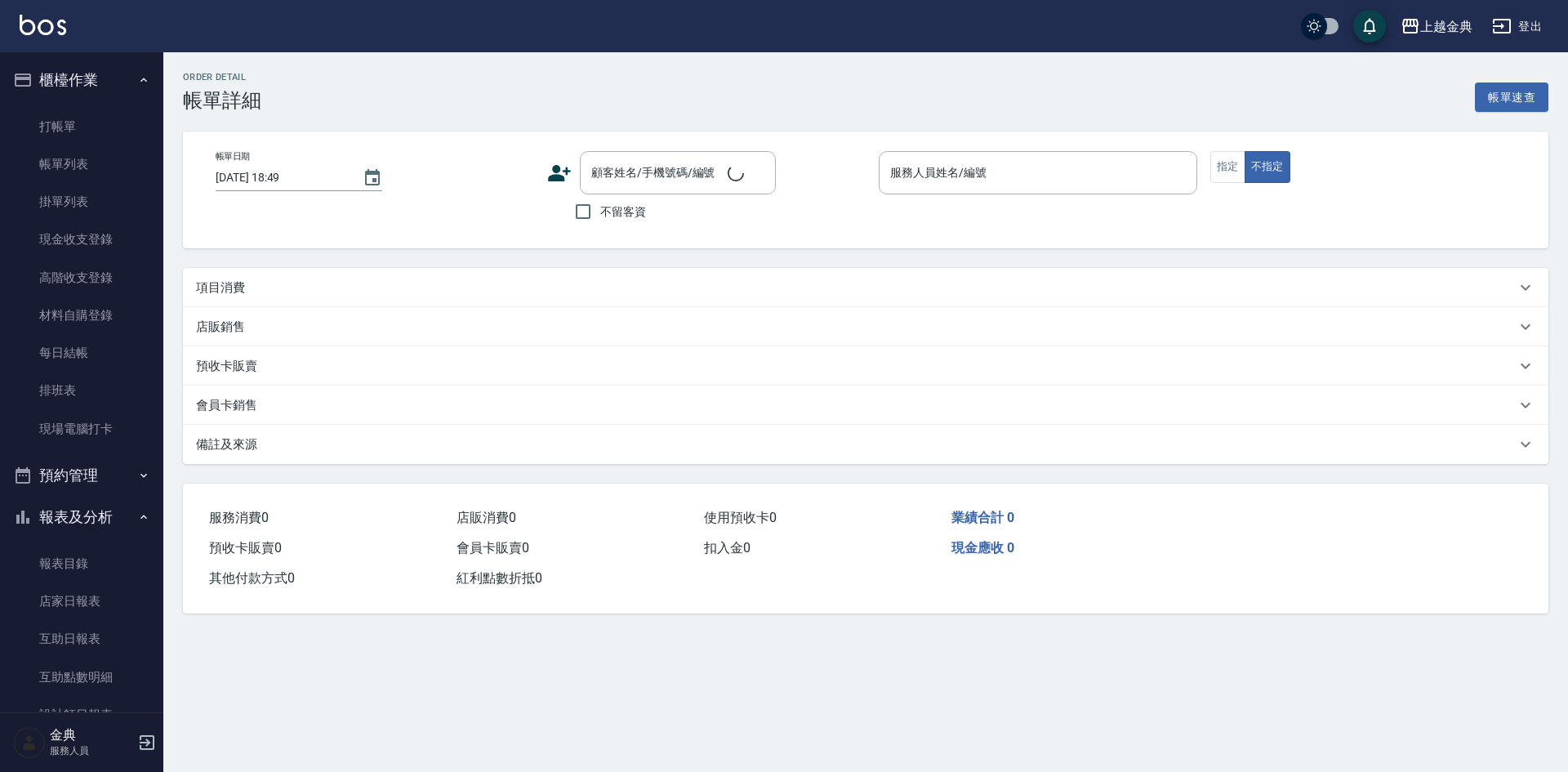
type input "[DATE] 15:58"
checkbox input "true"
type input "Sherry-3"
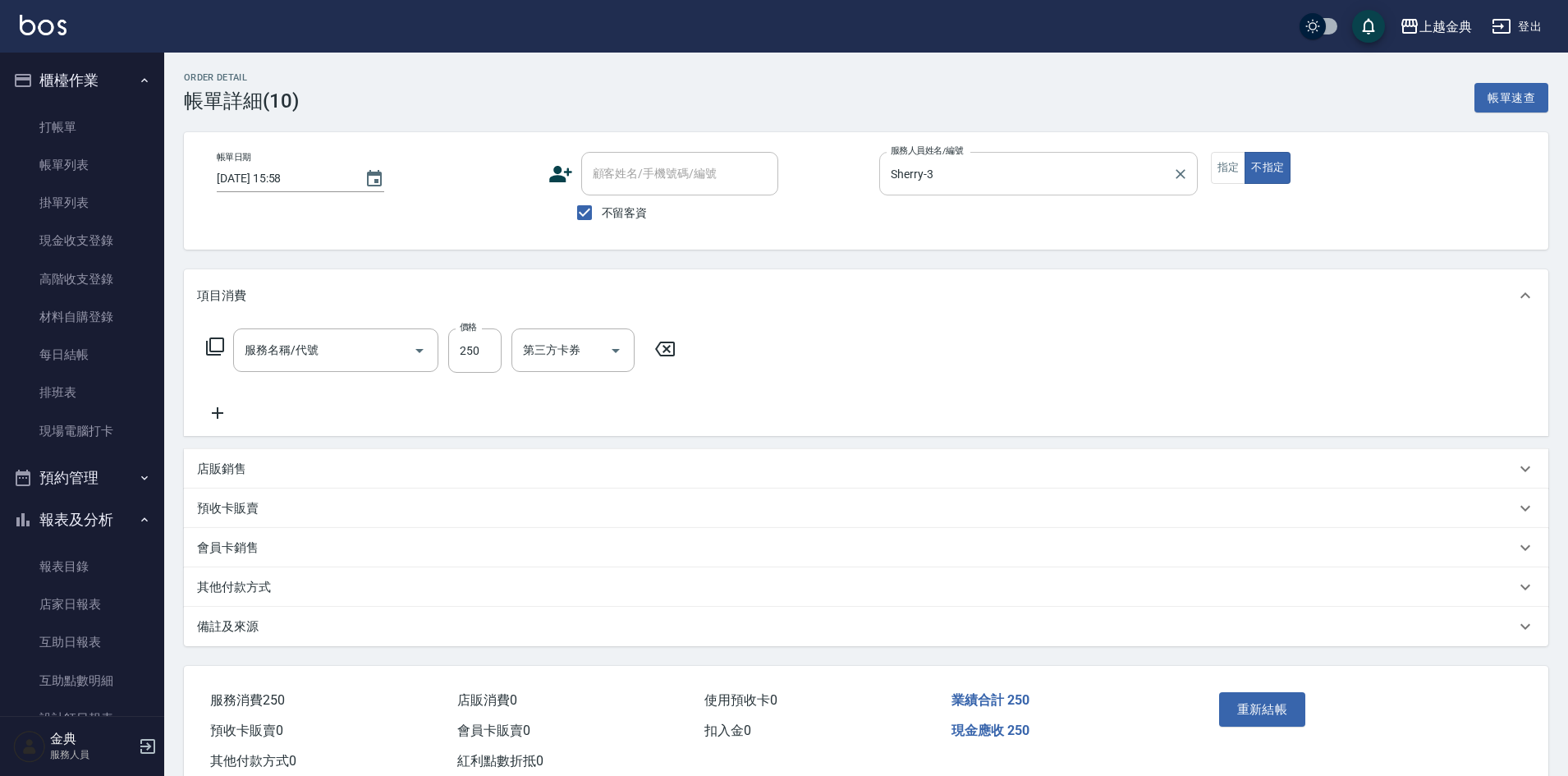
type input "一般剪髮(200)"
click at [1115, 174] on input "Sherry-3" at bounding box center [1026, 173] width 279 height 29
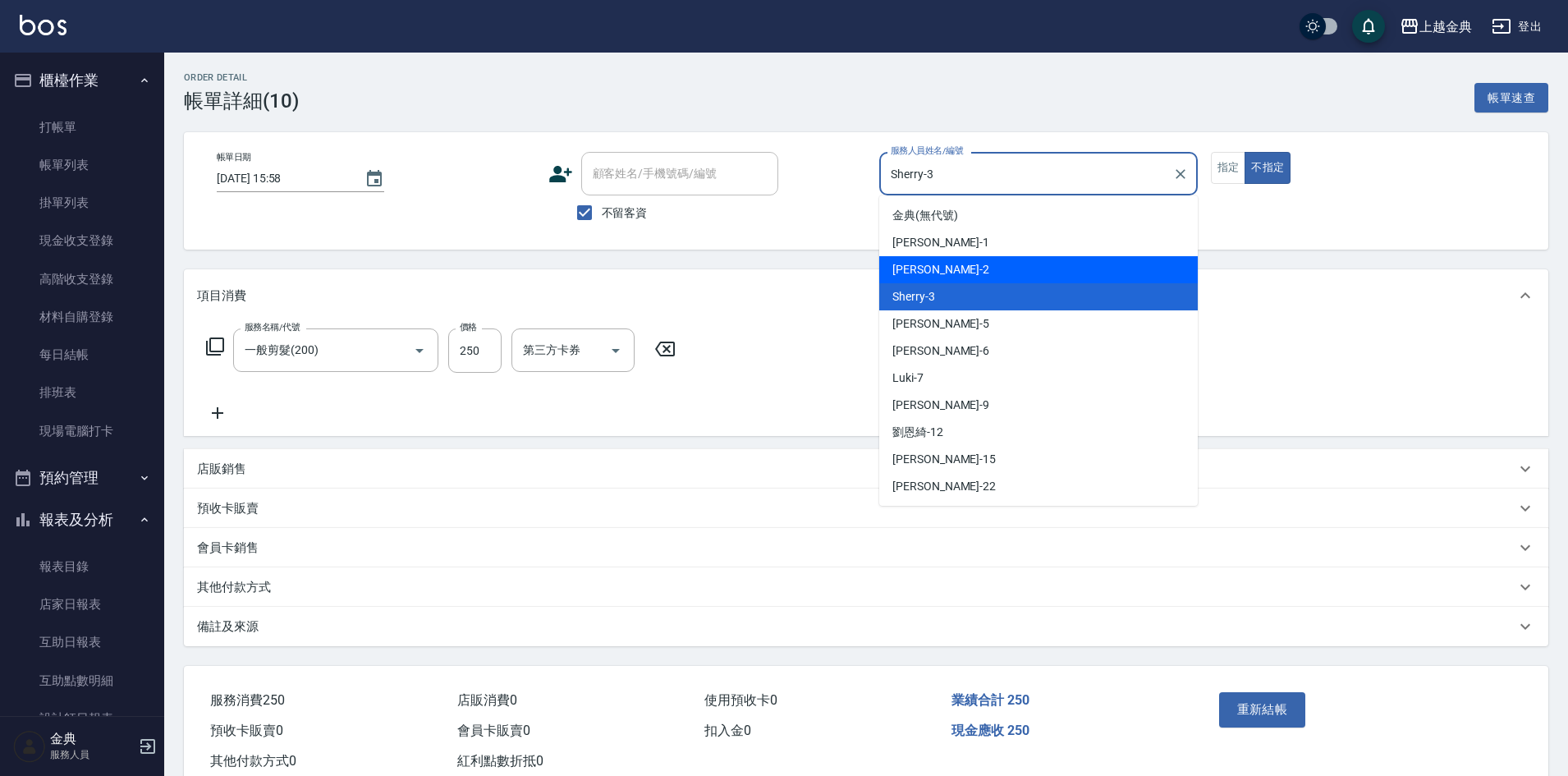
click at [1050, 279] on div "Cindy -2" at bounding box center [1038, 269] width 318 height 27
type input "Cindy-2"
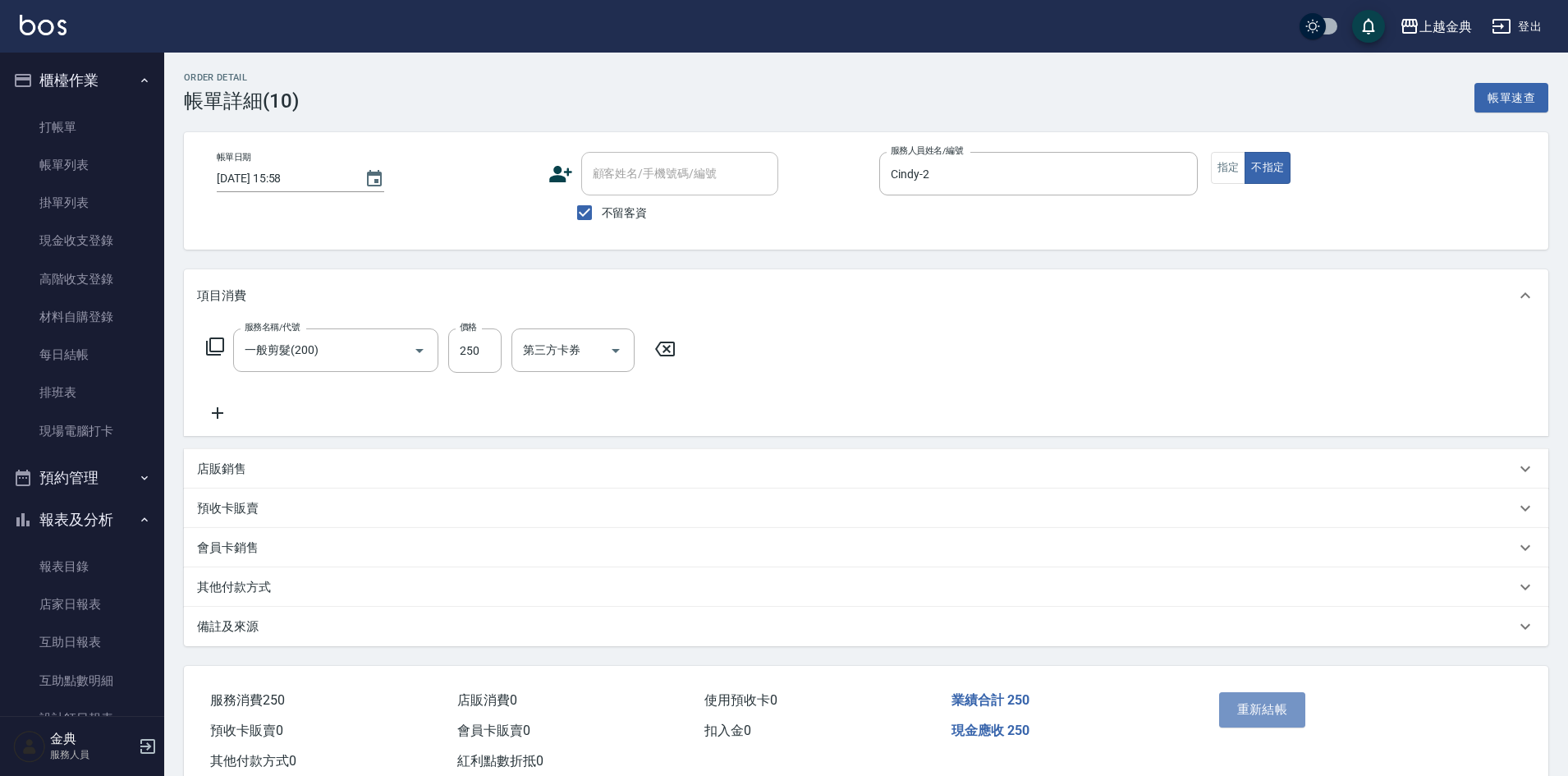
click at [1275, 715] on button "重新結帳" at bounding box center [1263, 709] width 87 height 35
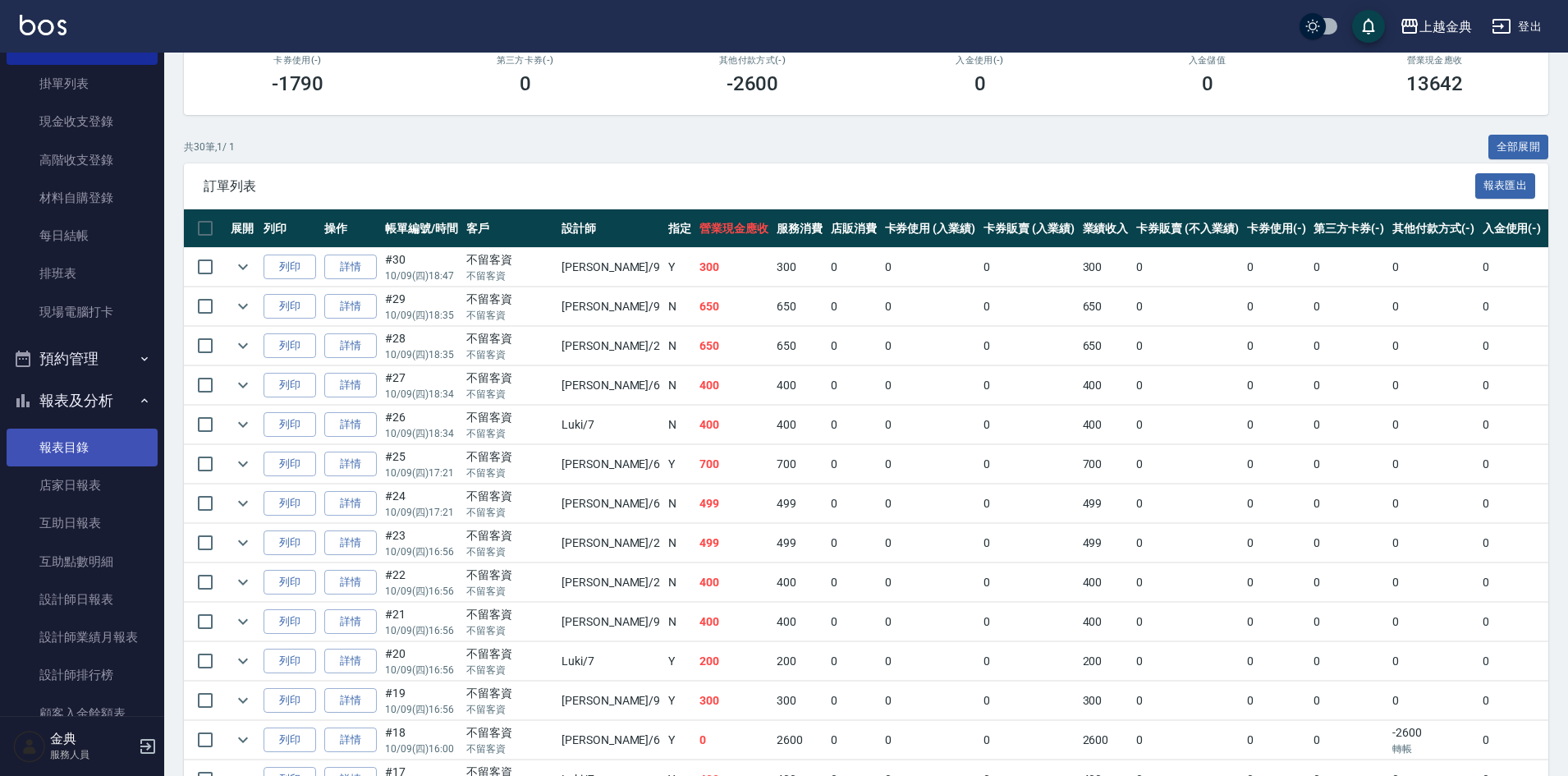
scroll to position [246, 0]
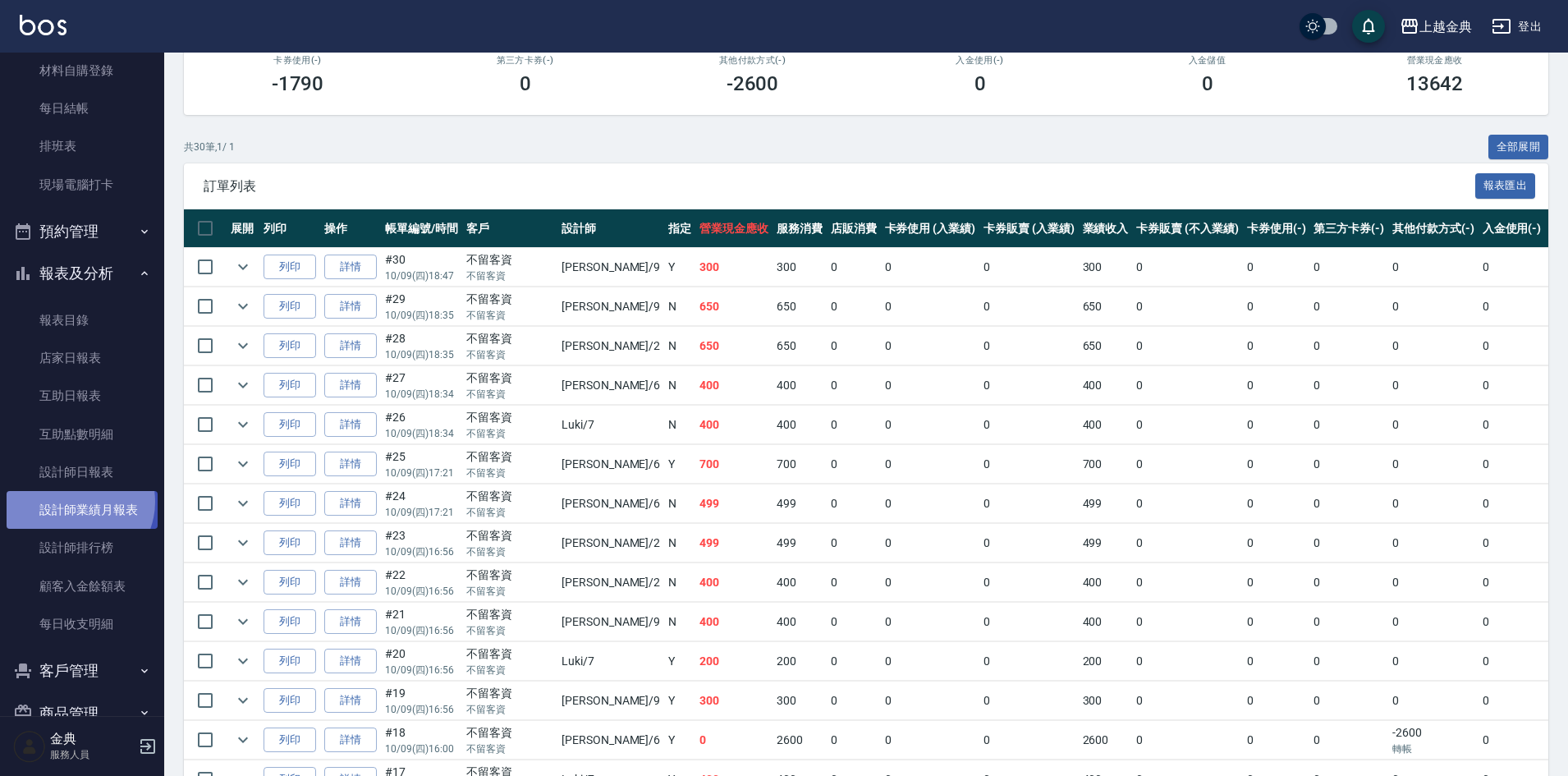
click at [75, 502] on link "設計師業績月報表" at bounding box center [82, 510] width 151 height 38
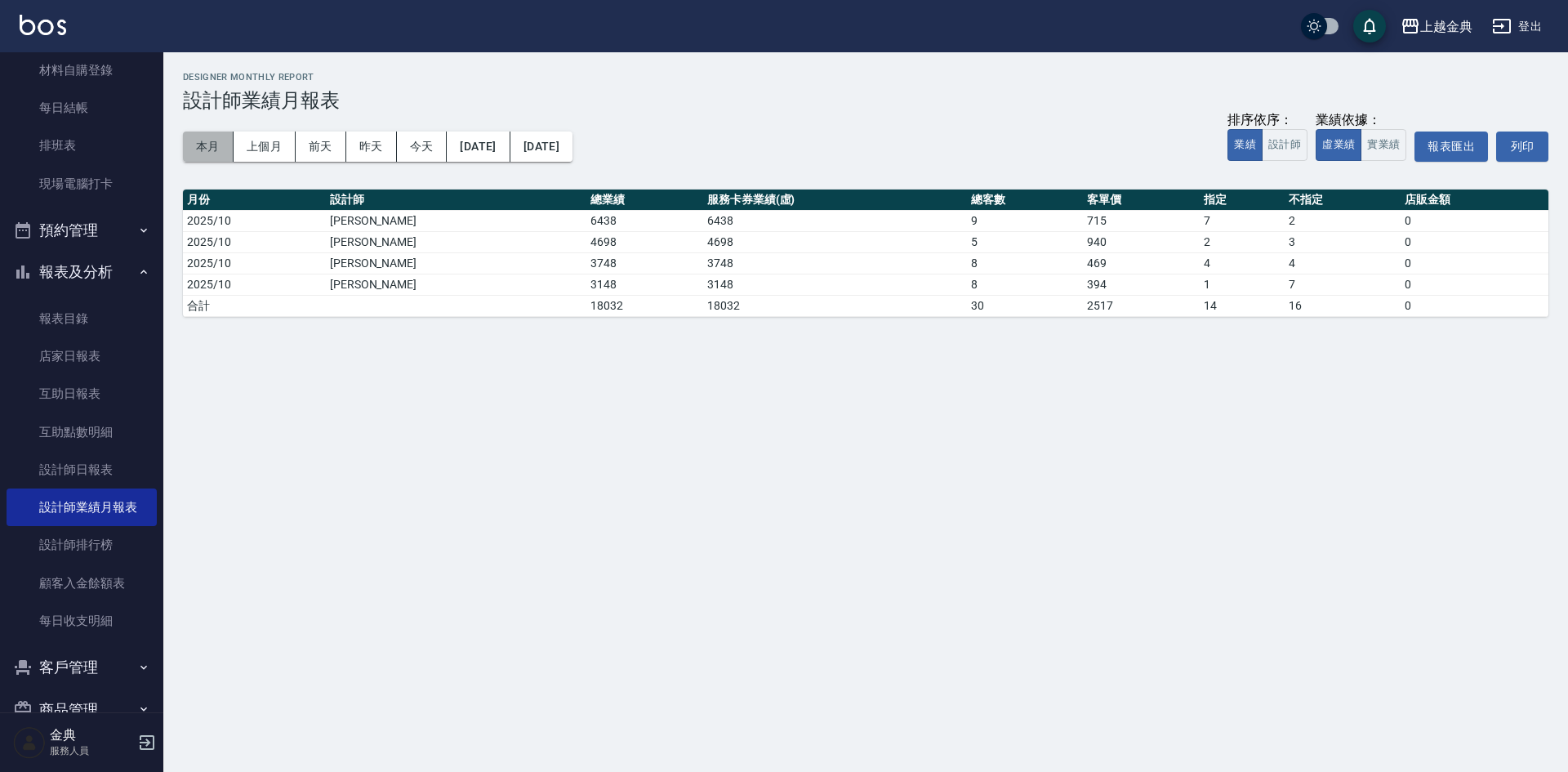
click at [210, 145] on button "本月" at bounding box center [208, 147] width 51 height 30
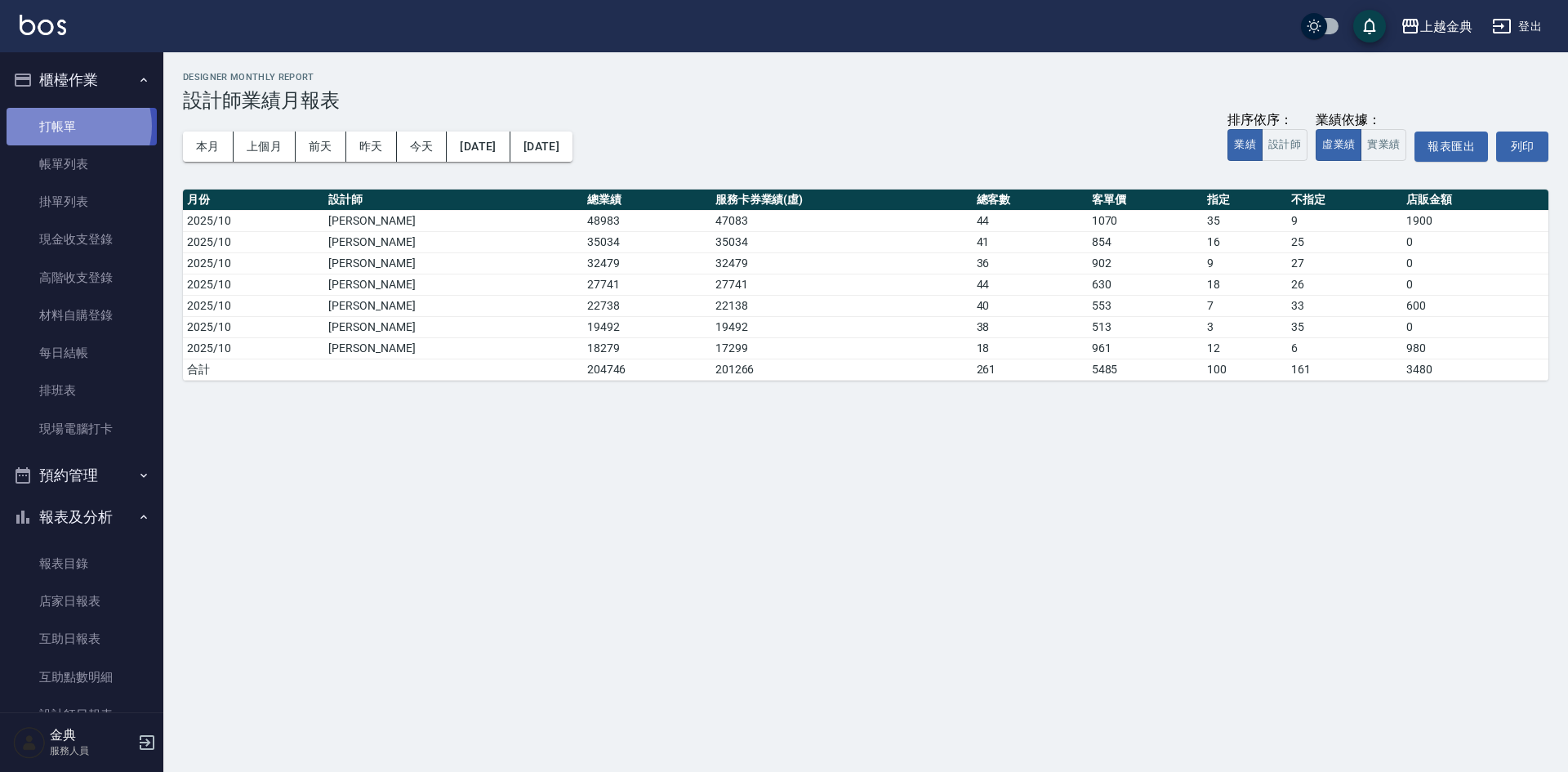
click at [75, 126] on link "打帳單" at bounding box center [82, 127] width 150 height 37
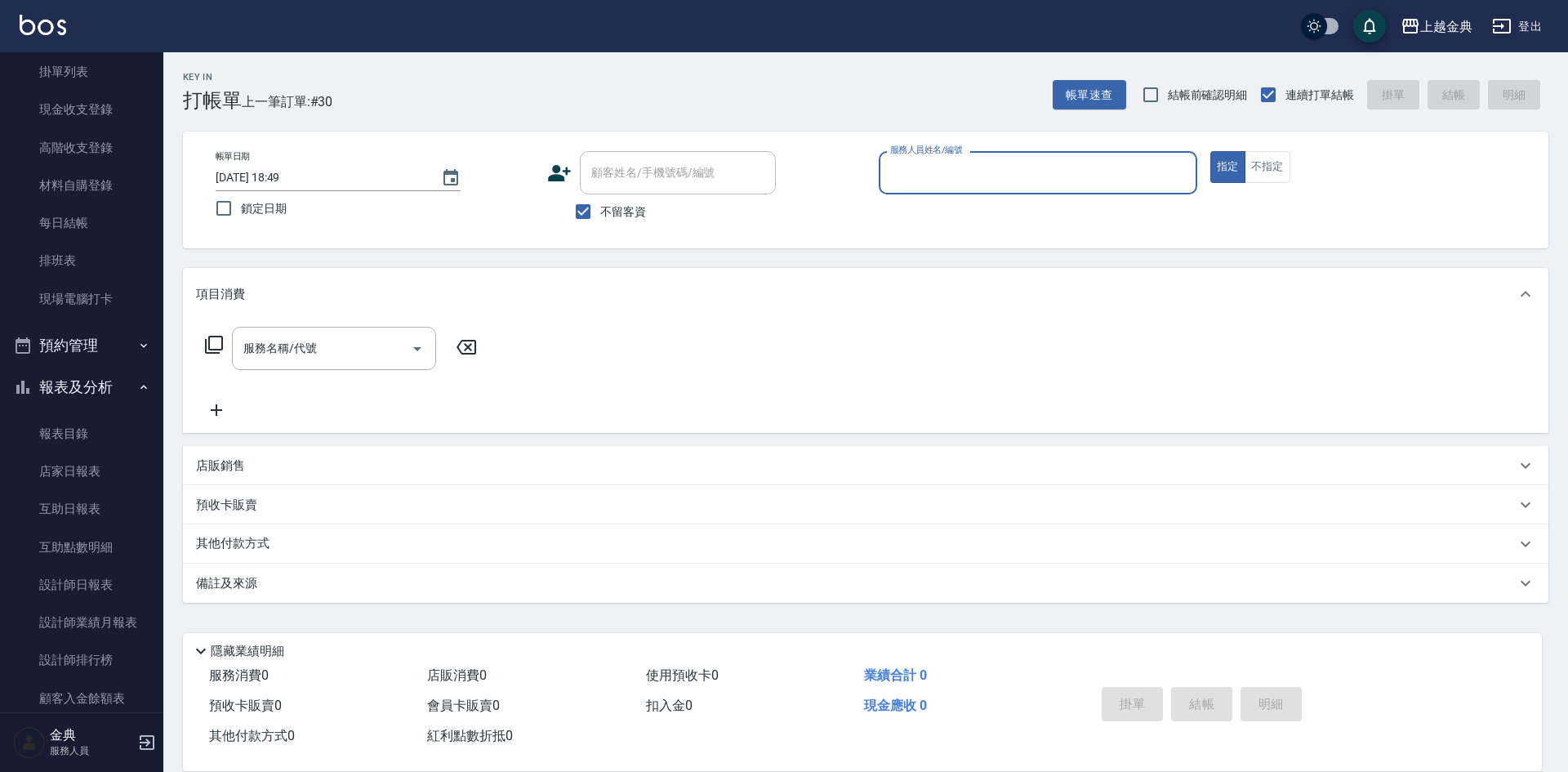
scroll to position [282, 0]
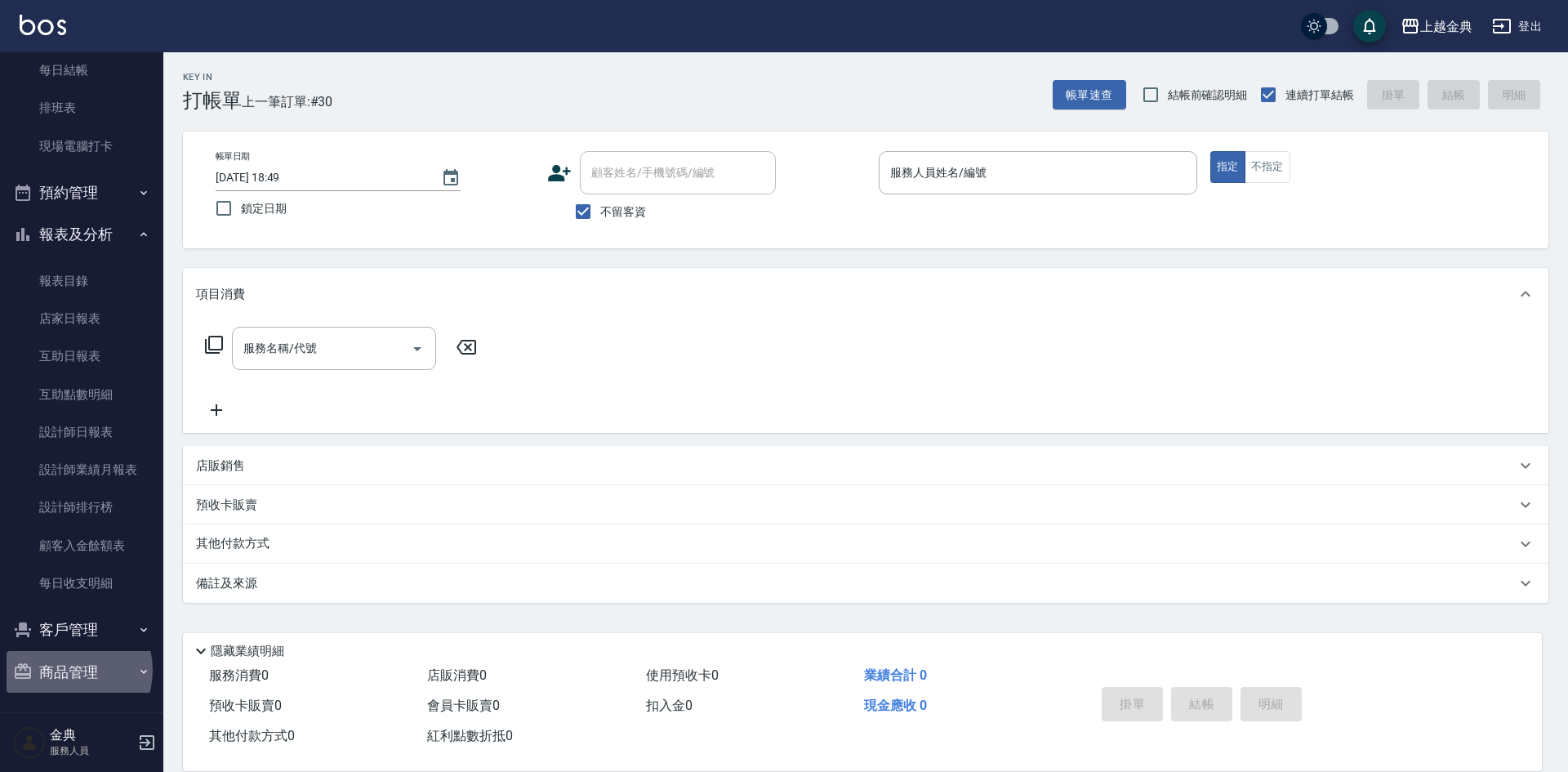
click at [65, 670] on button "商品管理" at bounding box center [82, 672] width 150 height 42
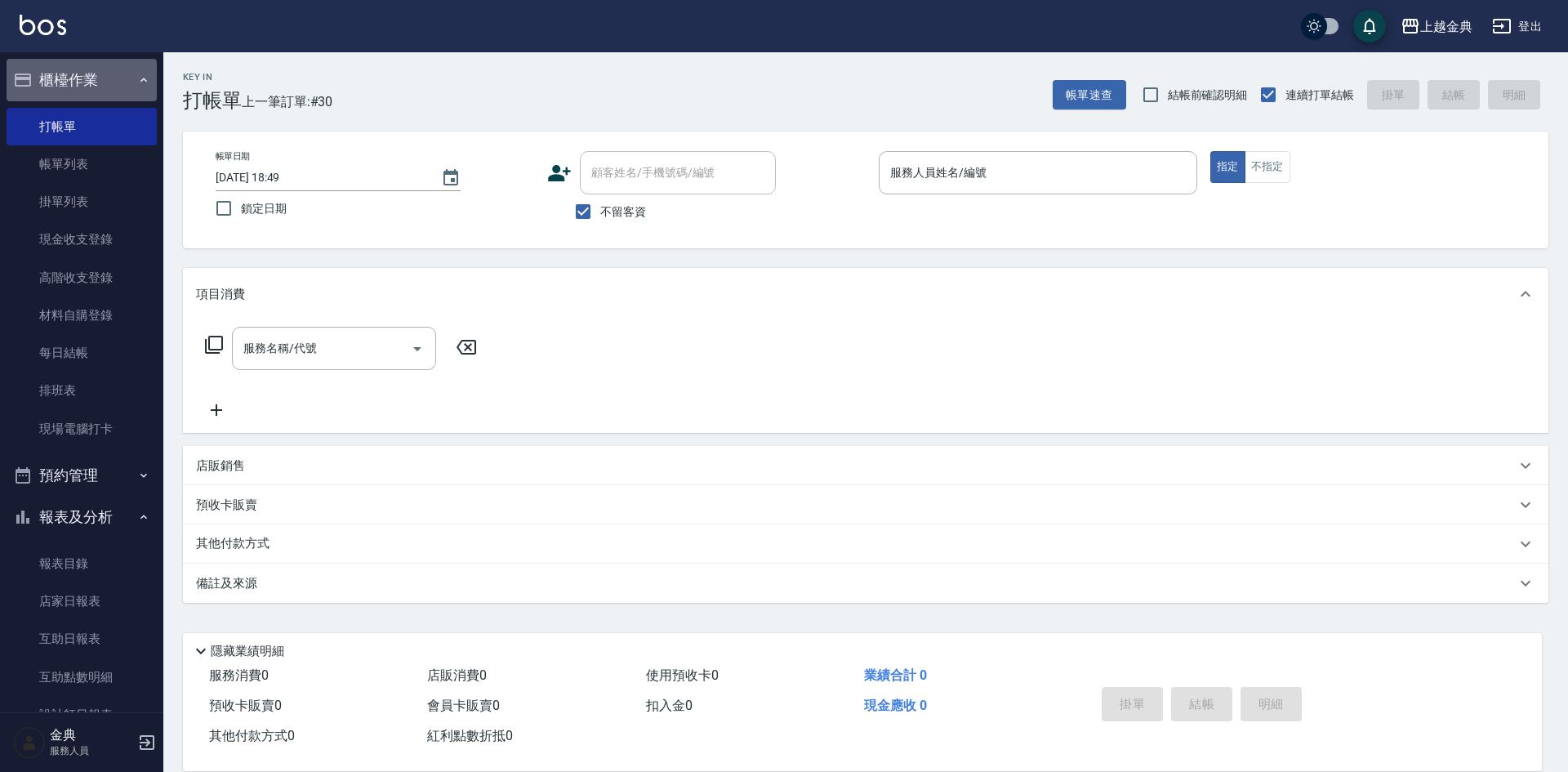
click at [143, 88] on button "櫃檯作業" at bounding box center [82, 80] width 150 height 42
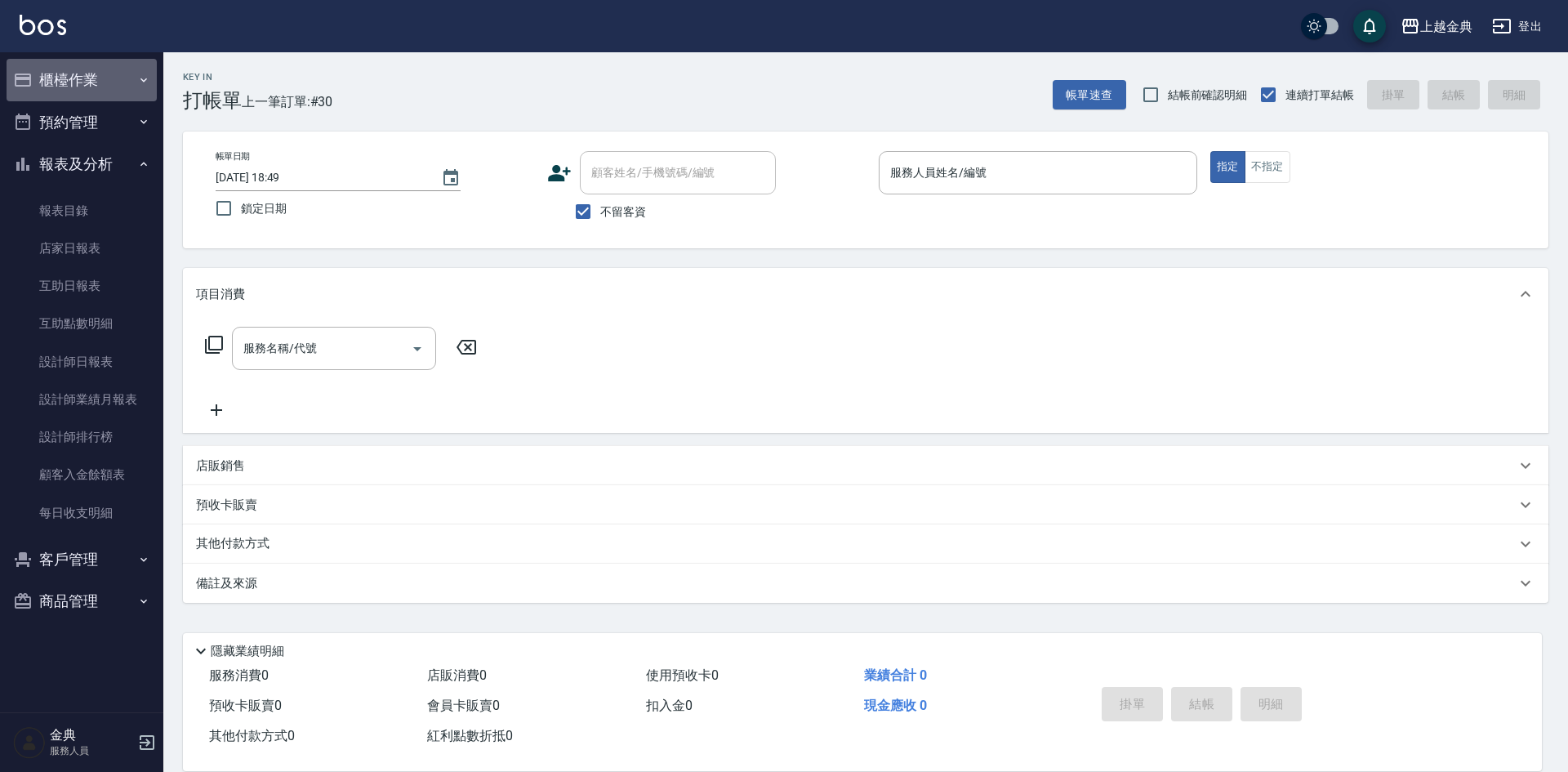
click at [143, 88] on button "櫃檯作業" at bounding box center [82, 80] width 150 height 42
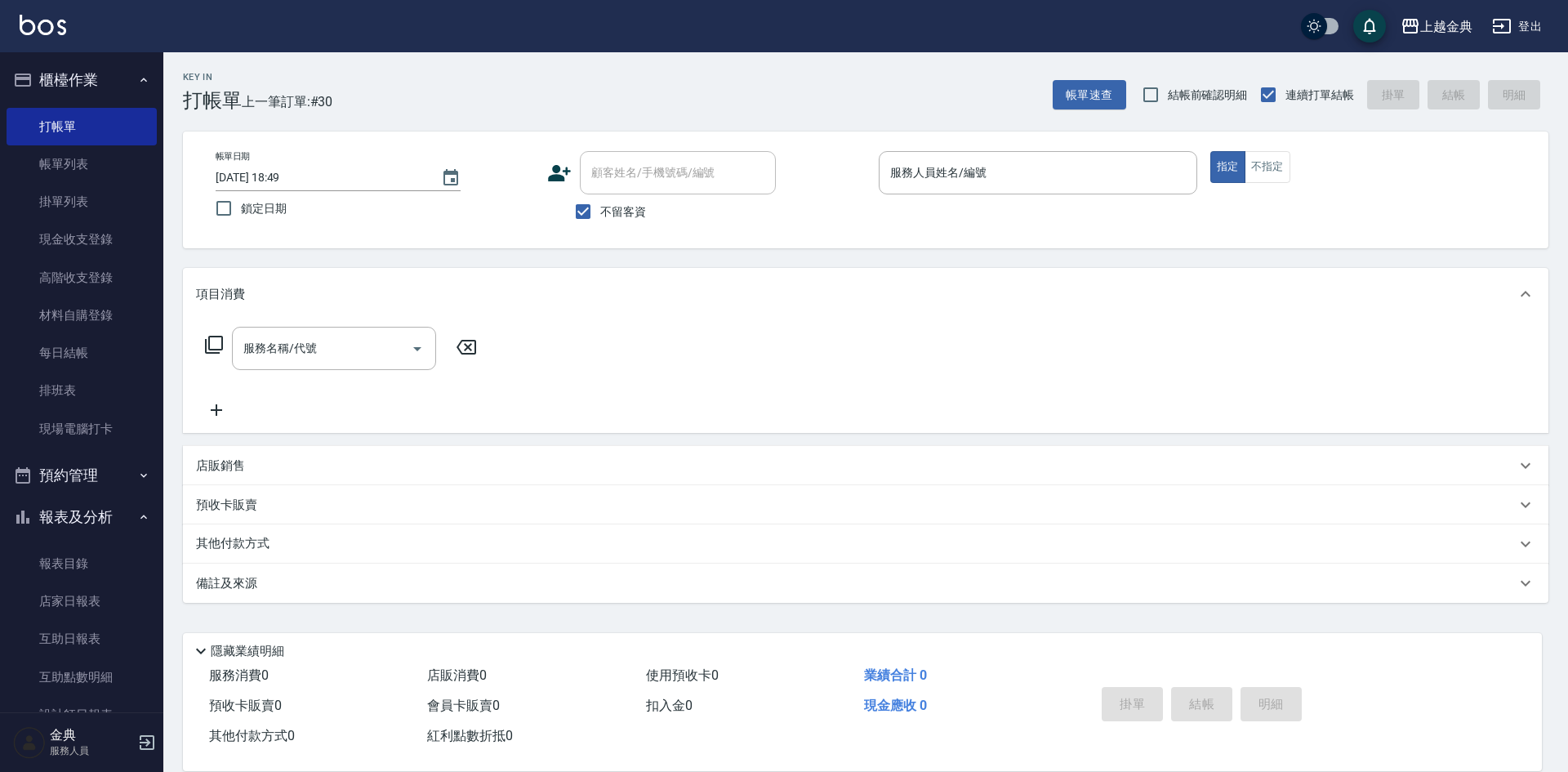
drag, startPoint x: 1567, startPoint y: 626, endPoint x: 234, endPoint y: 611, distance: 1333.1
click at [234, 611] on div "Key In 打帳單 上一筆訂單:#30 帳單速查 結帳前確認明細 連續打單結帳 掛單 結帳 明細 帳單日期 [DATE] 18:49 鎖定日期 顧客姓名/手…" at bounding box center [865, 406] width 1405 height 708
click at [232, 610] on div "Key In 打帳單 上一筆訂單:#30 帳單速查 結帳前確認明細 連續打單結帳 掛單 結帳 明細 帳單日期 [DATE] 18:49 鎖定日期 顧客姓名/手…" at bounding box center [865, 406] width 1405 height 708
click at [200, 641] on icon at bounding box center [201, 651] width 20 height 20
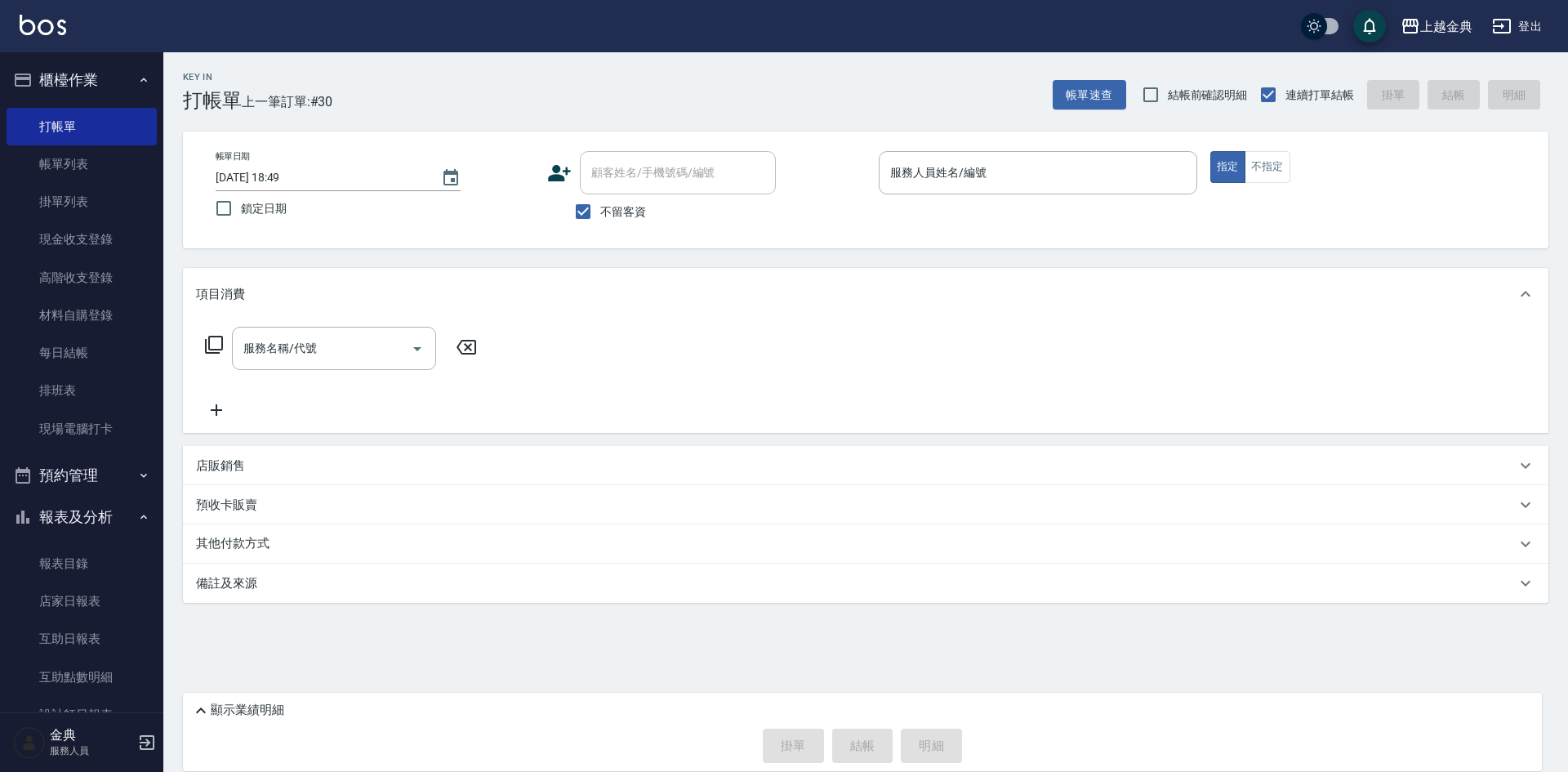
click at [200, 641] on div "Key In 打帳單 上一筆訂單:#30 帳單速查 結帳前確認明細 連續打單結帳 掛單 結帳 明細 帳單日期 [DATE] 18:49 鎖定日期 顧客姓名/手…" at bounding box center [865, 372] width 1405 height 640
click at [196, 703] on icon at bounding box center [201, 711] width 20 height 20
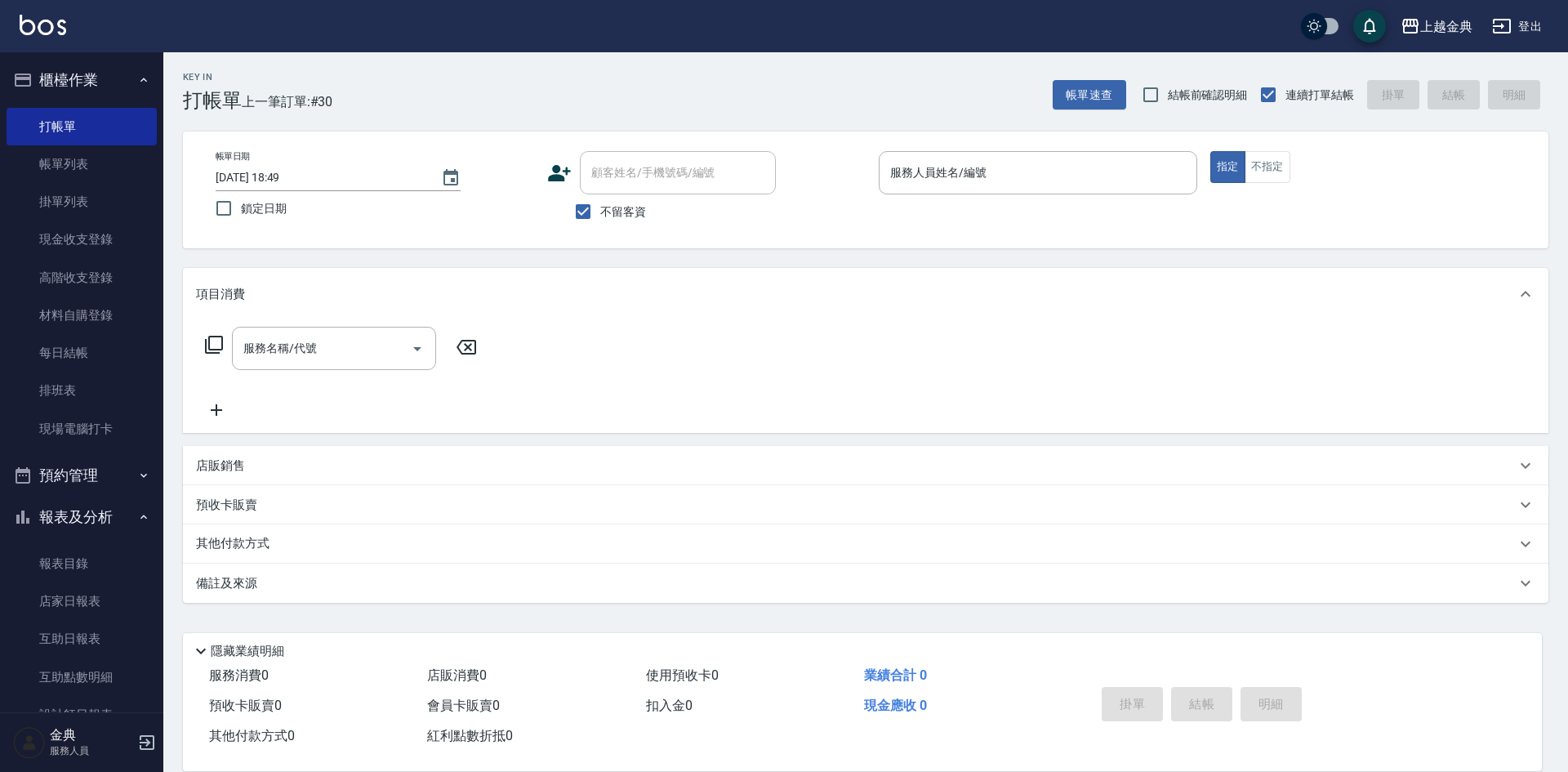
drag, startPoint x: 177, startPoint y: 606, endPoint x: 799, endPoint y: 626, distance: 622.3
click at [651, 621] on div "Key In 打帳單 上一筆訂單:#30 帳單速查 結帳前確認明細 連續打單結帳 掛單 結帳 明細 帳單日期 [DATE] 18:49 鎖定日期 顧客姓名/手…" at bounding box center [865, 406] width 1405 height 708
click at [113, 414] on link "現場電腦打卡" at bounding box center [82, 429] width 150 height 37
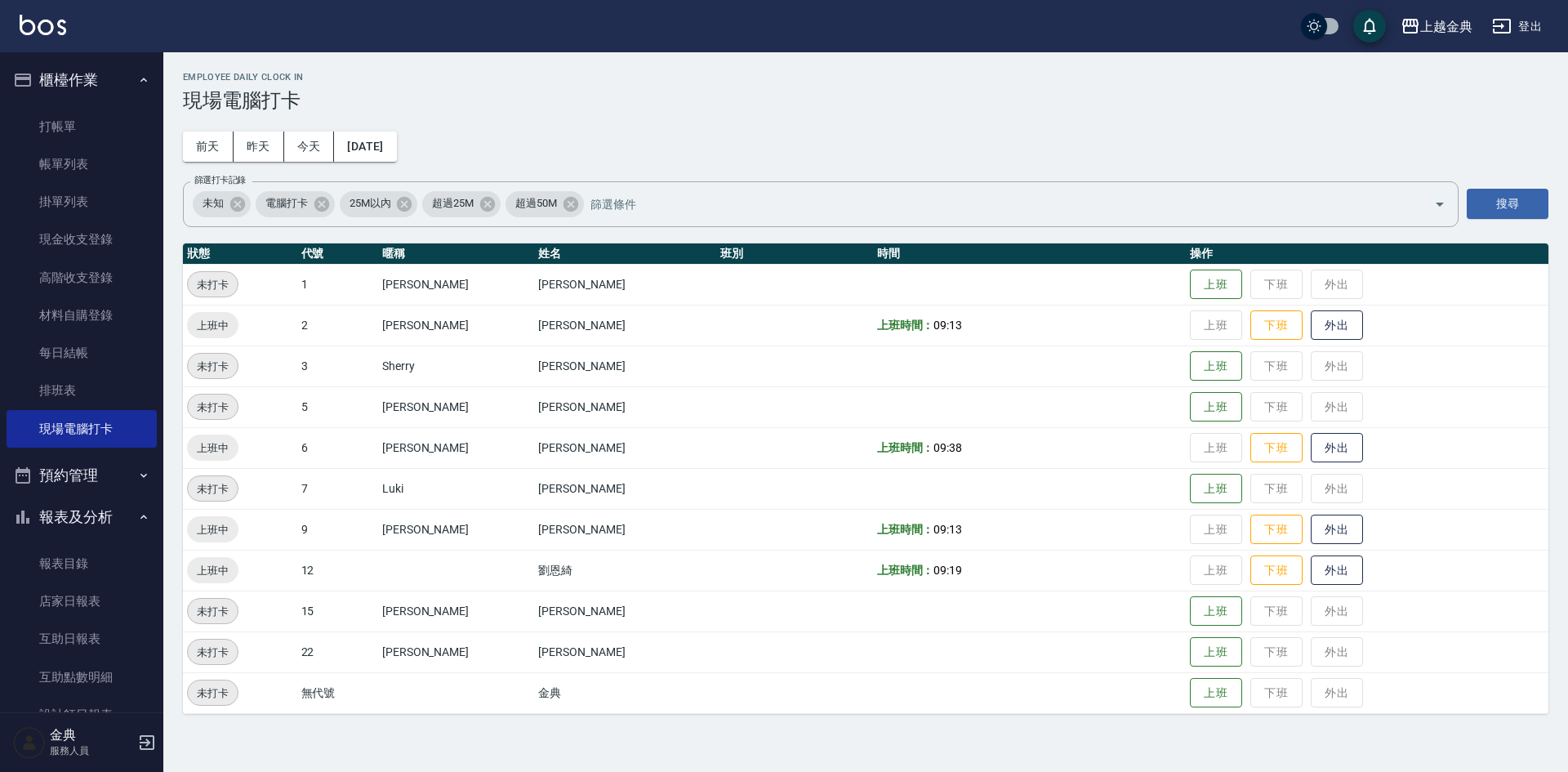
click at [1241, 341] on td "上班 下班 外出" at bounding box center [1366, 326] width 363 height 41
click at [1250, 329] on button "下班" at bounding box center [1276, 326] width 52 height 29
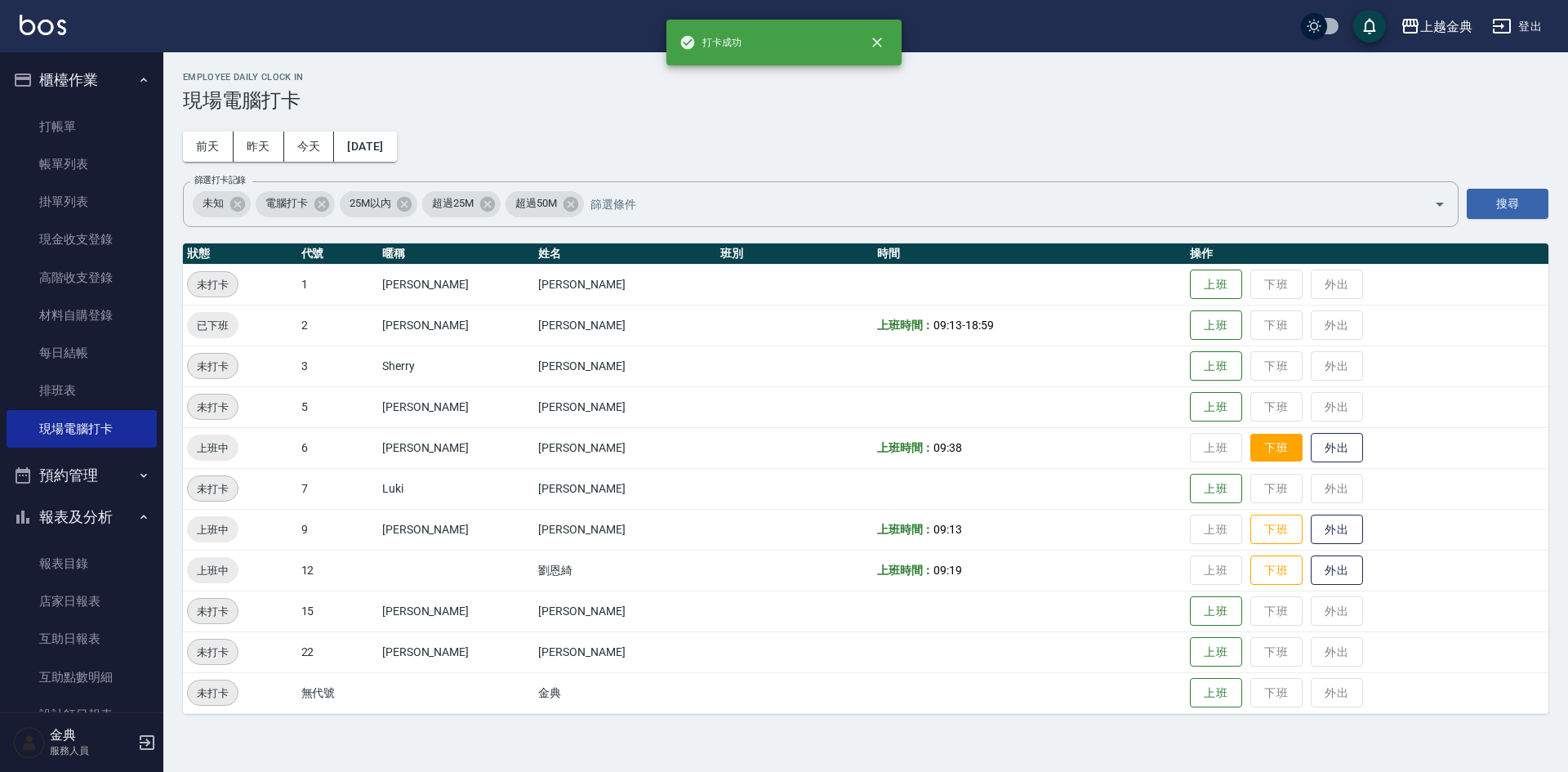
click at [1252, 462] on td "上班 下班 外出" at bounding box center [1366, 448] width 363 height 41
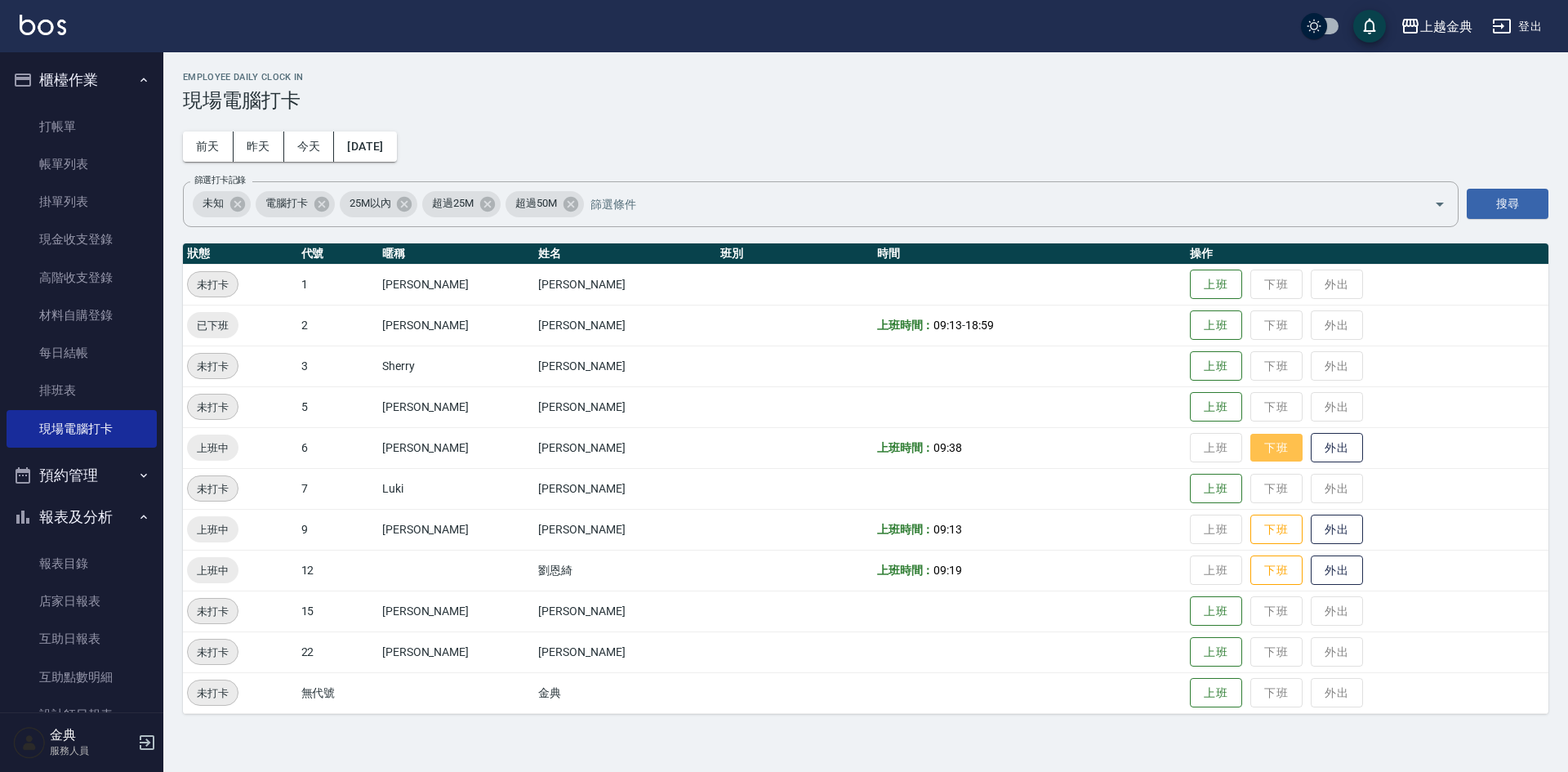
click at [1250, 454] on button "下班" at bounding box center [1276, 447] width 52 height 29
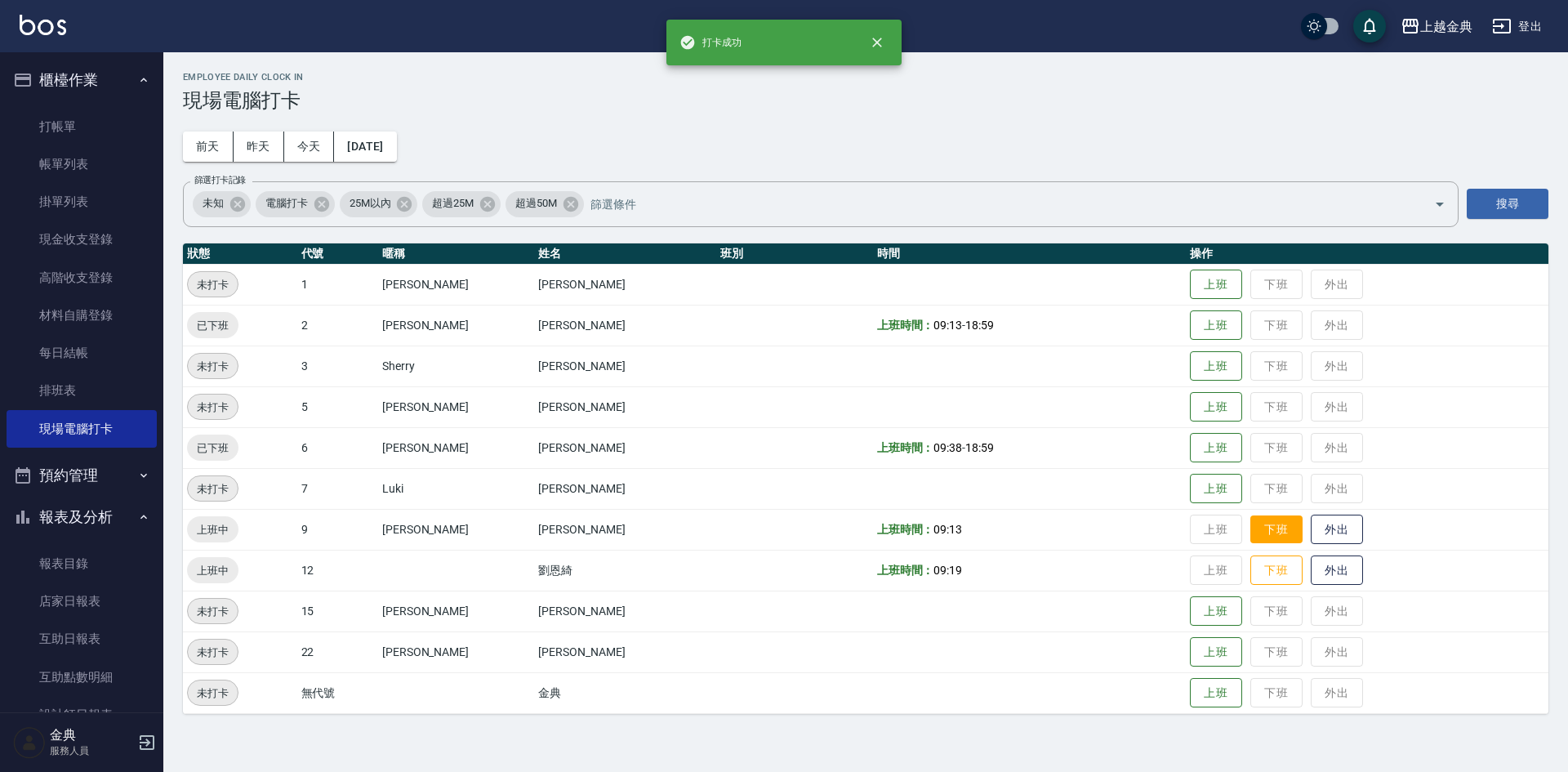
click at [1250, 527] on button "下班" at bounding box center [1276, 529] width 52 height 29
click at [1250, 577] on button "下班" at bounding box center [1276, 570] width 52 height 29
click at [1191, 476] on button "上班" at bounding box center [1216, 489] width 52 height 29
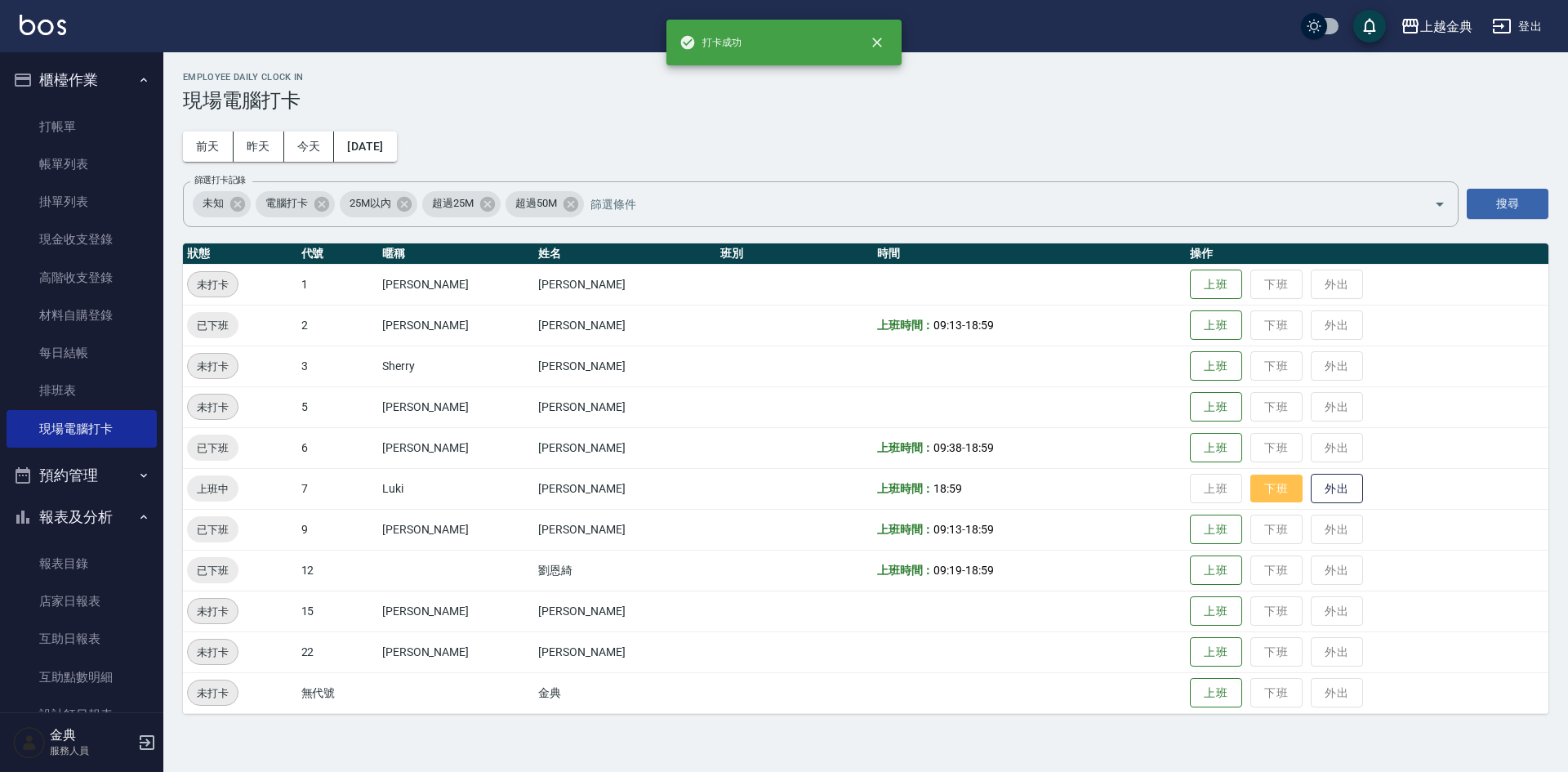
click at [1250, 497] on button "下班" at bounding box center [1276, 489] width 52 height 29
